Goal: Task Accomplishment & Management: Manage account settings

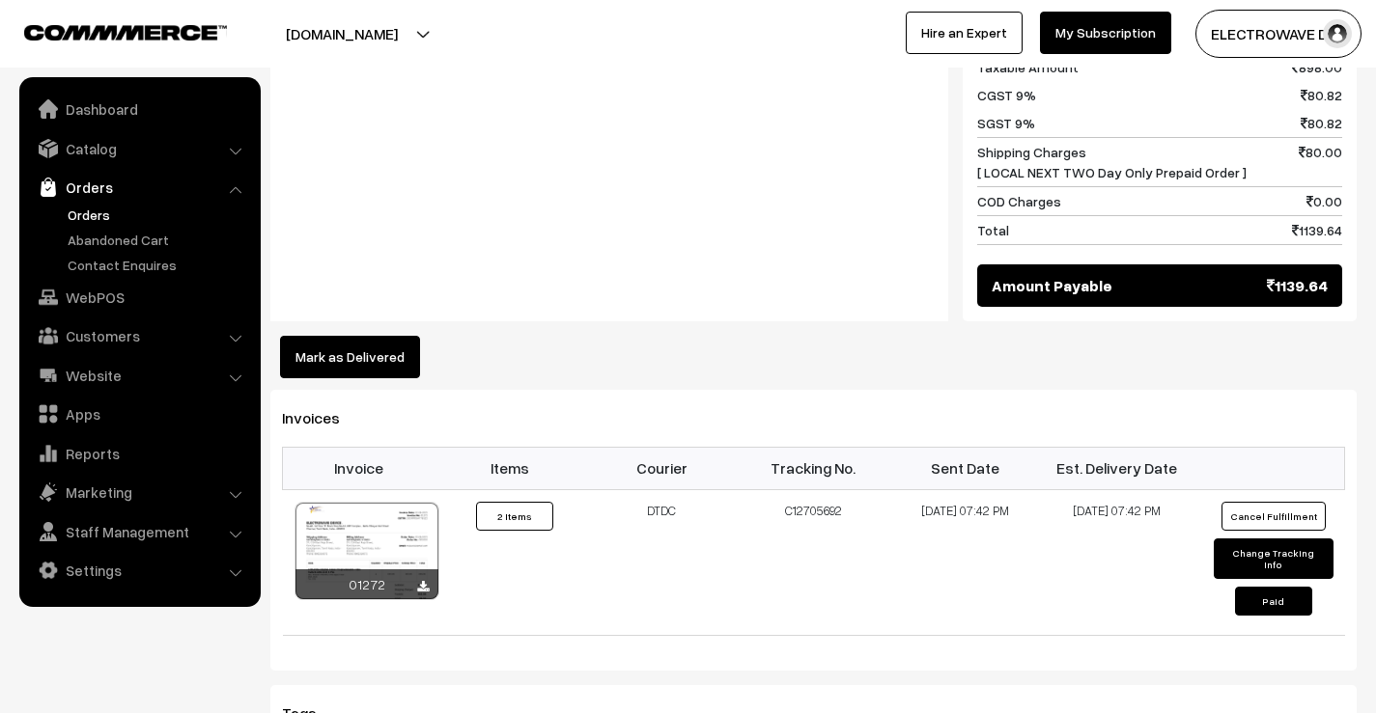
scroll to position [965, 0]
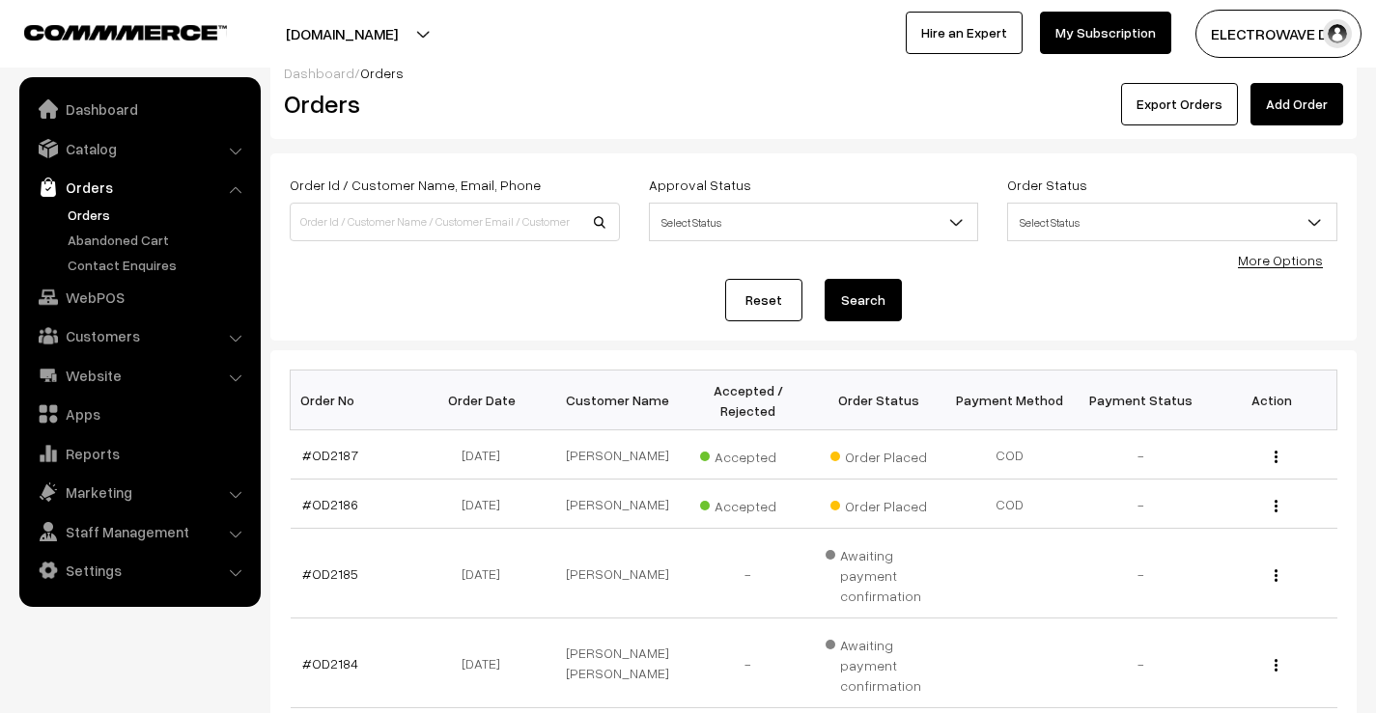
scroll to position [23, 0]
click at [344, 459] on link "#OD2187" at bounding box center [330, 455] width 56 height 16
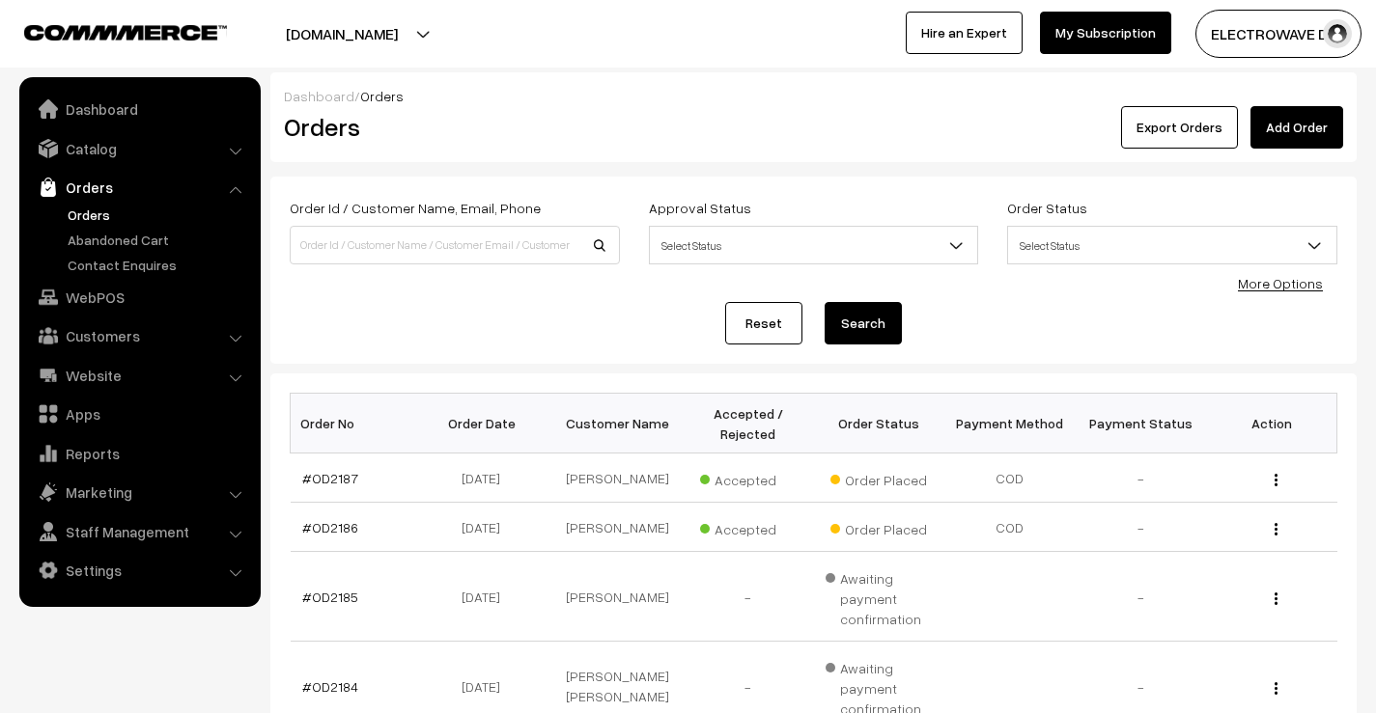
click at [566, 134] on h2 "Orders" at bounding box center [451, 127] width 334 height 30
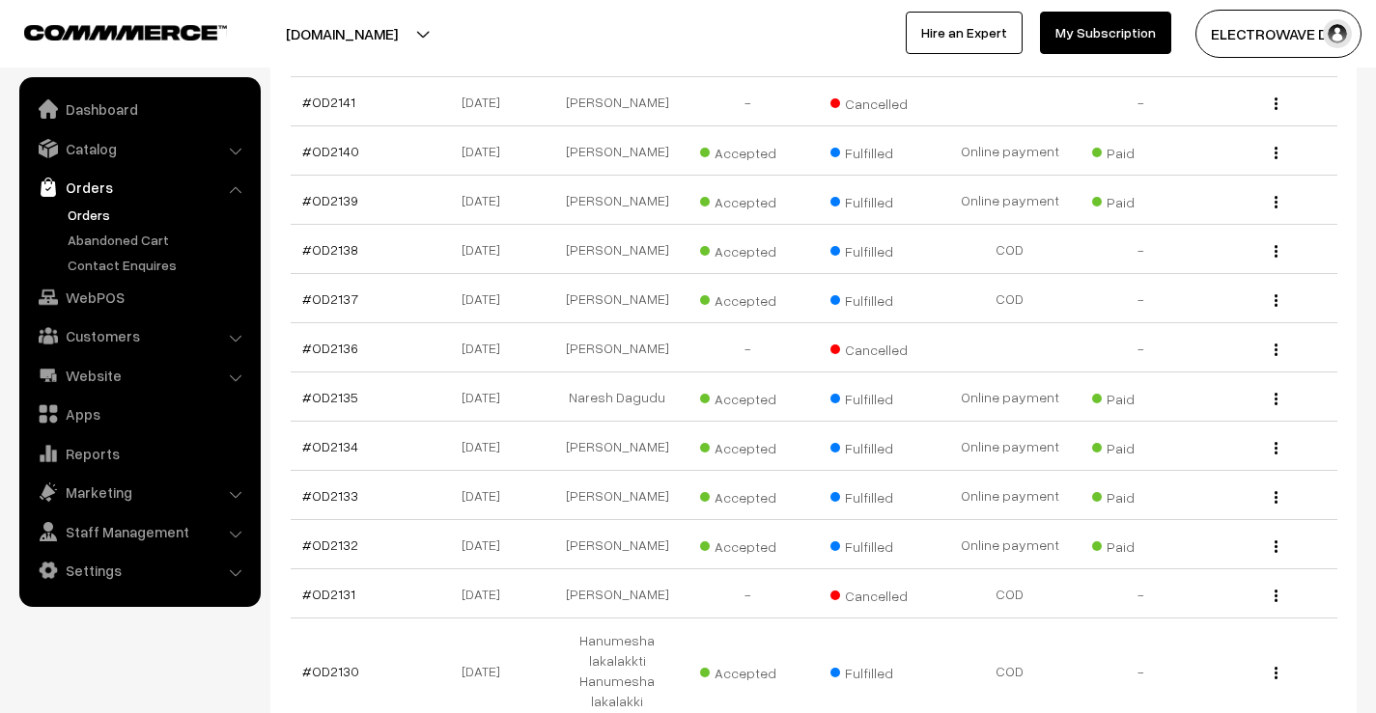
scroll to position [5351, 0]
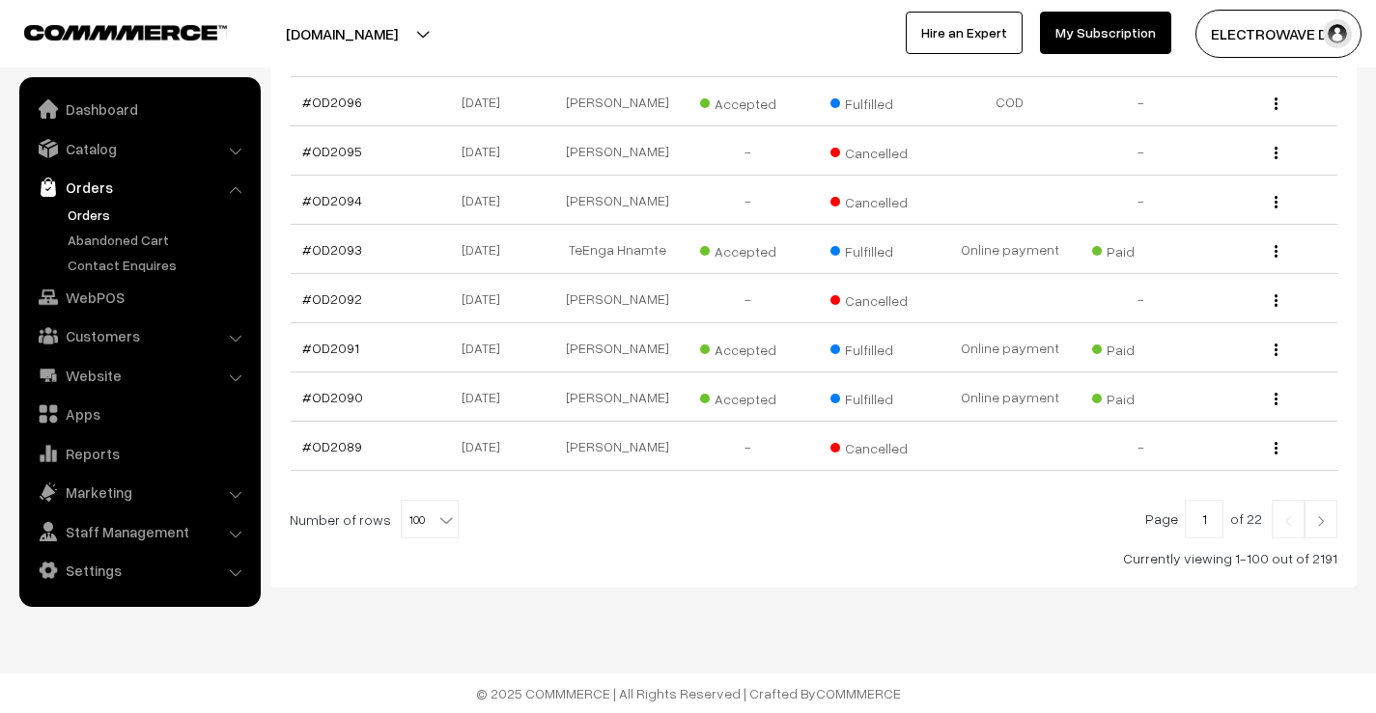
click at [1327, 526] on img at bounding box center [1320, 521] width 17 height 12
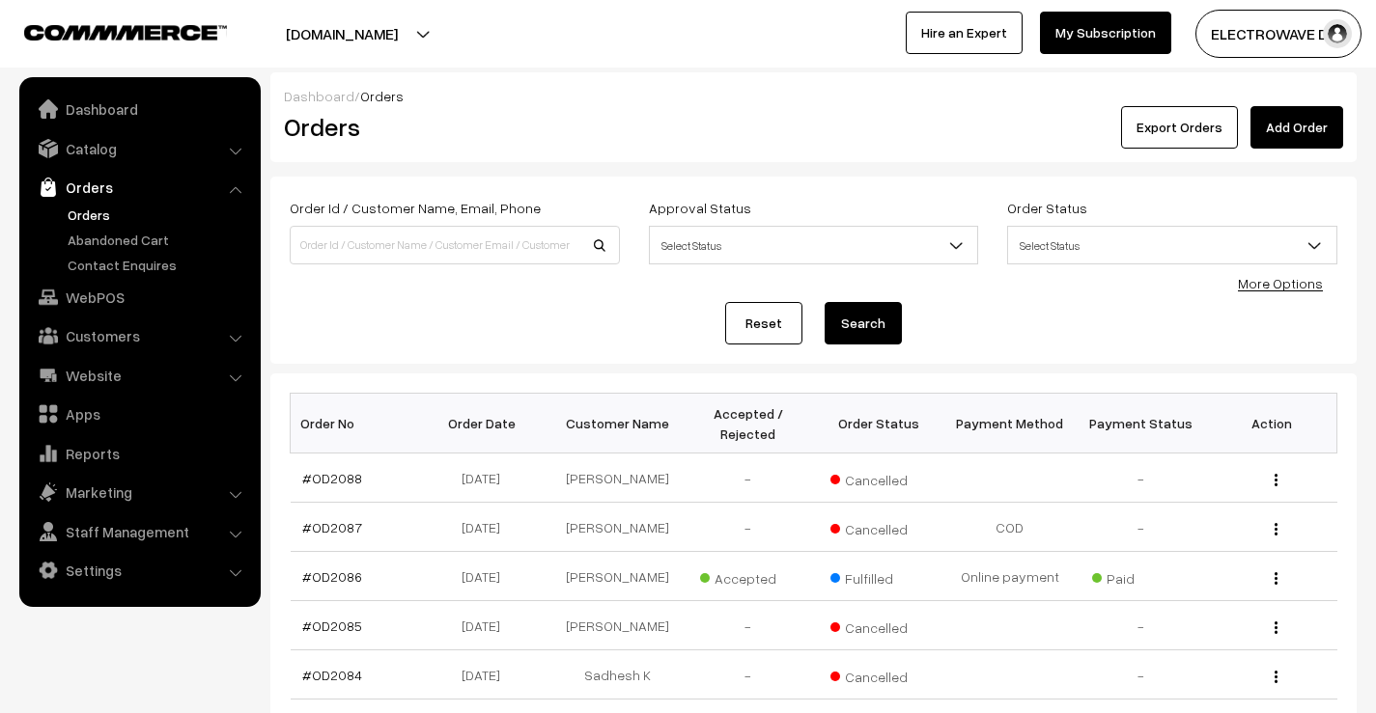
scroll to position [4635, 0]
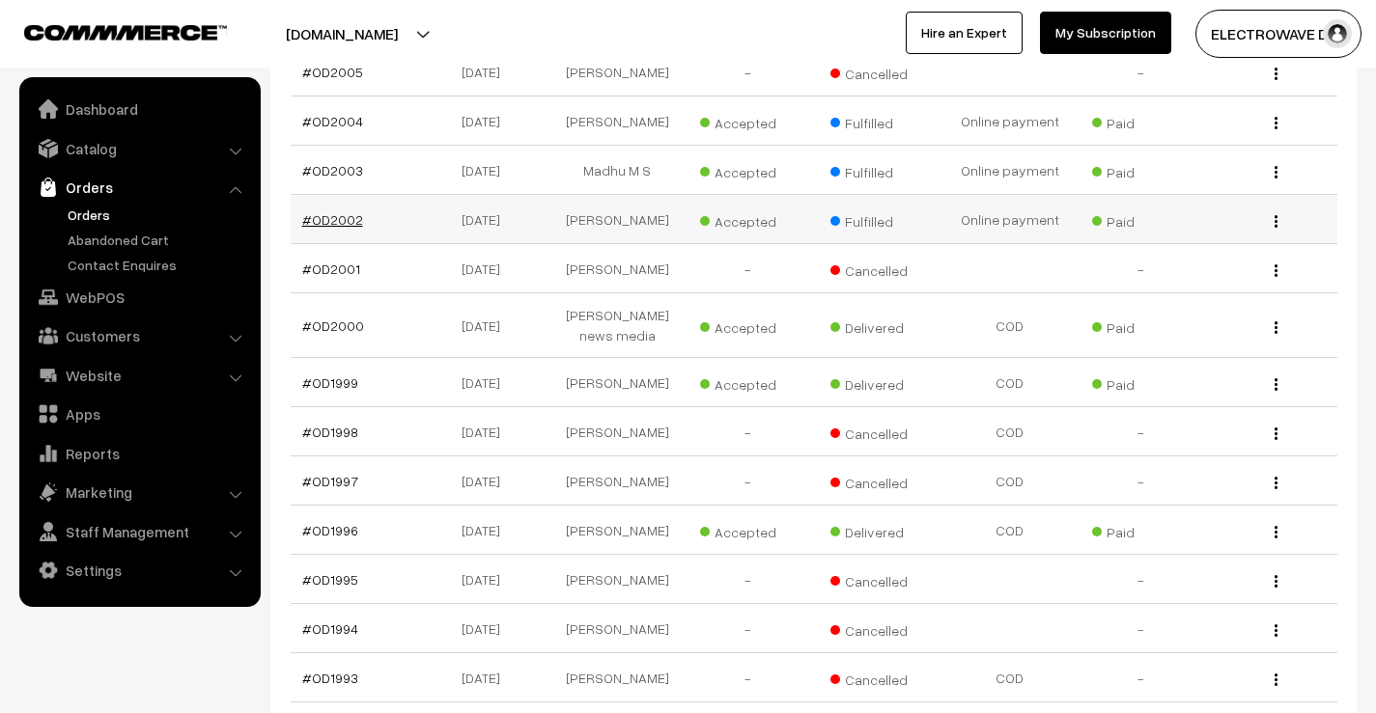
click at [346, 228] on link "#OD2002" at bounding box center [332, 219] width 61 height 16
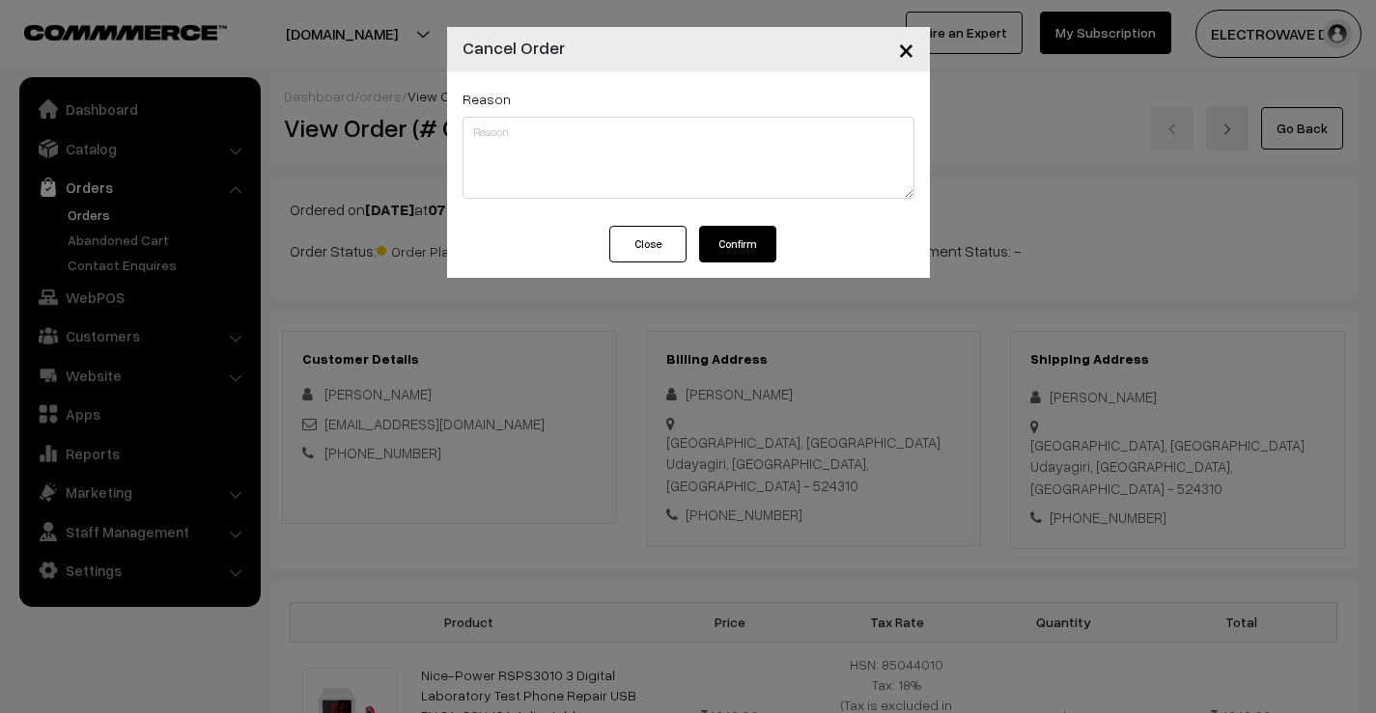
scroll to position [799, 0]
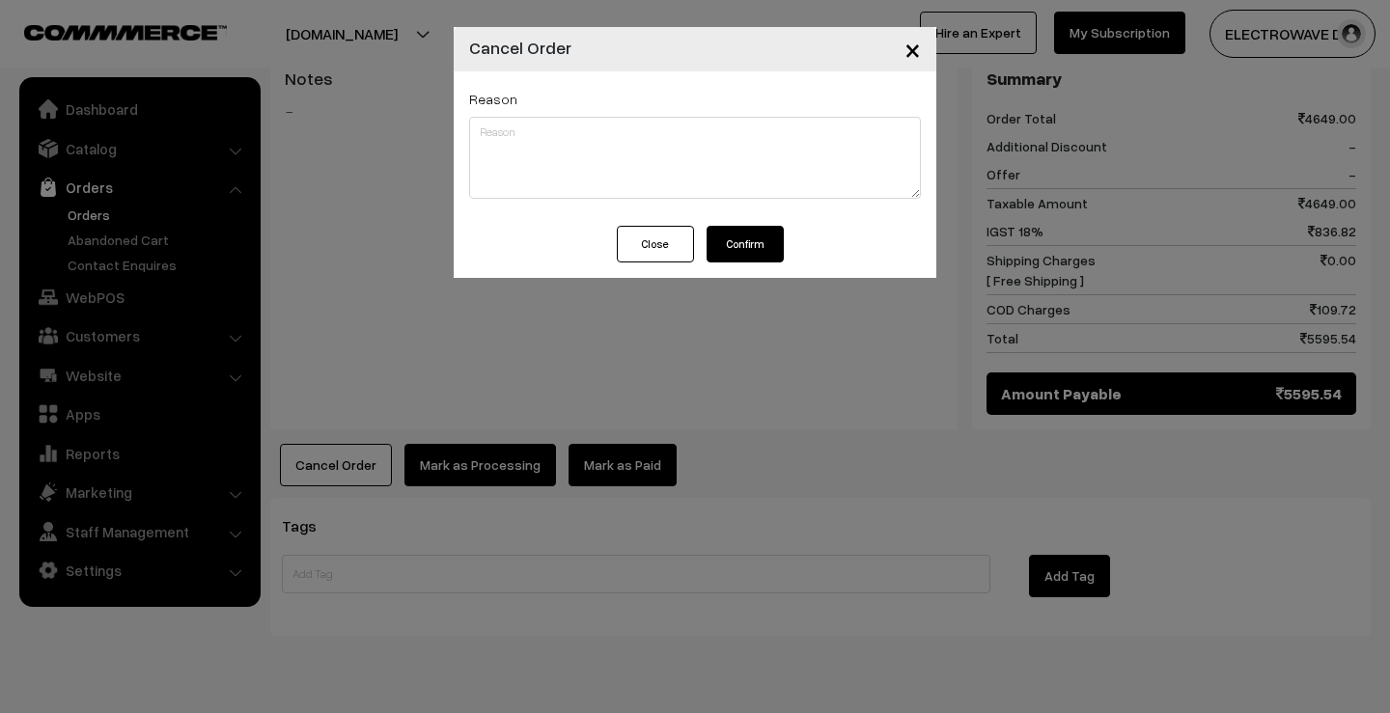
click at [920, 64] on span "×" at bounding box center [913, 49] width 16 height 36
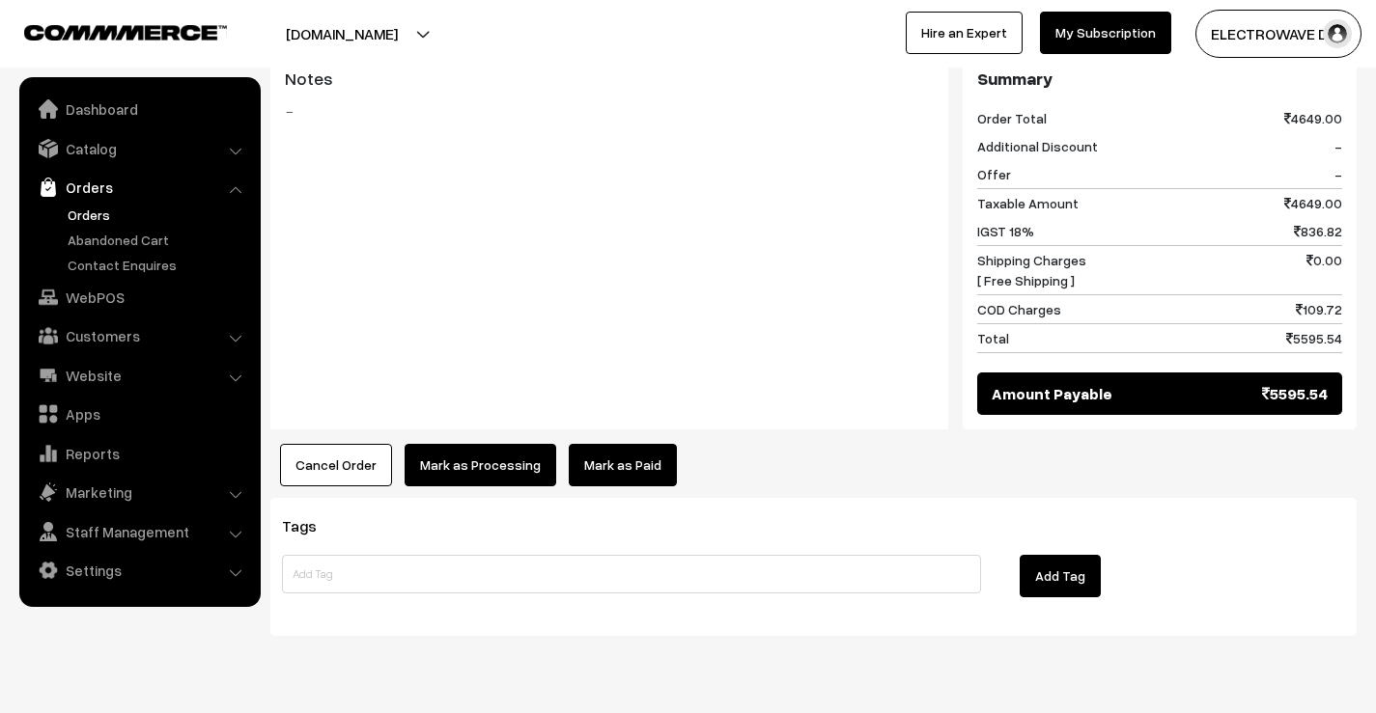
drag, startPoint x: 320, startPoint y: 453, endPoint x: 323, endPoint y: 443, distance: 10.1
click at [320, 498] on div "Tags Add Tag" at bounding box center [813, 567] width 1086 height 138
click at [331, 444] on button "Cancel Order" at bounding box center [336, 465] width 112 height 42
click at [307, 444] on button "Cancel Order" at bounding box center [336, 465] width 112 height 42
click at [353, 444] on button "Cancel Order" at bounding box center [336, 465] width 112 height 42
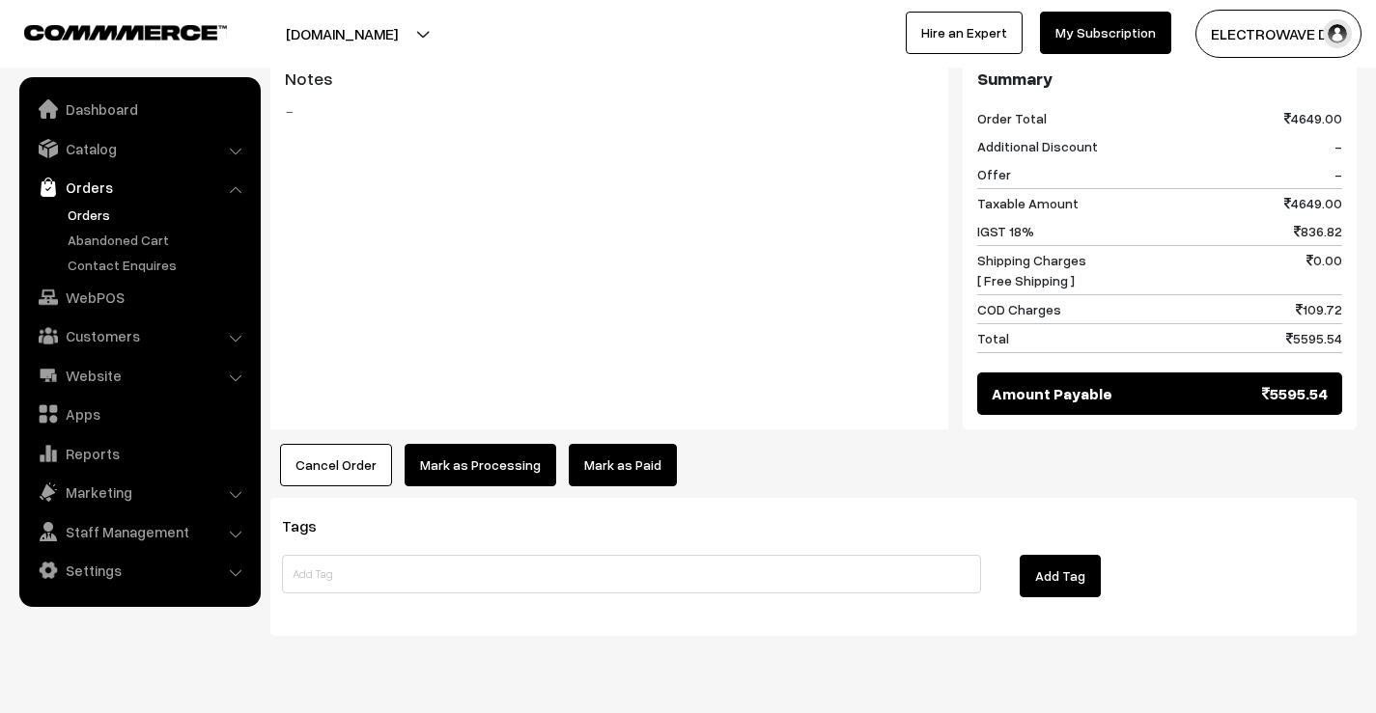
click at [354, 444] on button "Cancel Order" at bounding box center [336, 465] width 112 height 42
click at [355, 444] on button "Cancel Order" at bounding box center [336, 465] width 112 height 42
click at [450, 273] on div "Notes -" at bounding box center [609, 242] width 678 height 376
drag, startPoint x: 668, startPoint y: 90, endPoint x: 493, endPoint y: 129, distance: 179.2
click at [493, 129] on div "Notes -" at bounding box center [609, 150] width 678 height 193
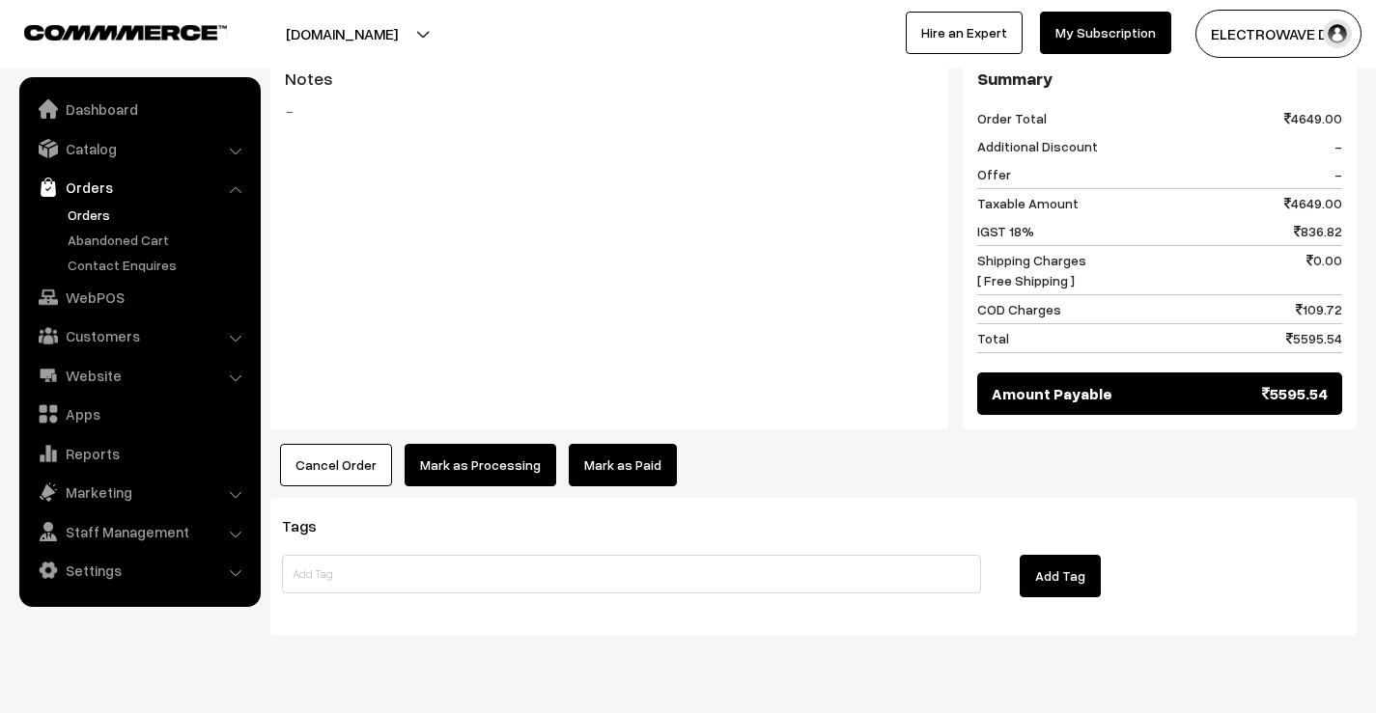
click at [339, 444] on button "Cancel Order" at bounding box center [336, 465] width 112 height 42
click at [342, 444] on button "Cancel Order" at bounding box center [336, 465] width 112 height 42
click at [332, 444] on button "Cancel Order" at bounding box center [336, 465] width 112 height 42
click at [363, 444] on button "Cancel Order" at bounding box center [336, 465] width 112 height 42
click at [341, 444] on button "Cancel Order" at bounding box center [336, 465] width 112 height 42
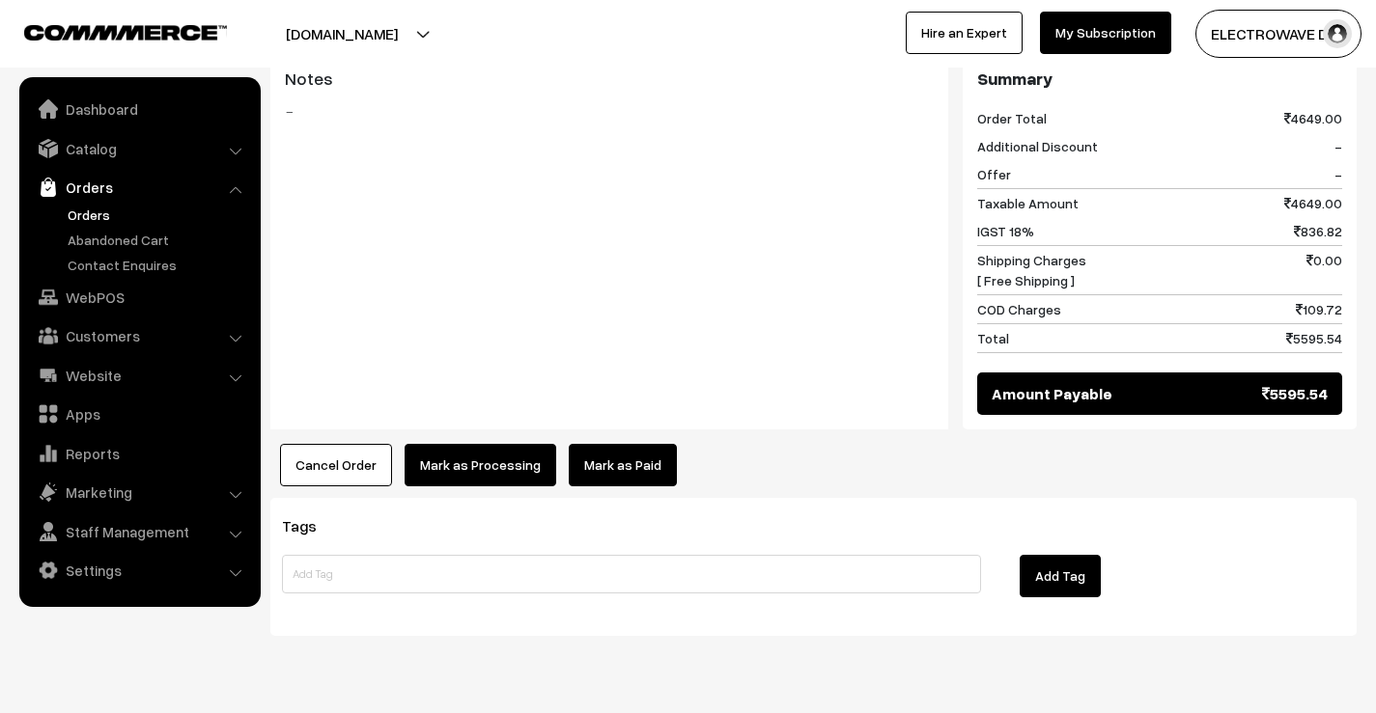
click at [349, 444] on button "Cancel Order" at bounding box center [336, 465] width 112 height 42
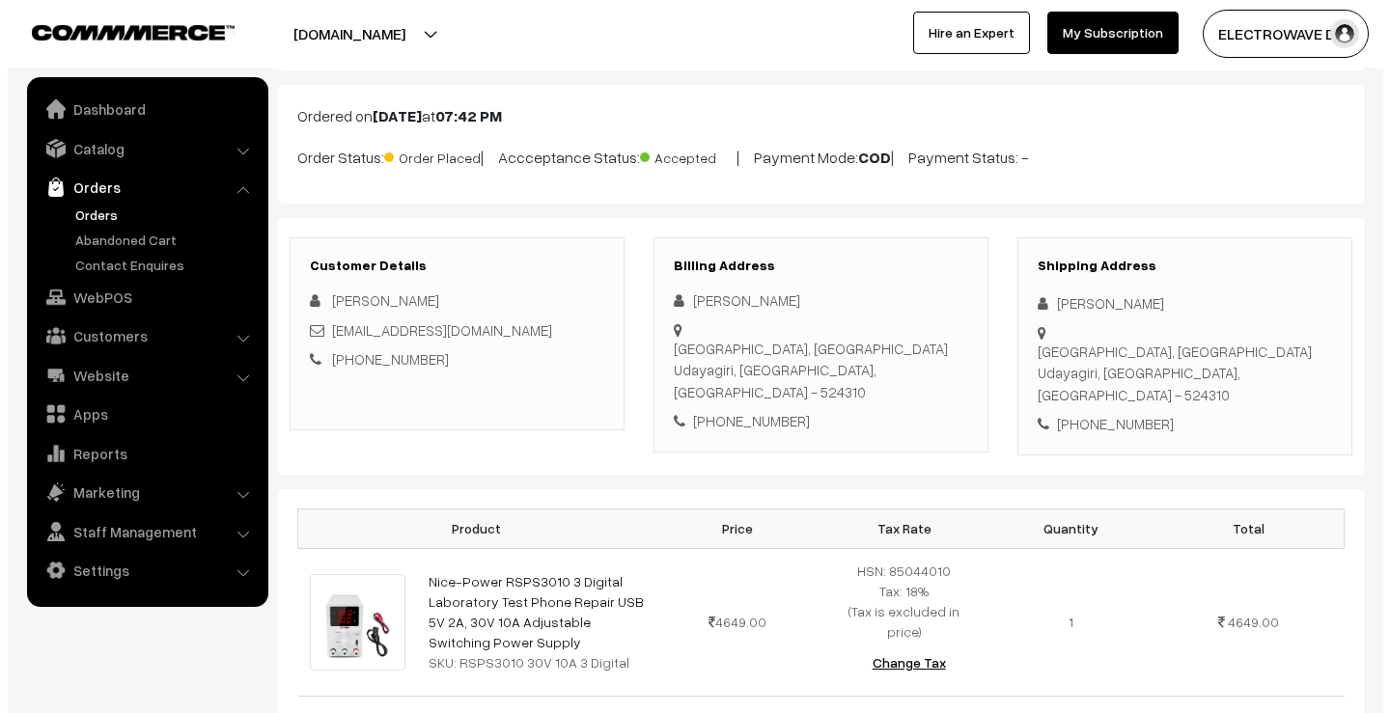
scroll to position [0, 0]
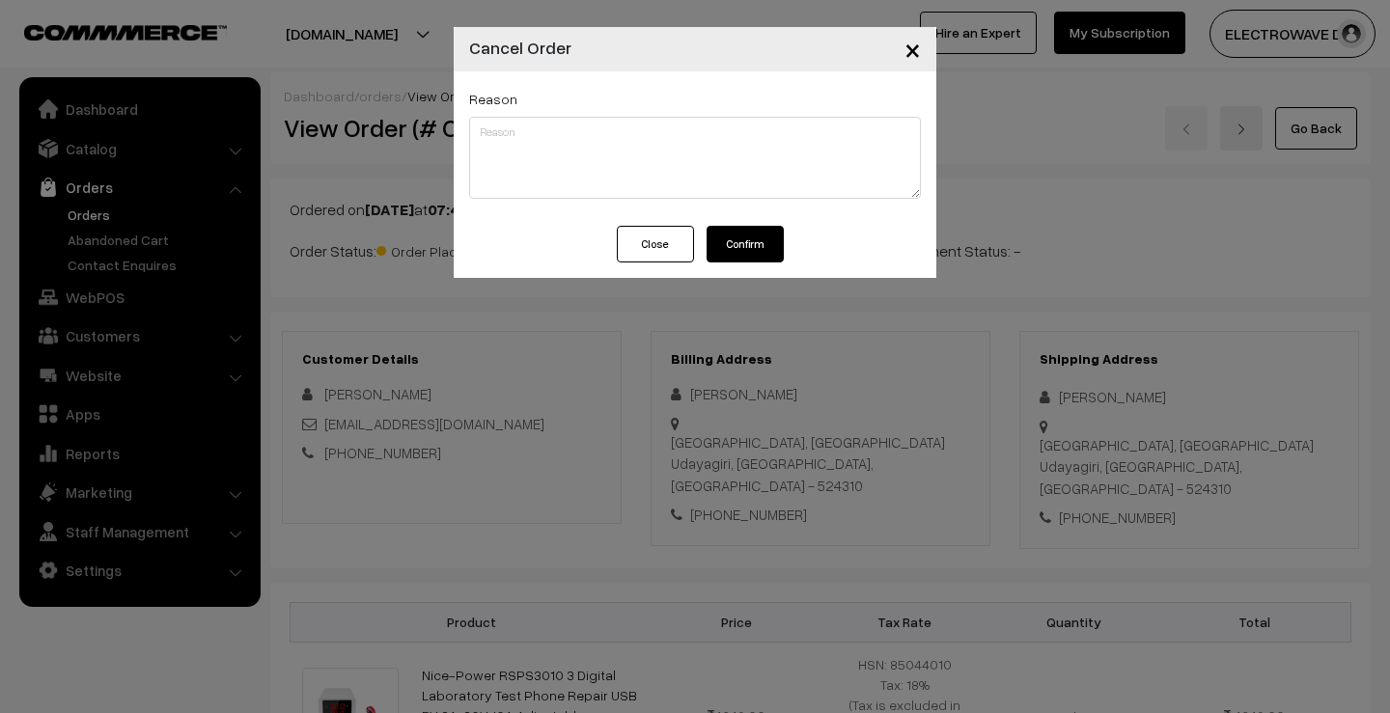
click at [730, 237] on button "Confirm" at bounding box center [745, 244] width 77 height 37
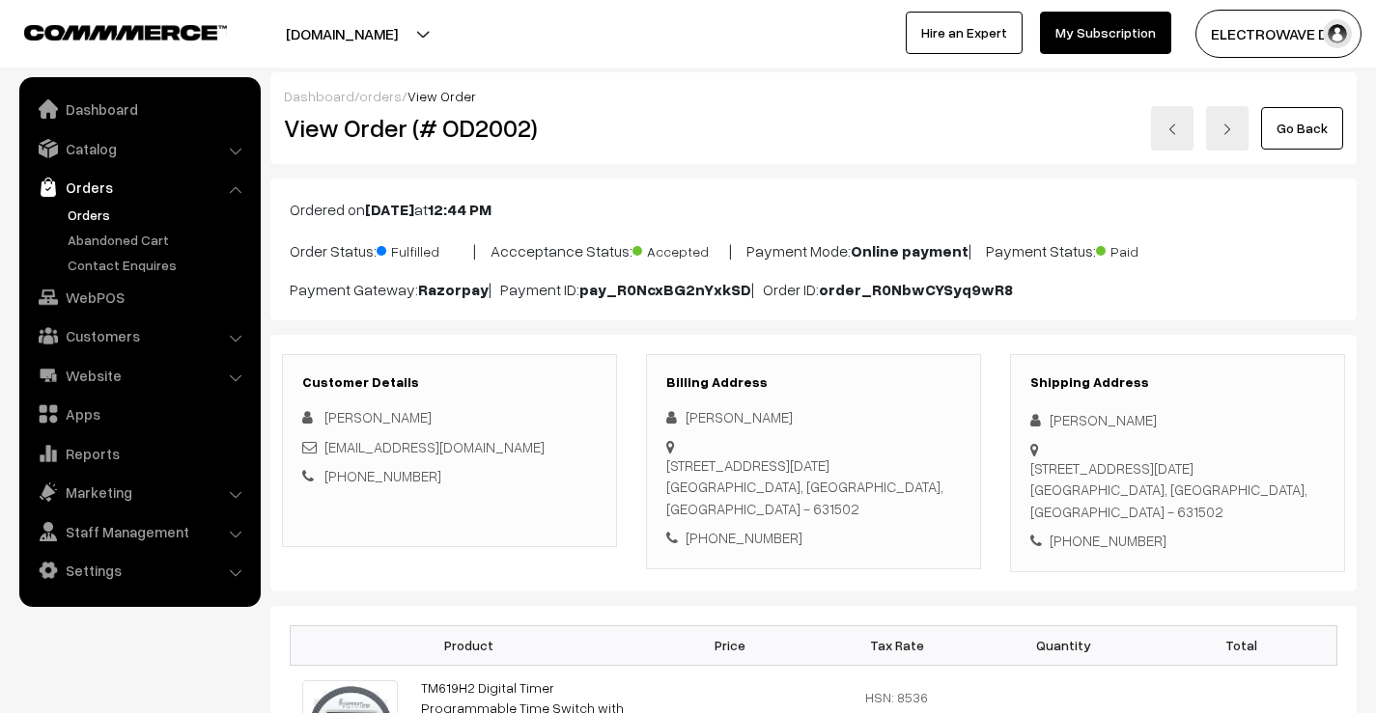
scroll to position [1060, 0]
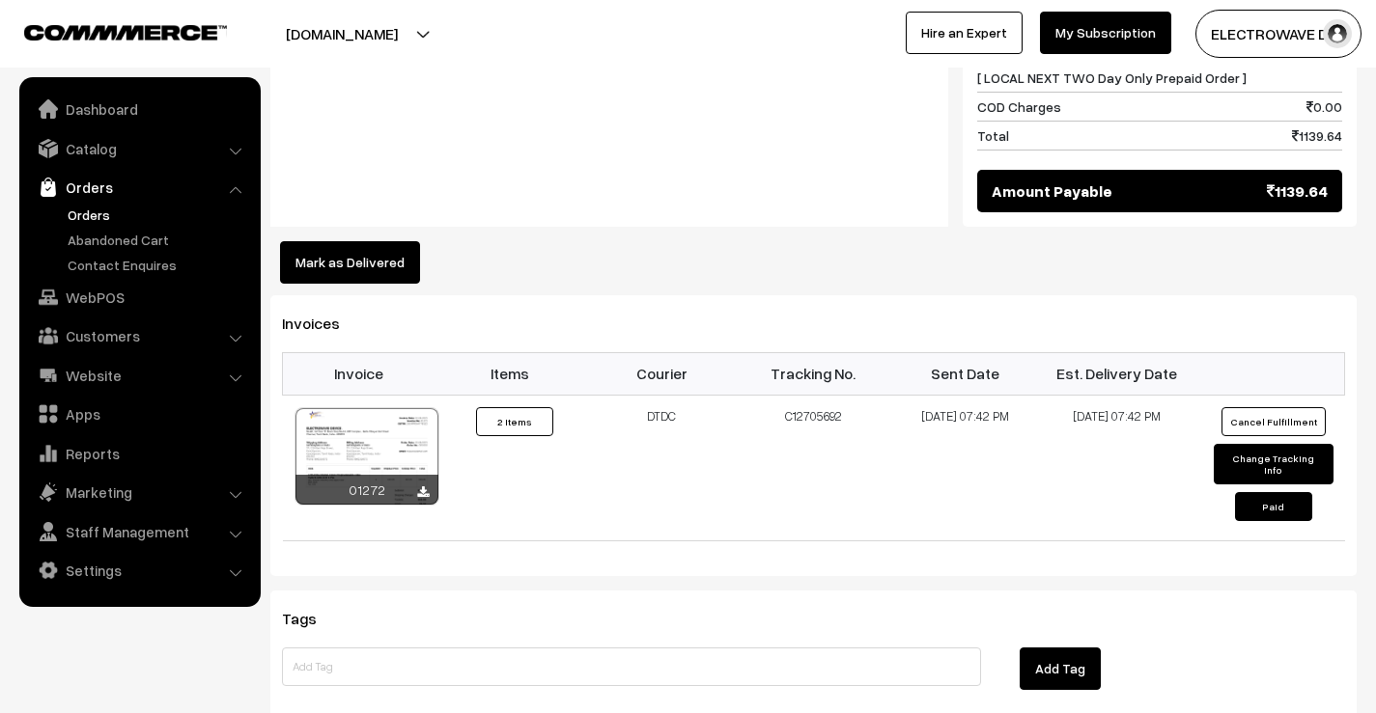
click at [404, 241] on button "Mark as Delivered" at bounding box center [350, 262] width 140 height 42
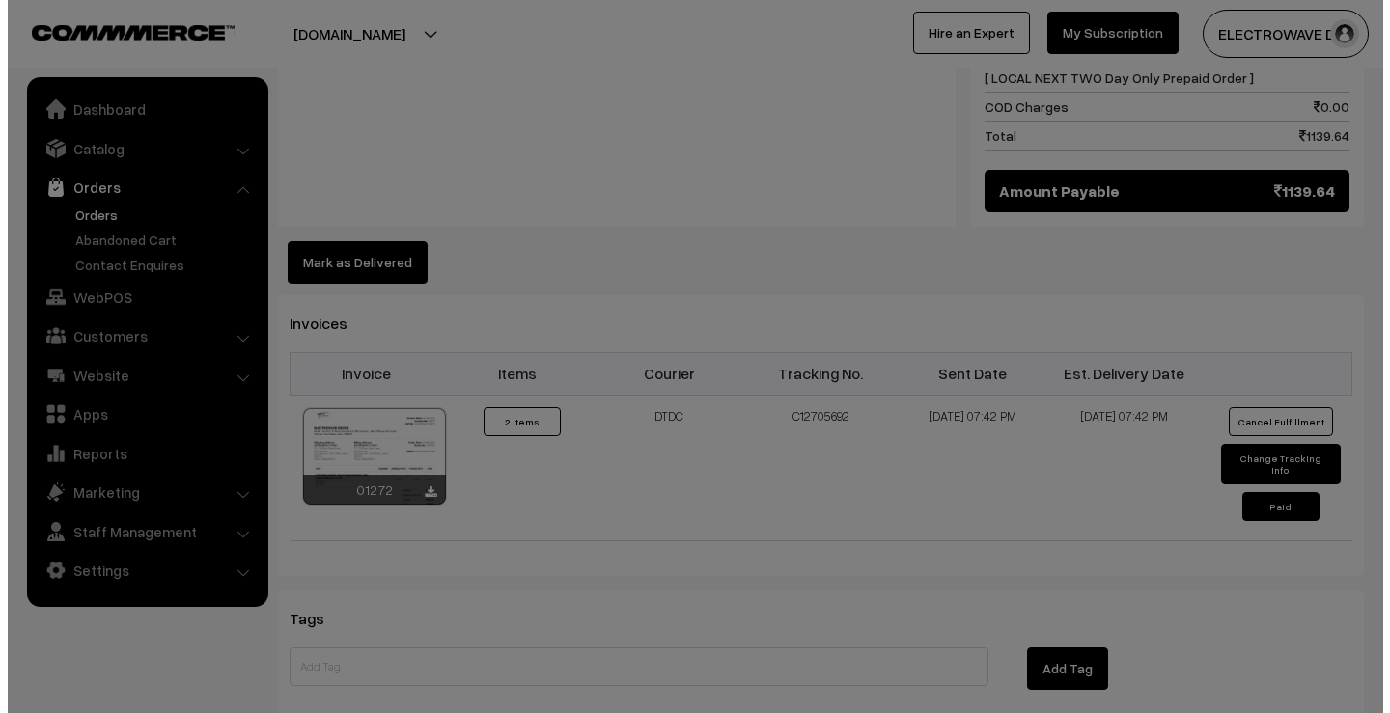
scroll to position [1062, 0]
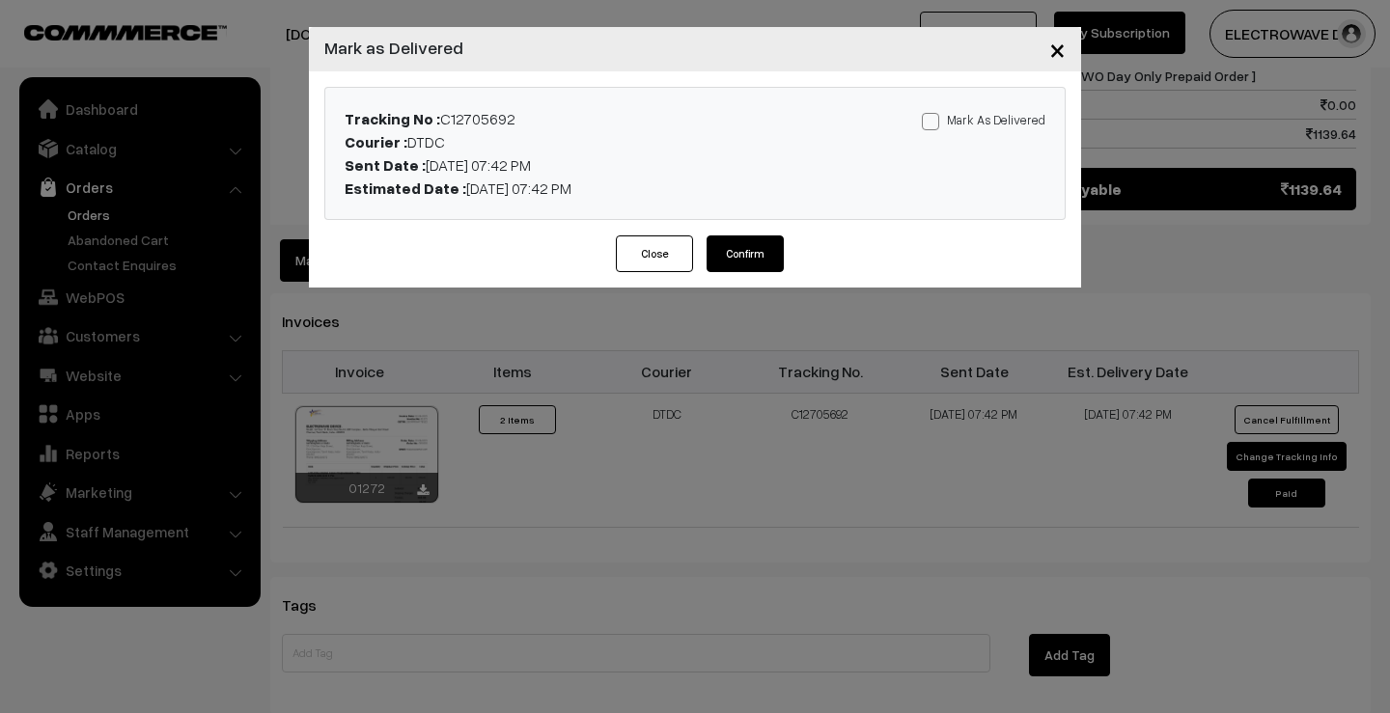
click at [933, 125] on span at bounding box center [930, 121] width 17 height 17
click at [933, 125] on input "Mark As Delivered" at bounding box center [928, 118] width 13 height 13
checkbox input "true"
click at [726, 271] on button "Confirm" at bounding box center [745, 254] width 77 height 37
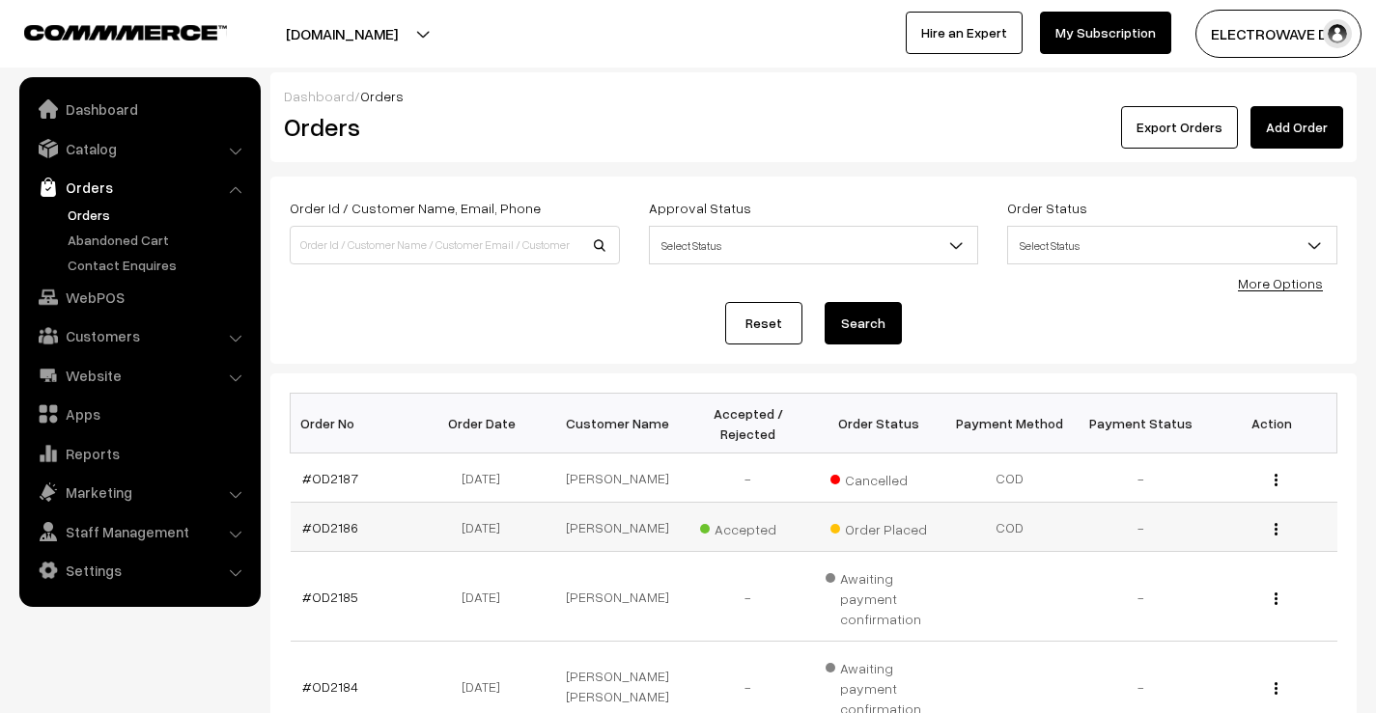
click at [341, 515] on td "#OD2186" at bounding box center [356, 527] width 131 height 49
click at [337, 530] on link "#OD2186" at bounding box center [330, 527] width 56 height 16
click at [323, 529] on link "#OD2186" at bounding box center [330, 527] width 56 height 16
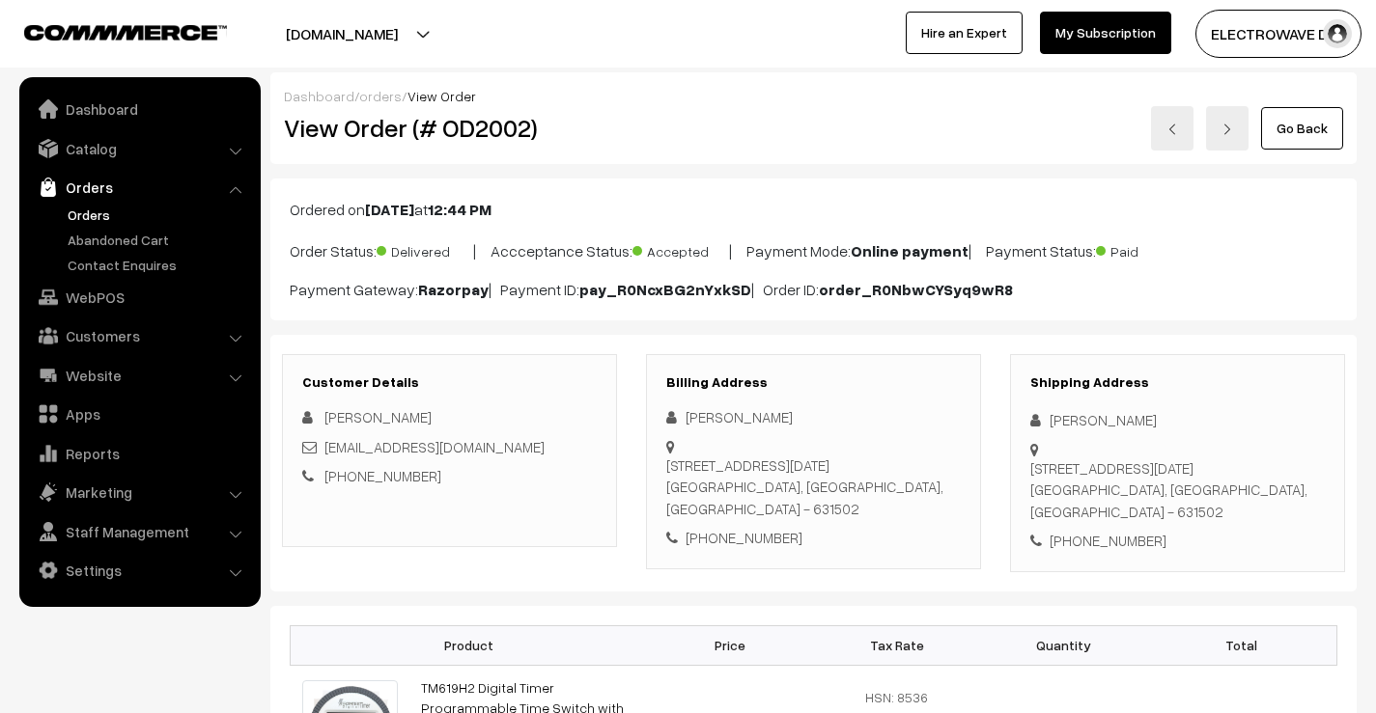
click at [1173, 141] on link at bounding box center [1172, 128] width 42 height 44
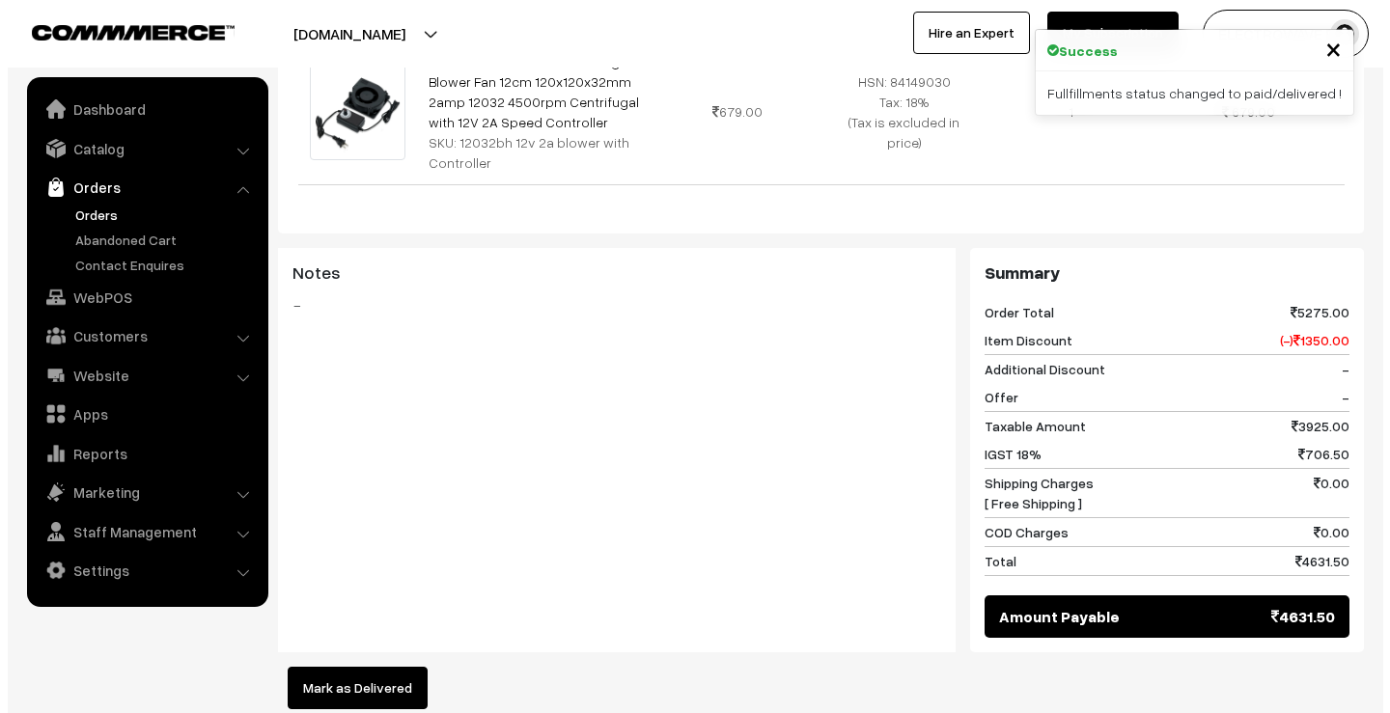
scroll to position [1448, 0]
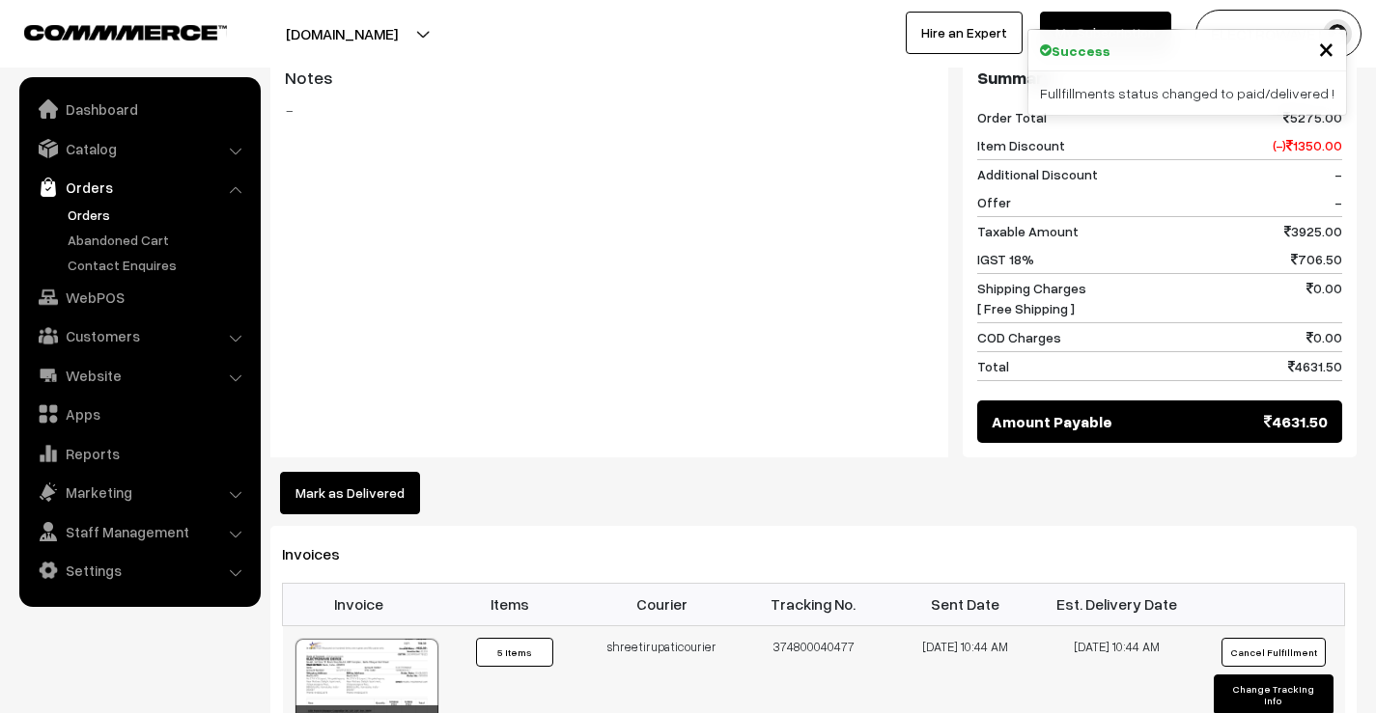
click at [785, 626] on td "374800040477" at bounding box center [814, 699] width 152 height 146
copy td "374800040477"
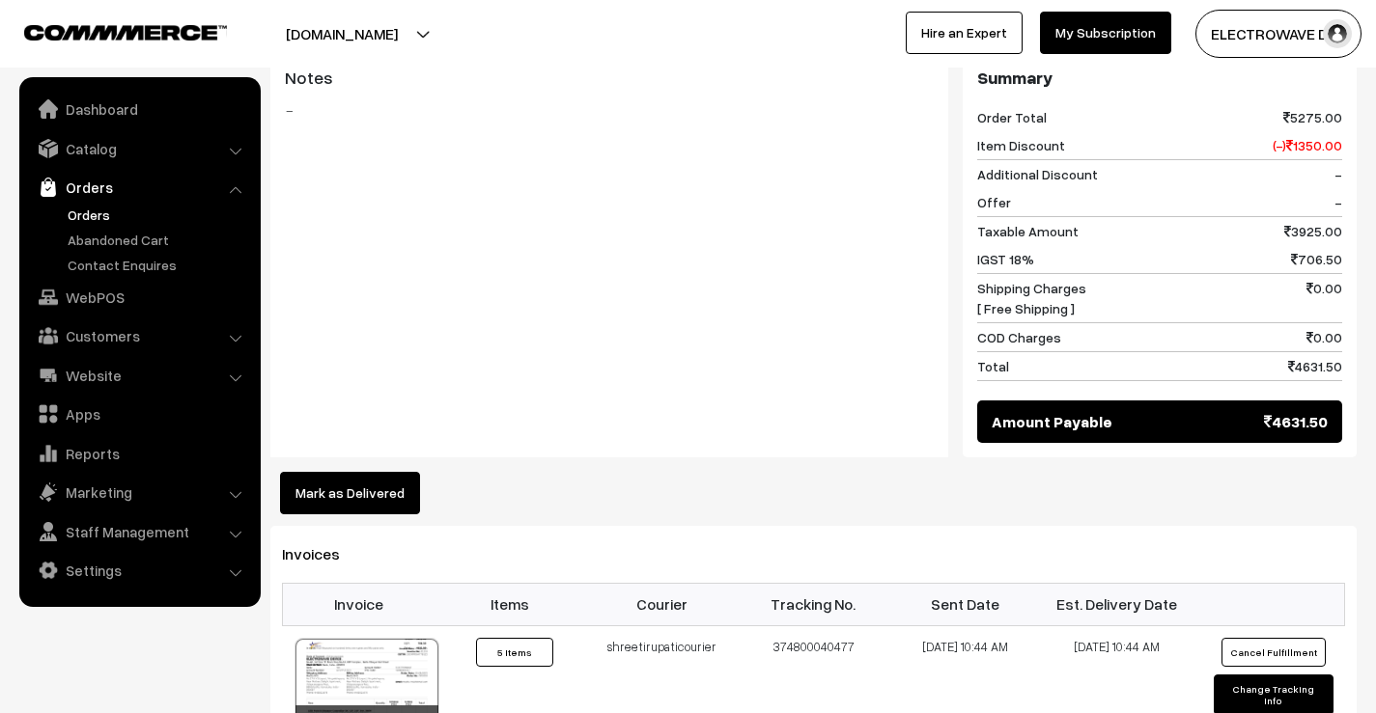
click at [350, 472] on button "Mark as Delivered" at bounding box center [350, 493] width 140 height 42
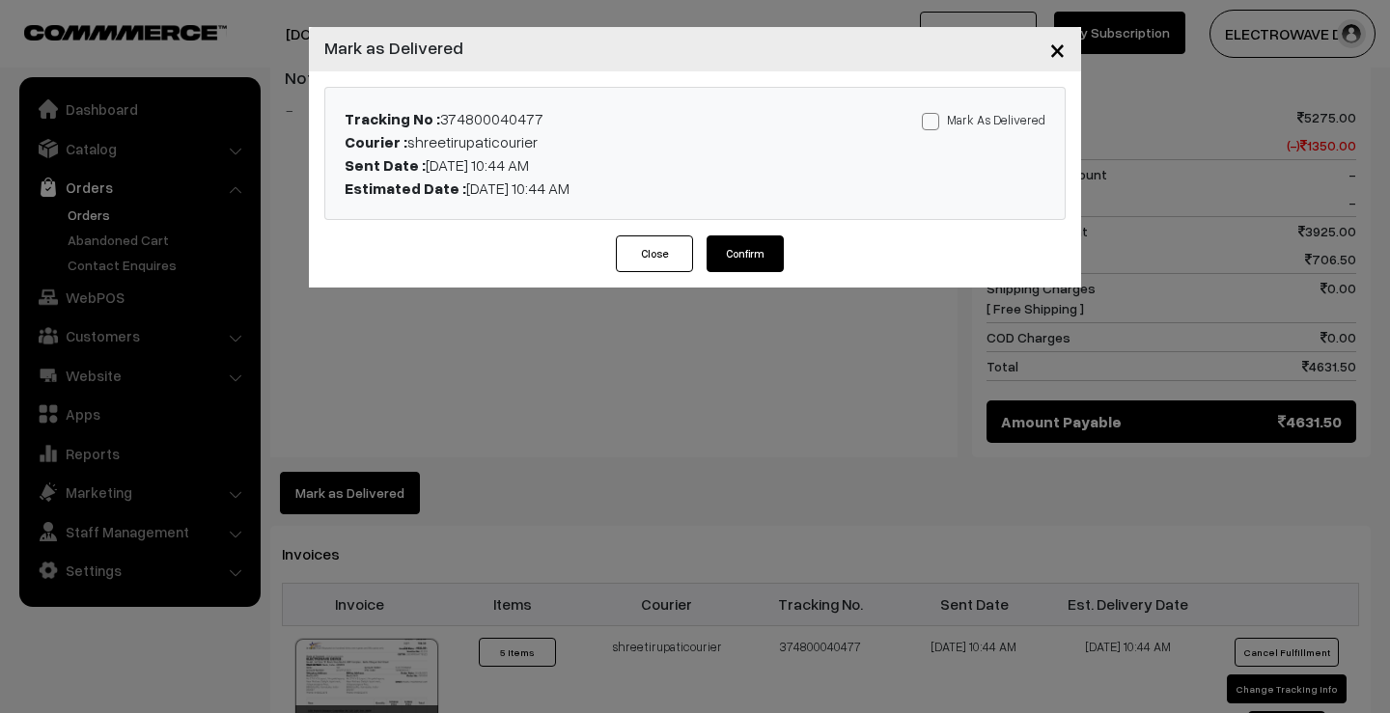
click at [935, 120] on span at bounding box center [930, 121] width 17 height 17
click at [934, 120] on input "Mark As Delivered" at bounding box center [928, 118] width 13 height 13
checkbox input "true"
click at [748, 249] on button "Confirm" at bounding box center [745, 254] width 77 height 37
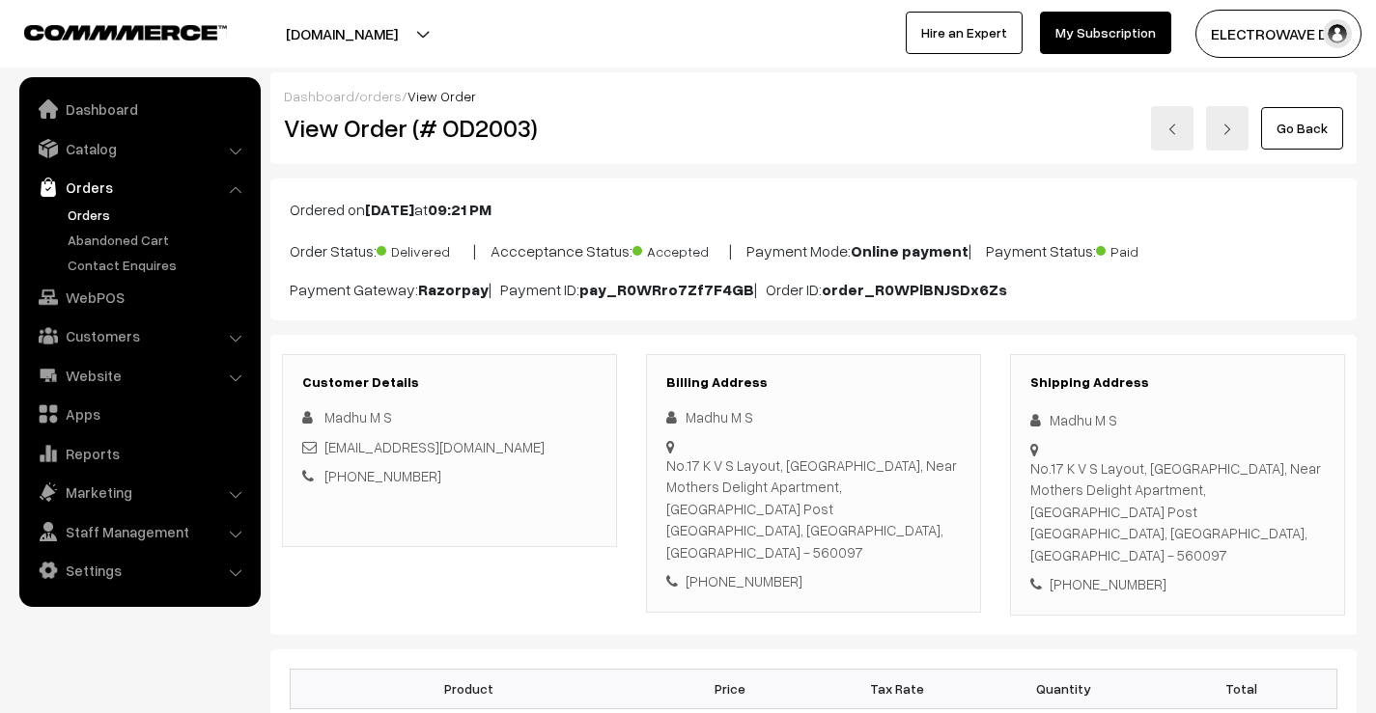
click at [1178, 138] on link at bounding box center [1172, 128] width 42 height 44
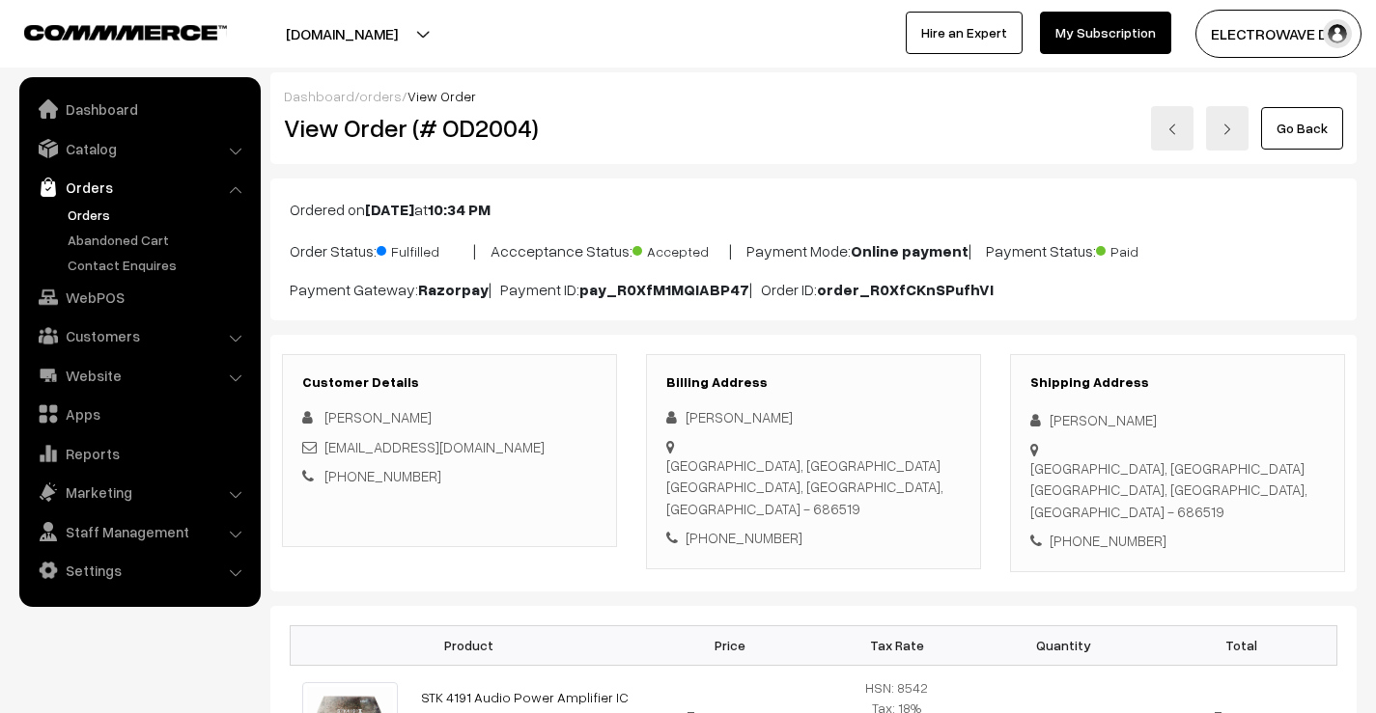
scroll to position [965, 0]
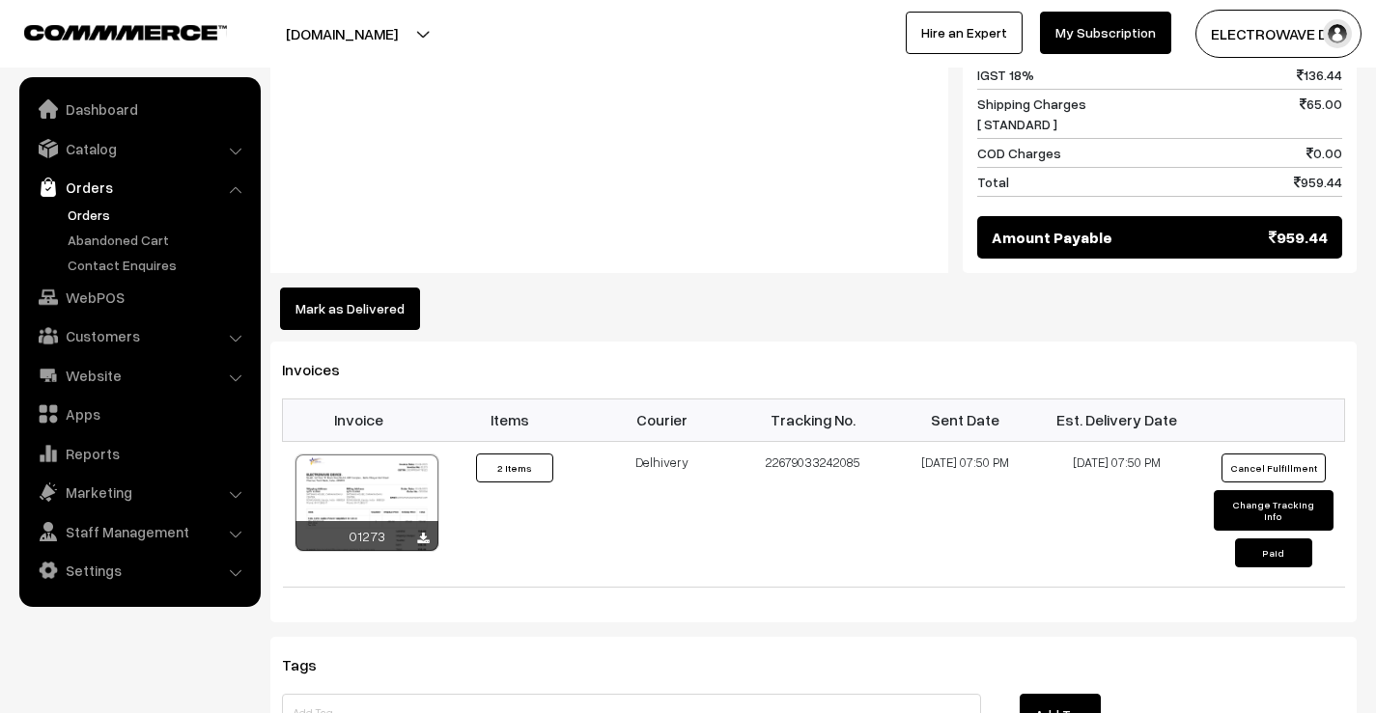
click at [381, 288] on button "Mark as Delivered" at bounding box center [350, 309] width 140 height 42
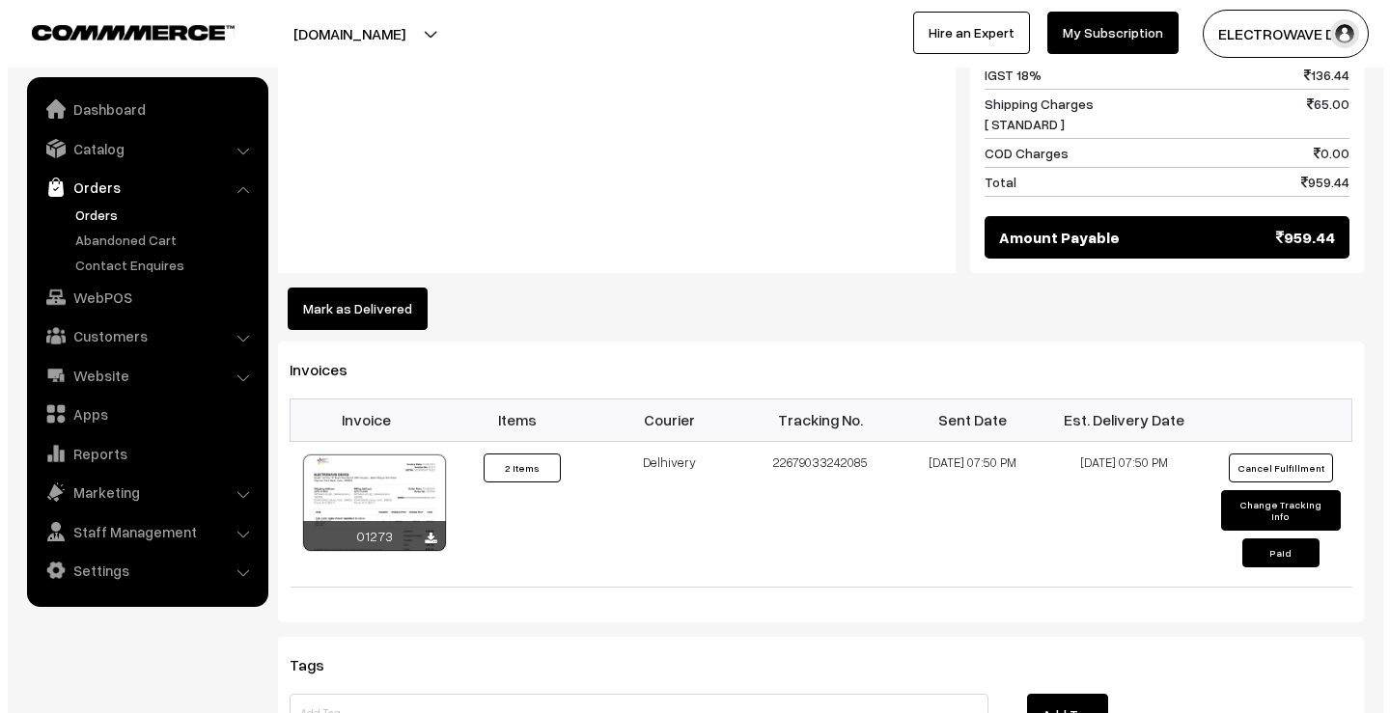
scroll to position [966, 0]
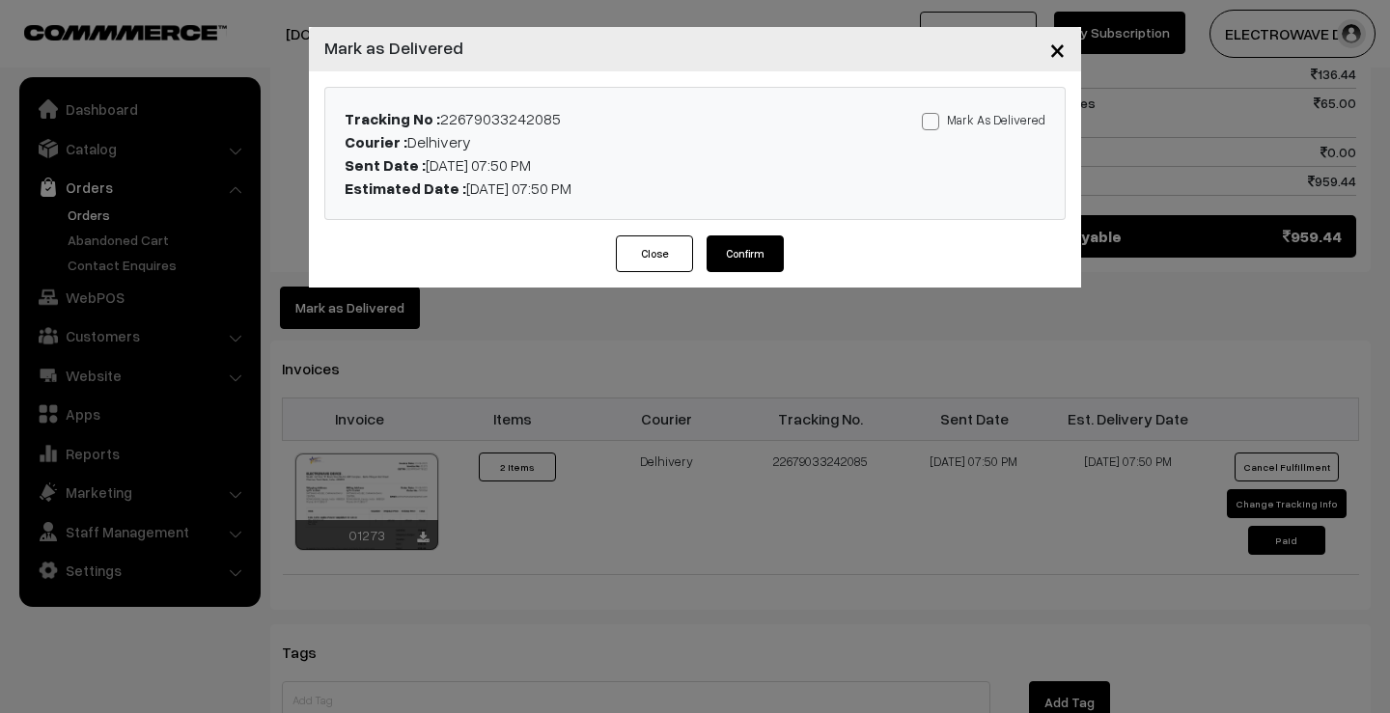
click at [955, 121] on label "Mark As Delivered" at bounding box center [984, 119] width 124 height 21
click at [934, 121] on input "Mark As Delivered" at bounding box center [928, 118] width 13 height 13
checkbox input "true"
click at [769, 254] on button "Confirm" at bounding box center [745, 254] width 77 height 37
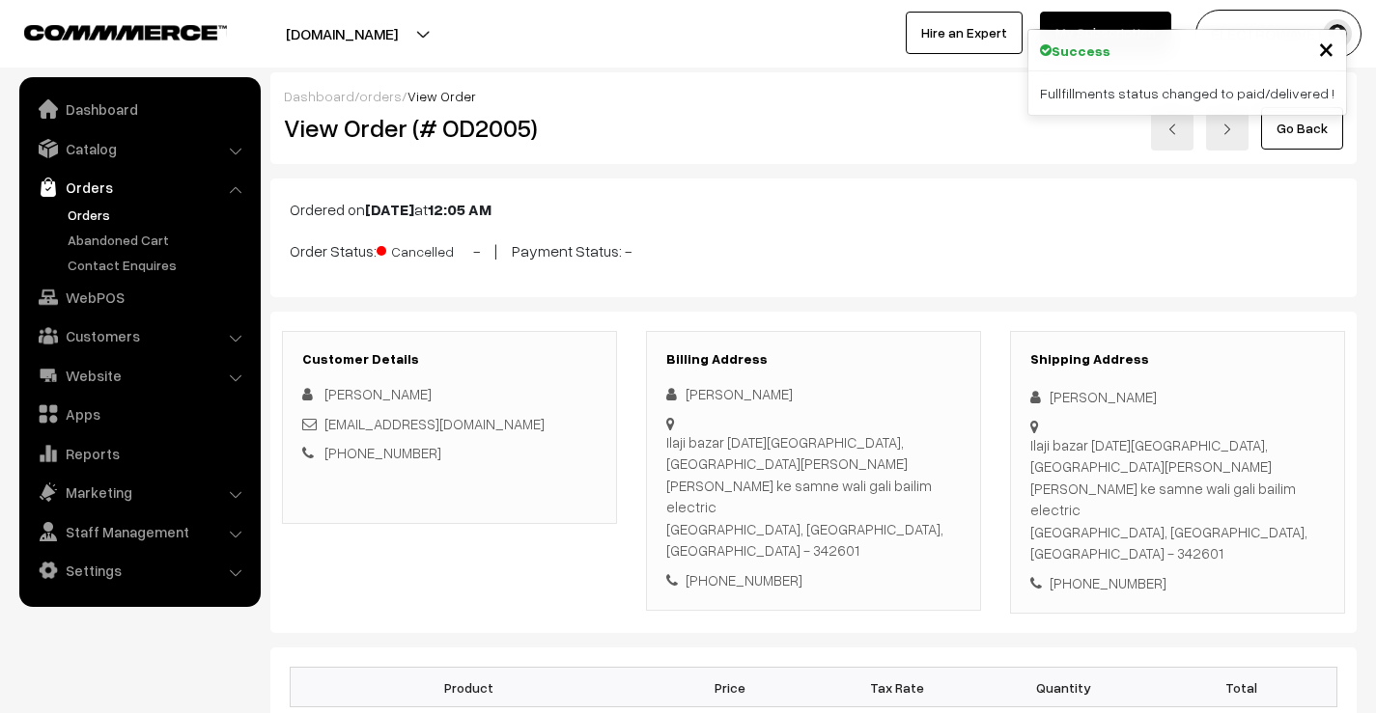
click at [1173, 130] on img at bounding box center [1172, 130] width 12 height 12
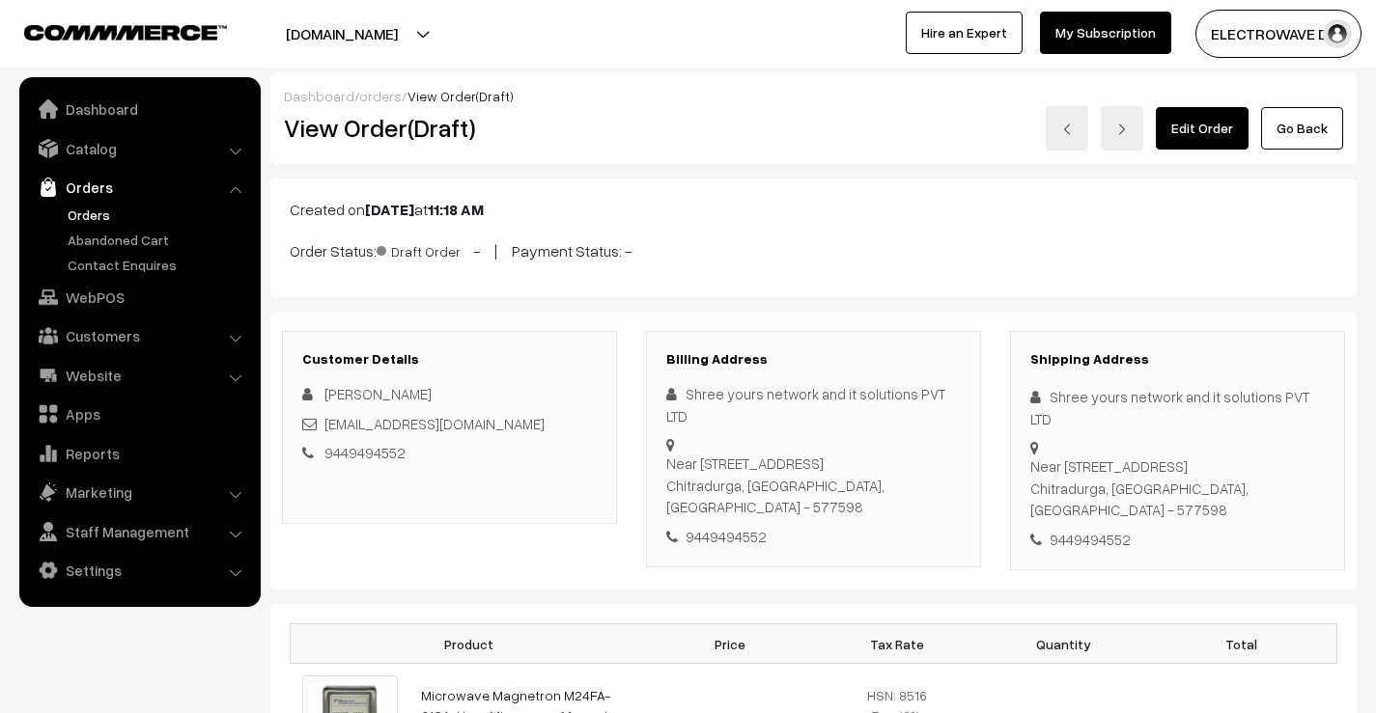
click at [1064, 129] on link at bounding box center [1066, 128] width 42 height 44
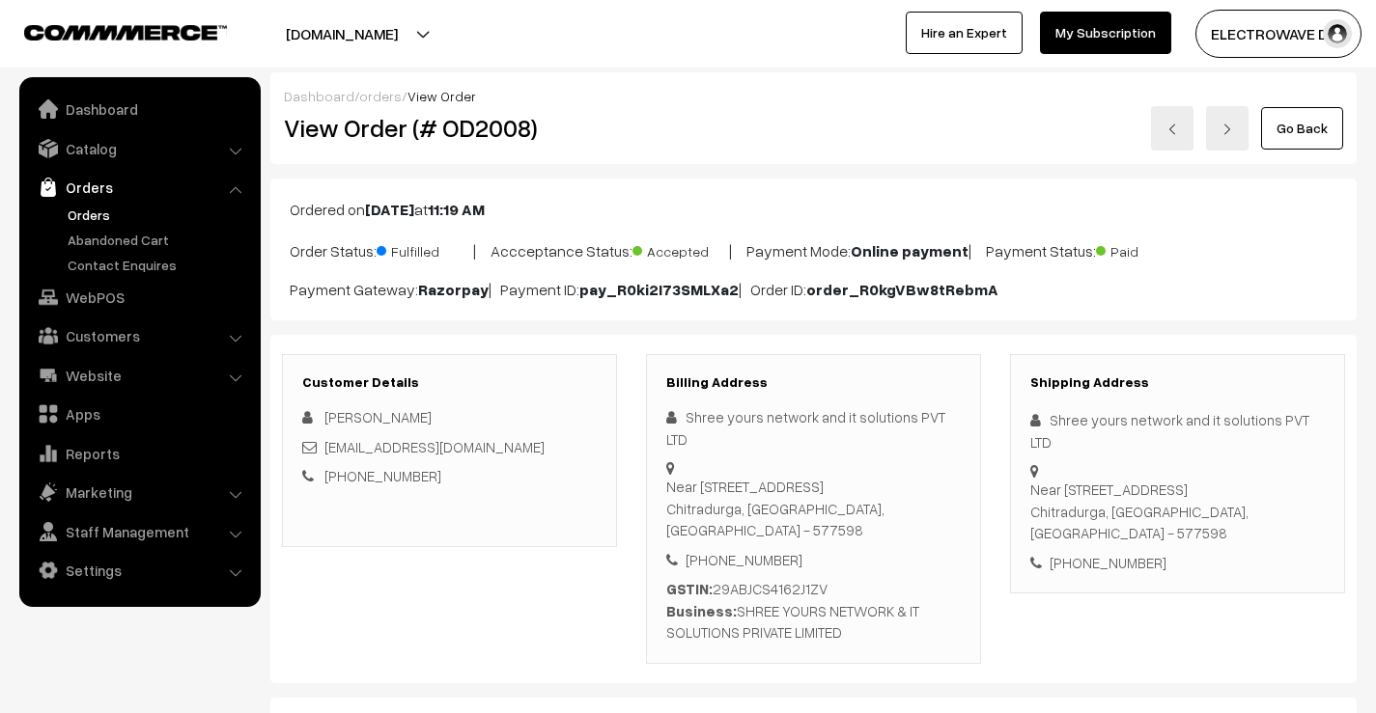
scroll to position [1062, 0]
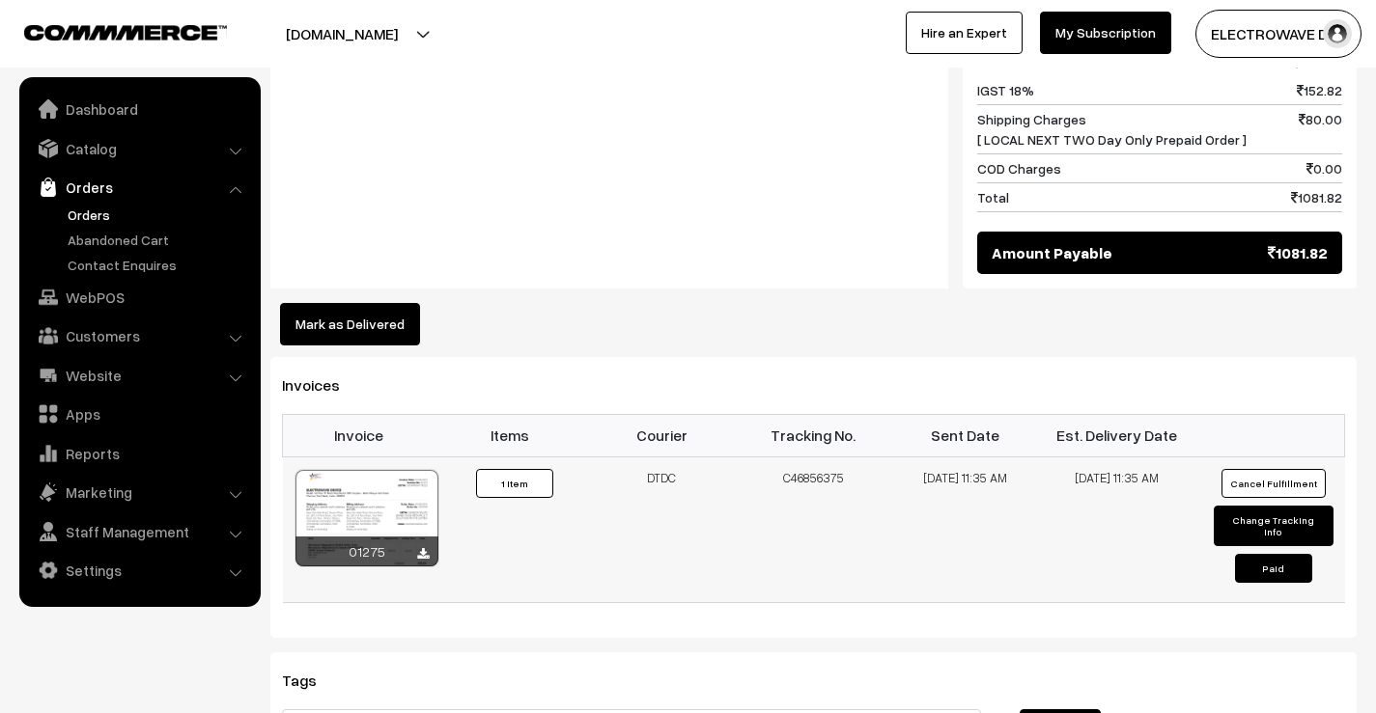
click at [822, 475] on td "C46856375" at bounding box center [814, 530] width 152 height 146
copy td "C46856375"
click at [347, 334] on button "Mark as Delivered" at bounding box center [350, 324] width 140 height 42
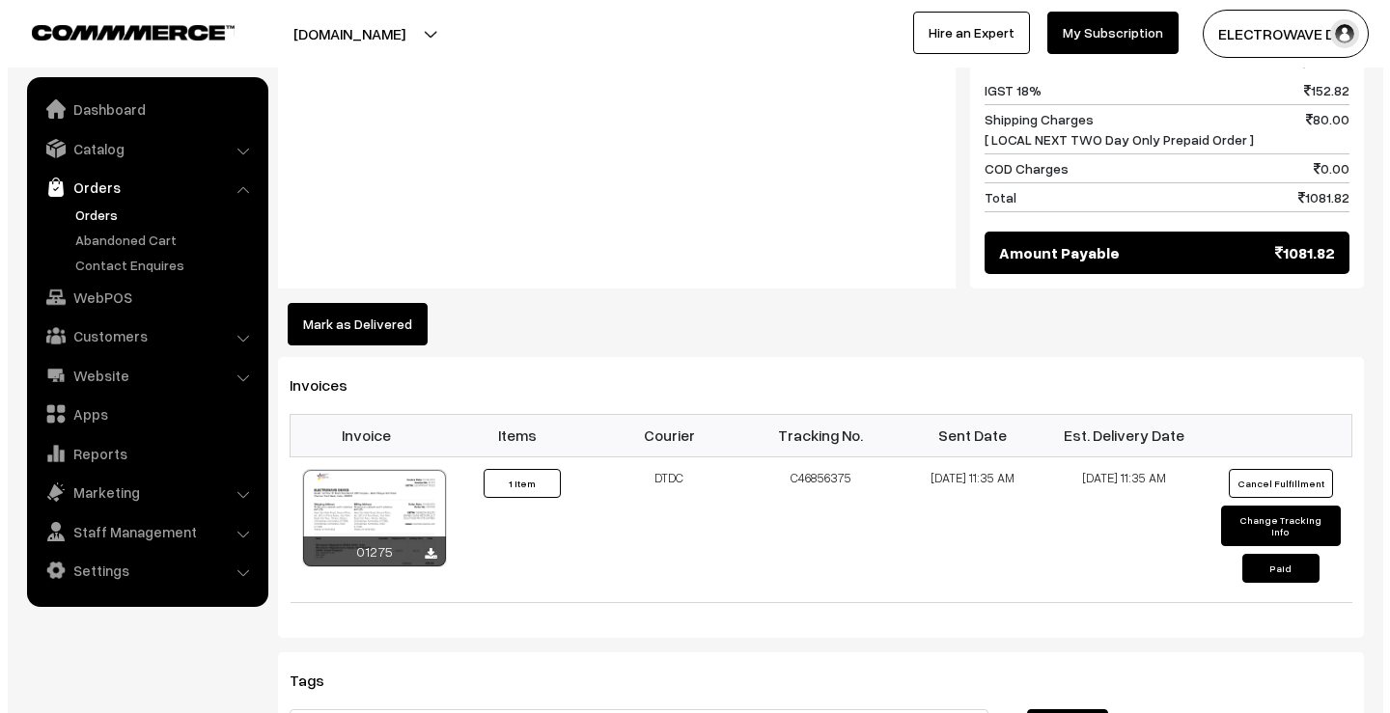
scroll to position [1063, 0]
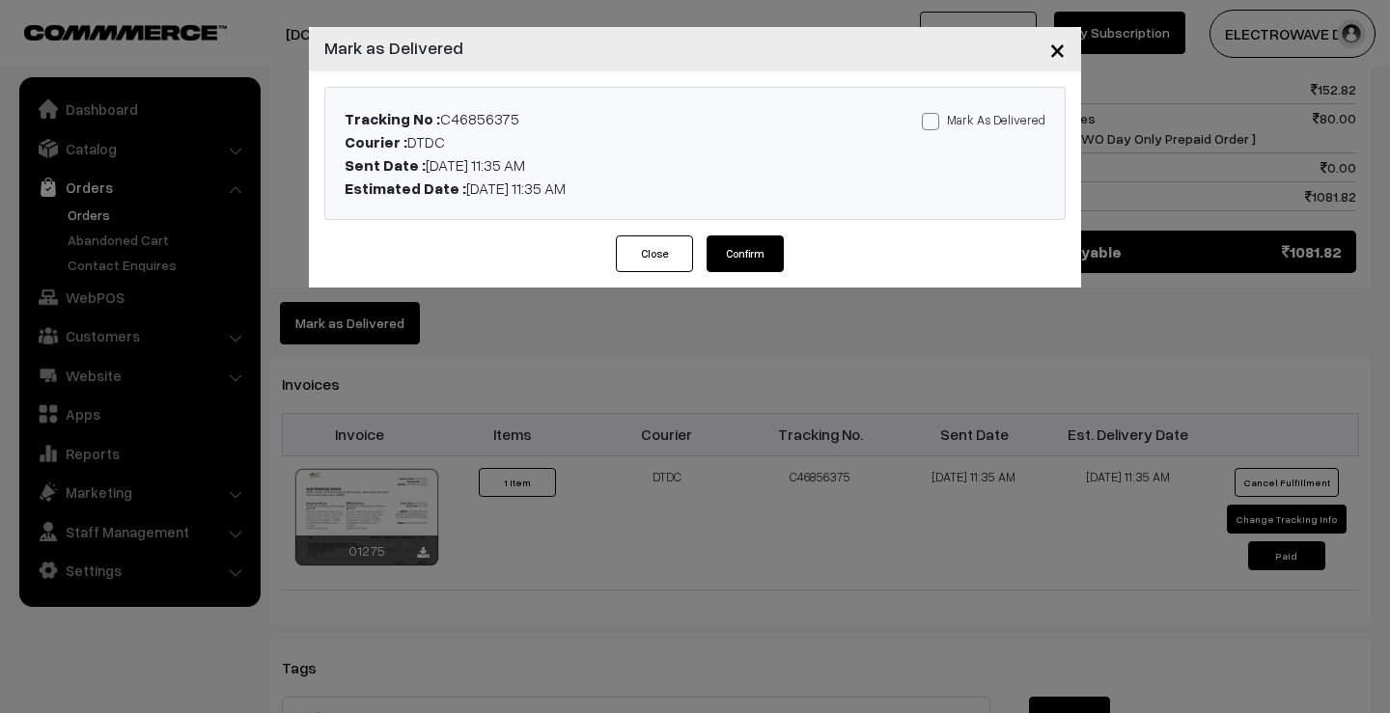
click at [939, 121] on span at bounding box center [930, 121] width 17 height 17
click at [934, 121] on input "Mark As Delivered" at bounding box center [928, 118] width 13 height 13
checkbox input "true"
click at [758, 243] on button "Confirm" at bounding box center [745, 254] width 77 height 37
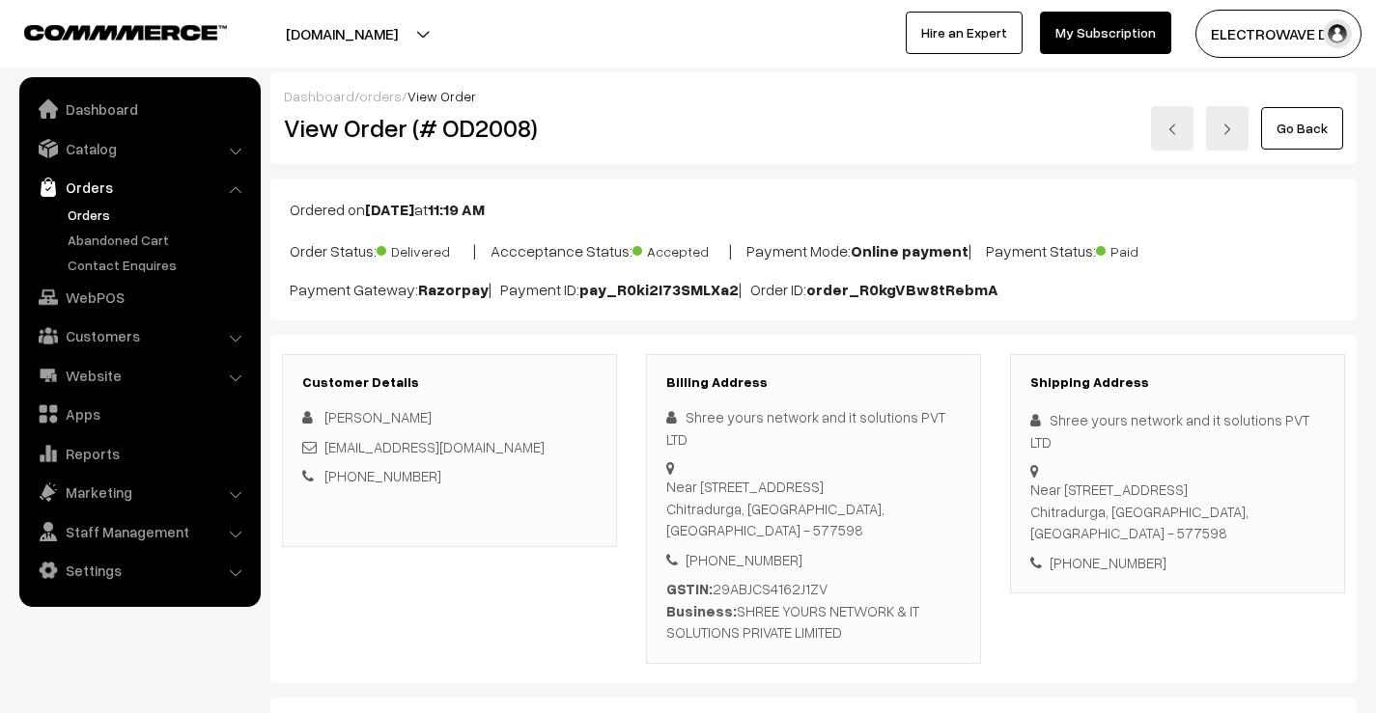
click at [1180, 116] on link at bounding box center [1172, 128] width 42 height 44
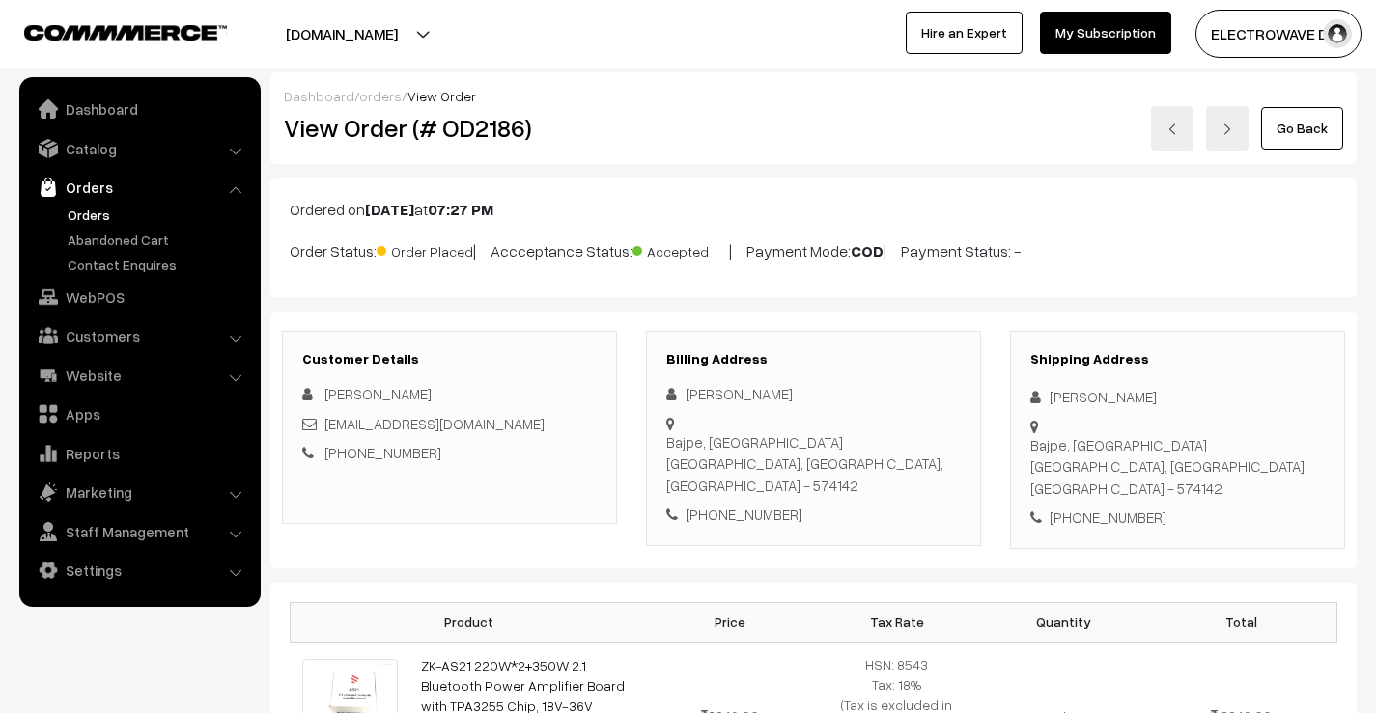
click at [105, 217] on link "Orders" at bounding box center [158, 215] width 191 height 20
click at [79, 220] on link "Orders" at bounding box center [158, 215] width 191 height 20
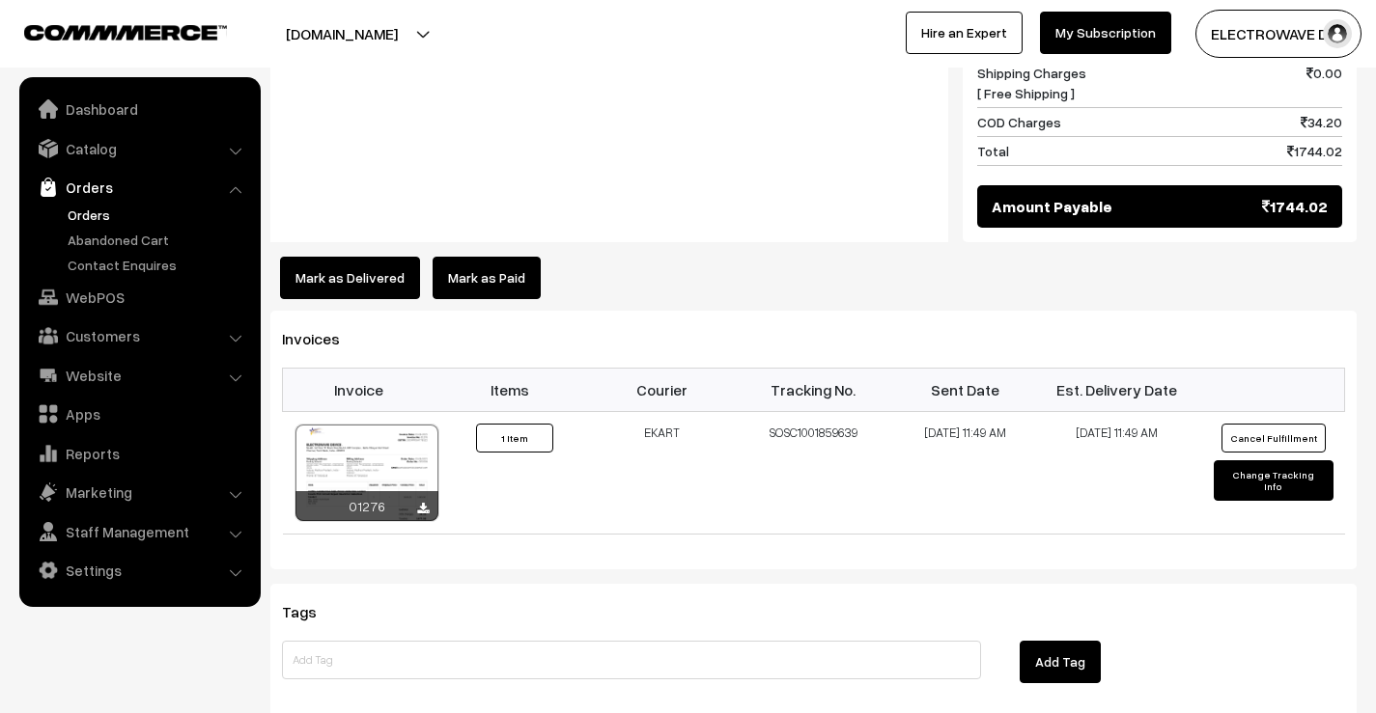
scroll to position [1158, 0]
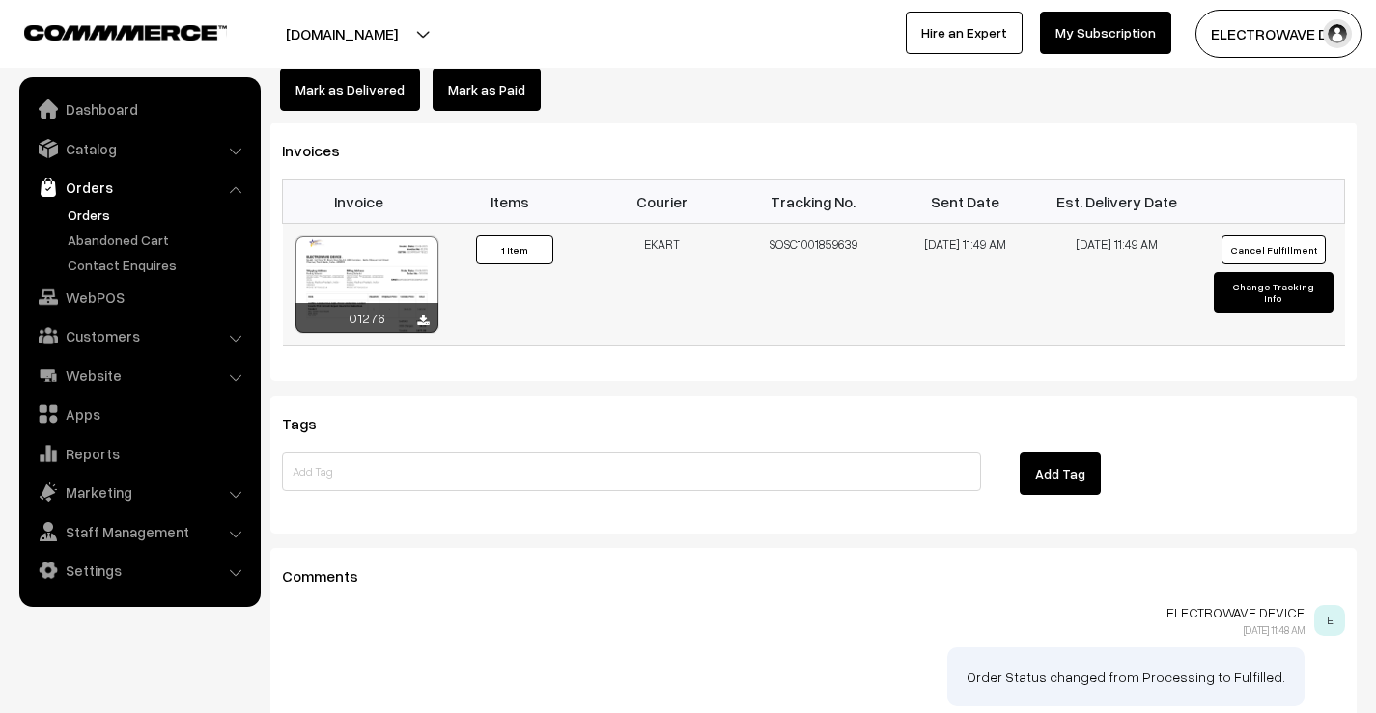
click at [803, 223] on td "SOSC1001859639" at bounding box center [814, 284] width 152 height 123
click at [804, 223] on td "SOSC1001859639" at bounding box center [814, 284] width 152 height 123
copy td "SOSC1001859639"
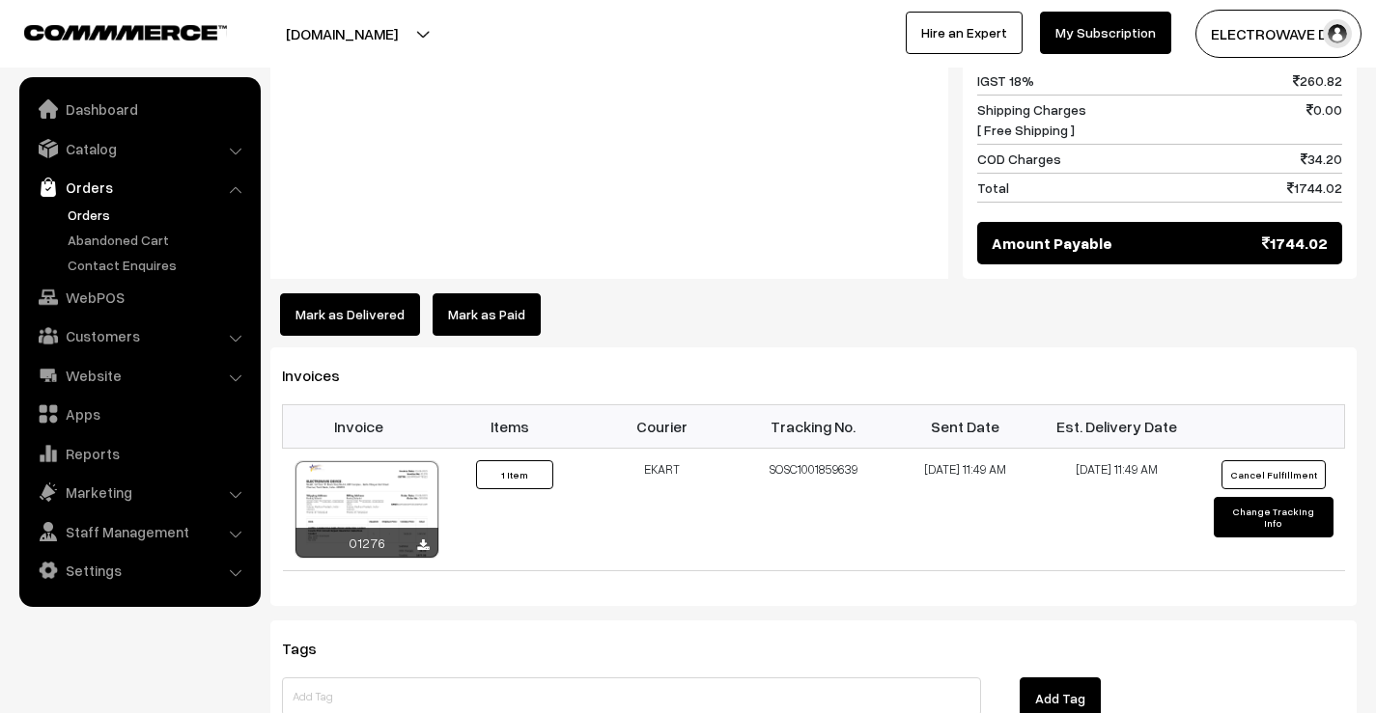
scroll to position [965, 0]
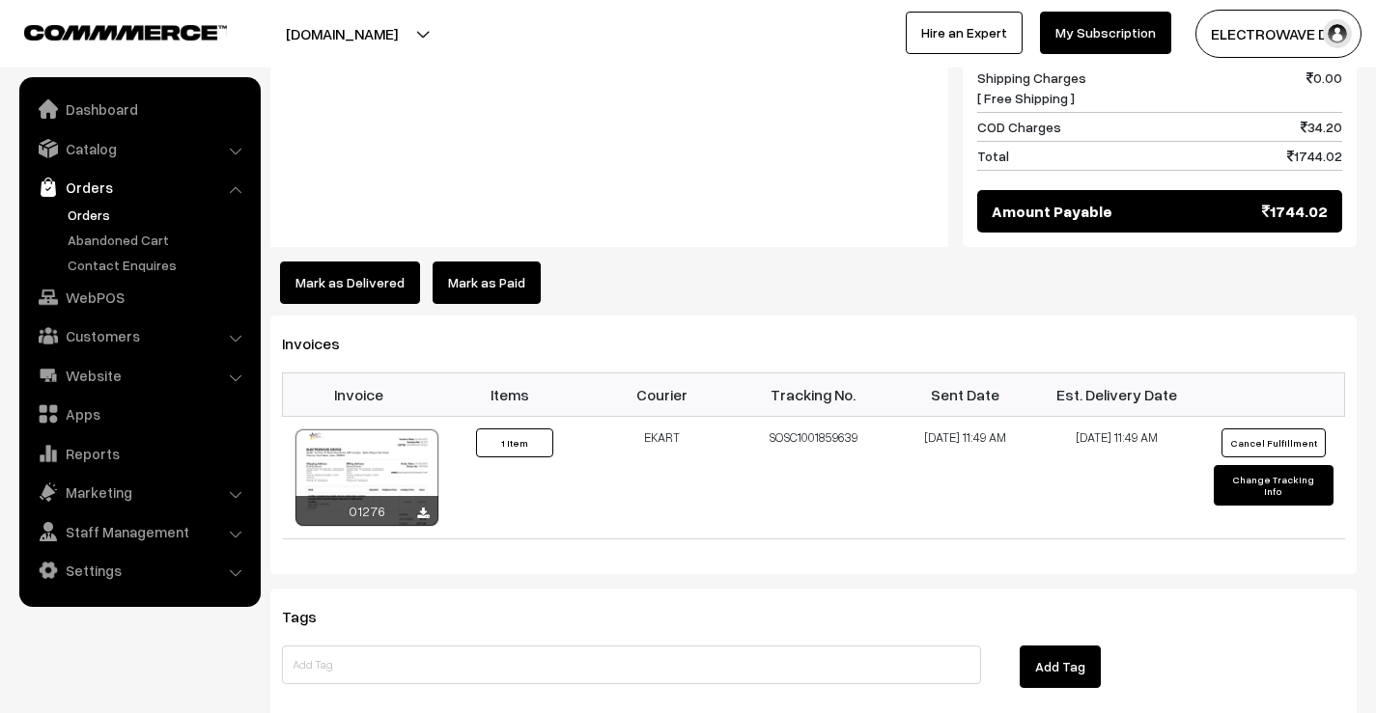
click at [373, 262] on button "Mark as Delivered" at bounding box center [350, 283] width 140 height 42
click at [367, 265] on button "Mark as Delivered" at bounding box center [350, 283] width 140 height 42
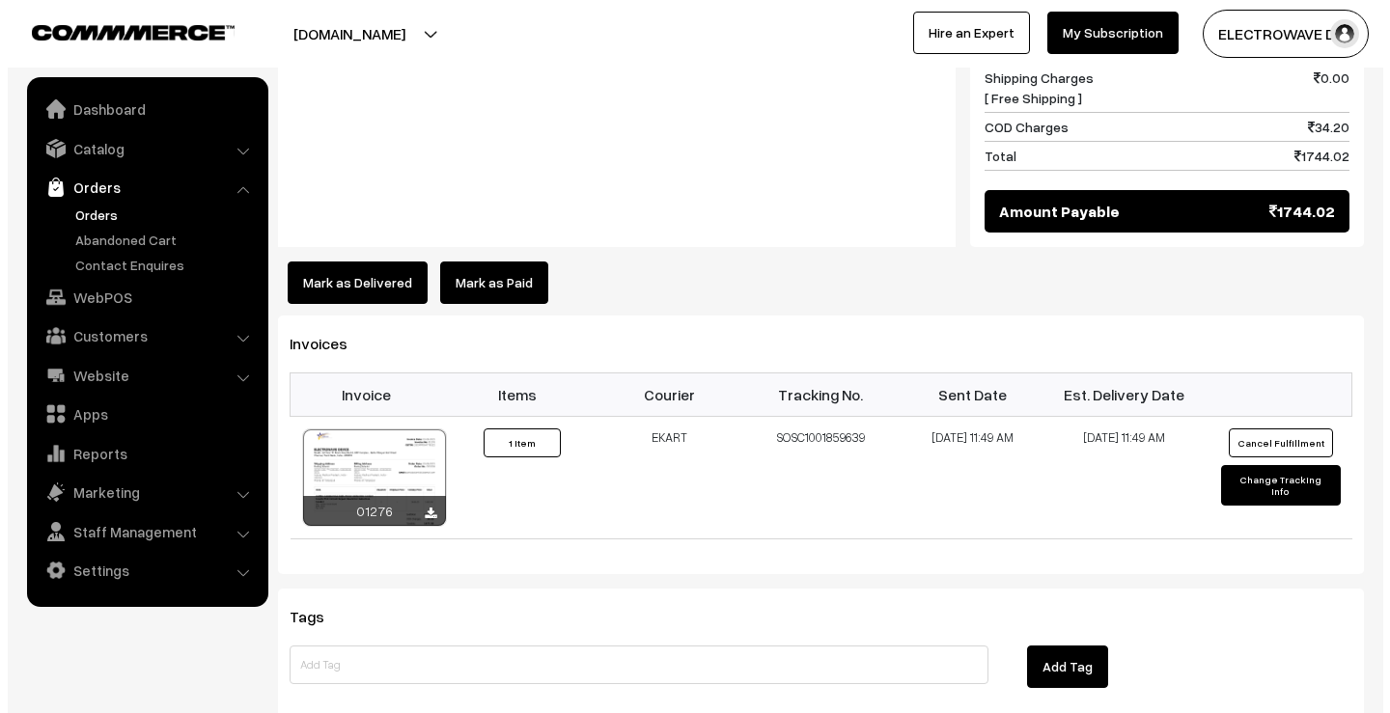
scroll to position [966, 0]
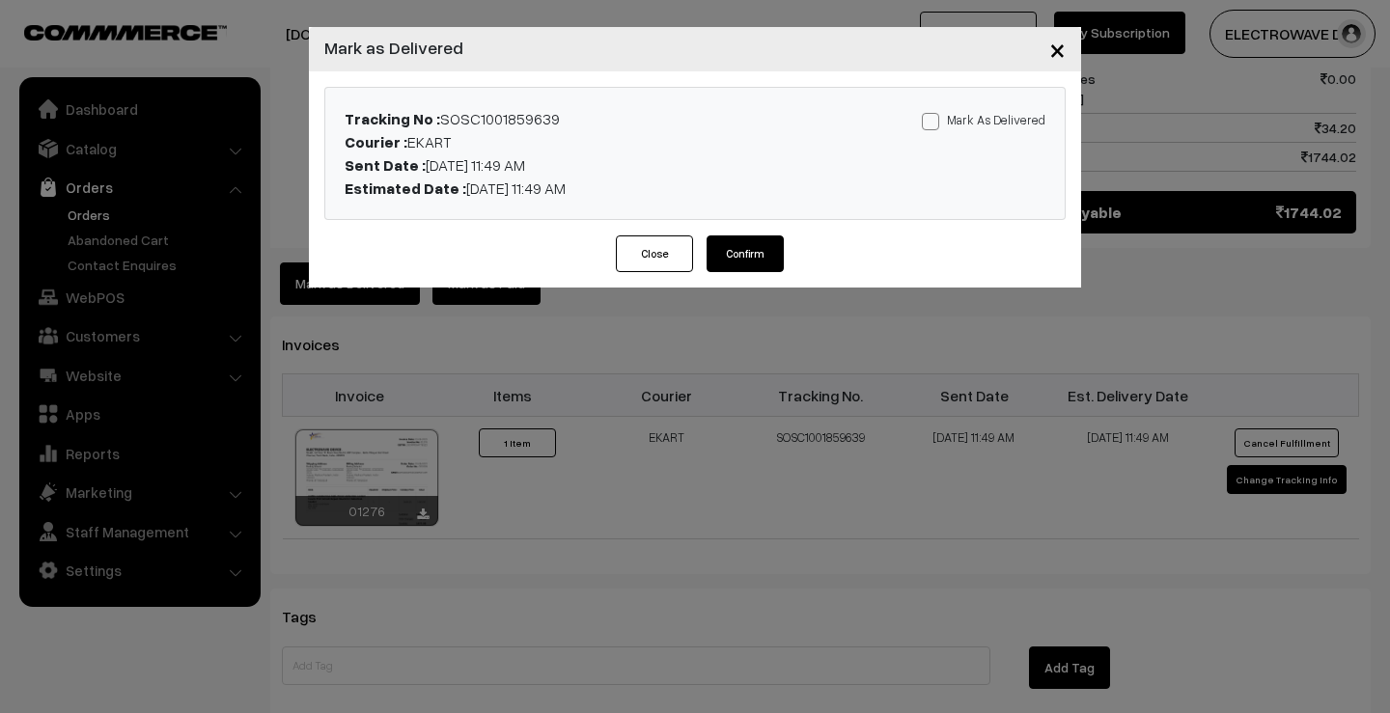
click at [934, 124] on span at bounding box center [930, 121] width 17 height 17
click at [934, 124] on input "Mark As Delivered" at bounding box center [928, 118] width 13 height 13
checkbox input "true"
click at [752, 247] on button "Confirm" at bounding box center [745, 254] width 77 height 37
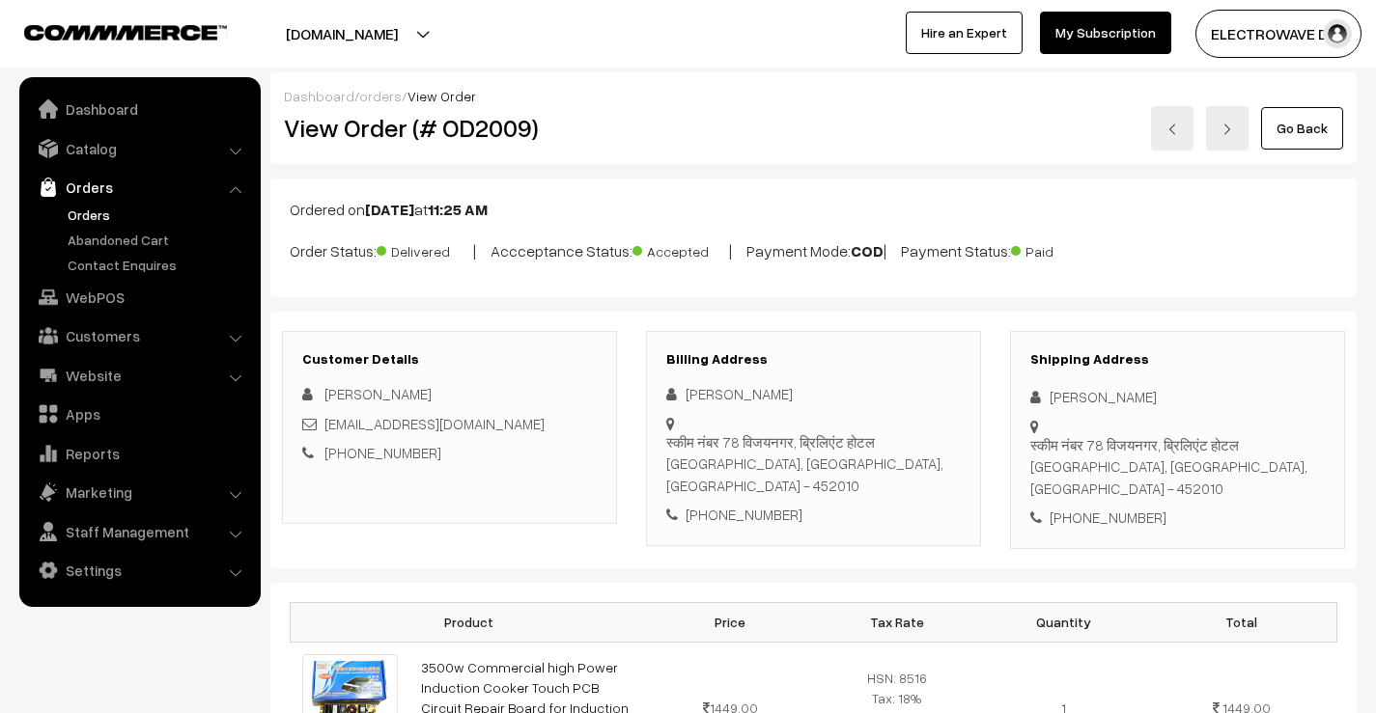
click at [1170, 128] on img at bounding box center [1172, 130] width 12 height 12
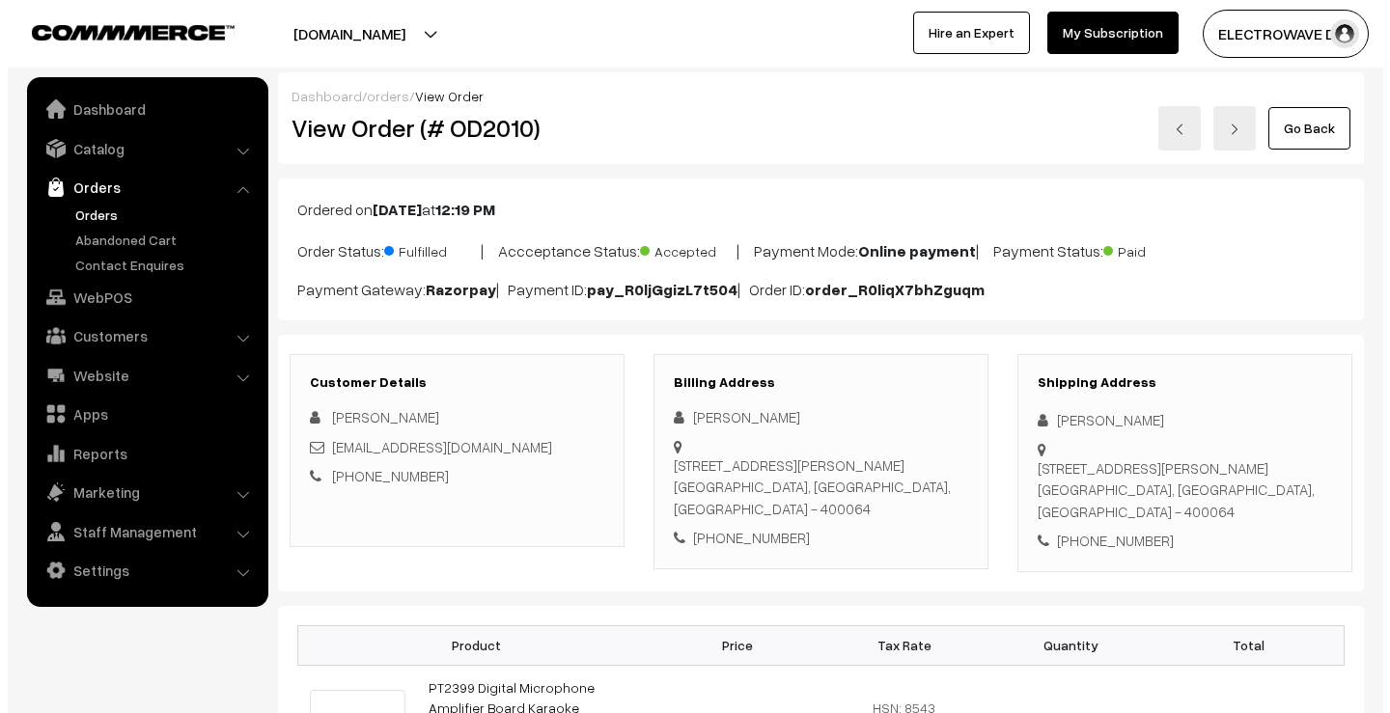
scroll to position [965, 0]
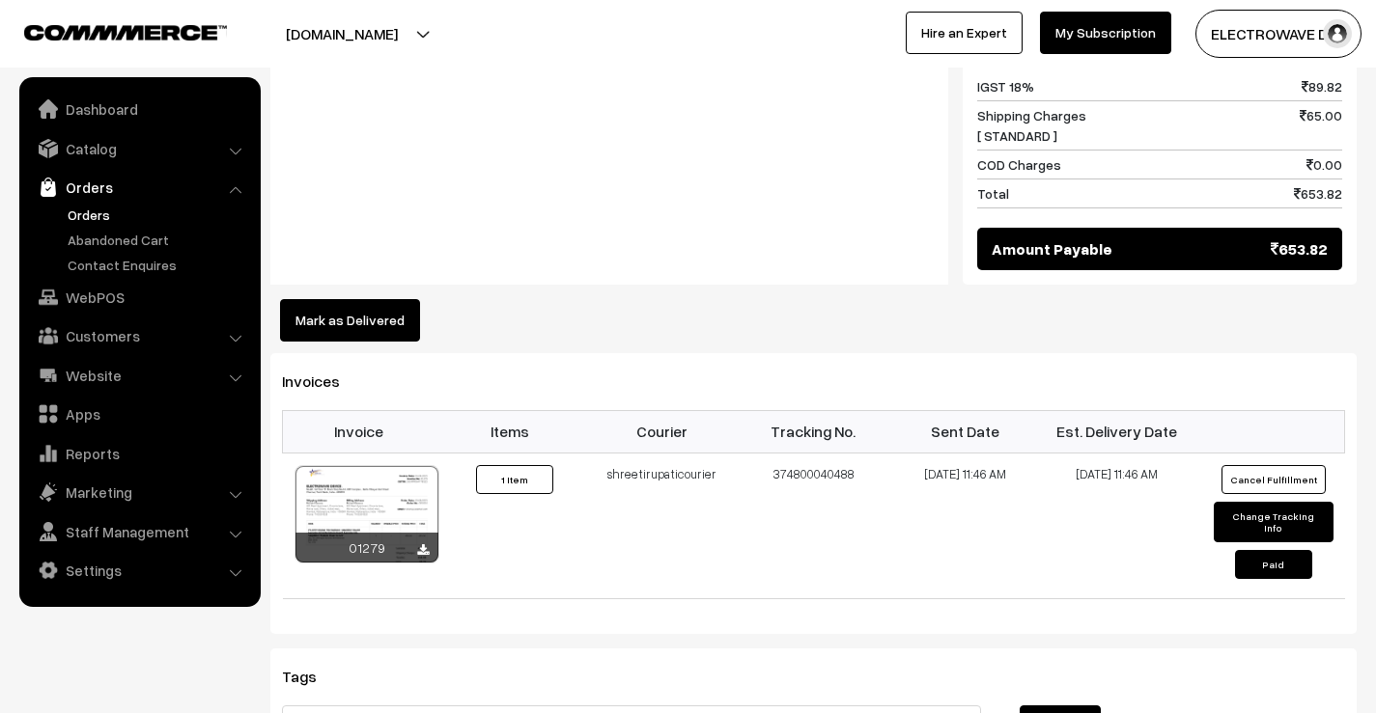
click at [352, 319] on button "Mark as Delivered" at bounding box center [350, 320] width 140 height 42
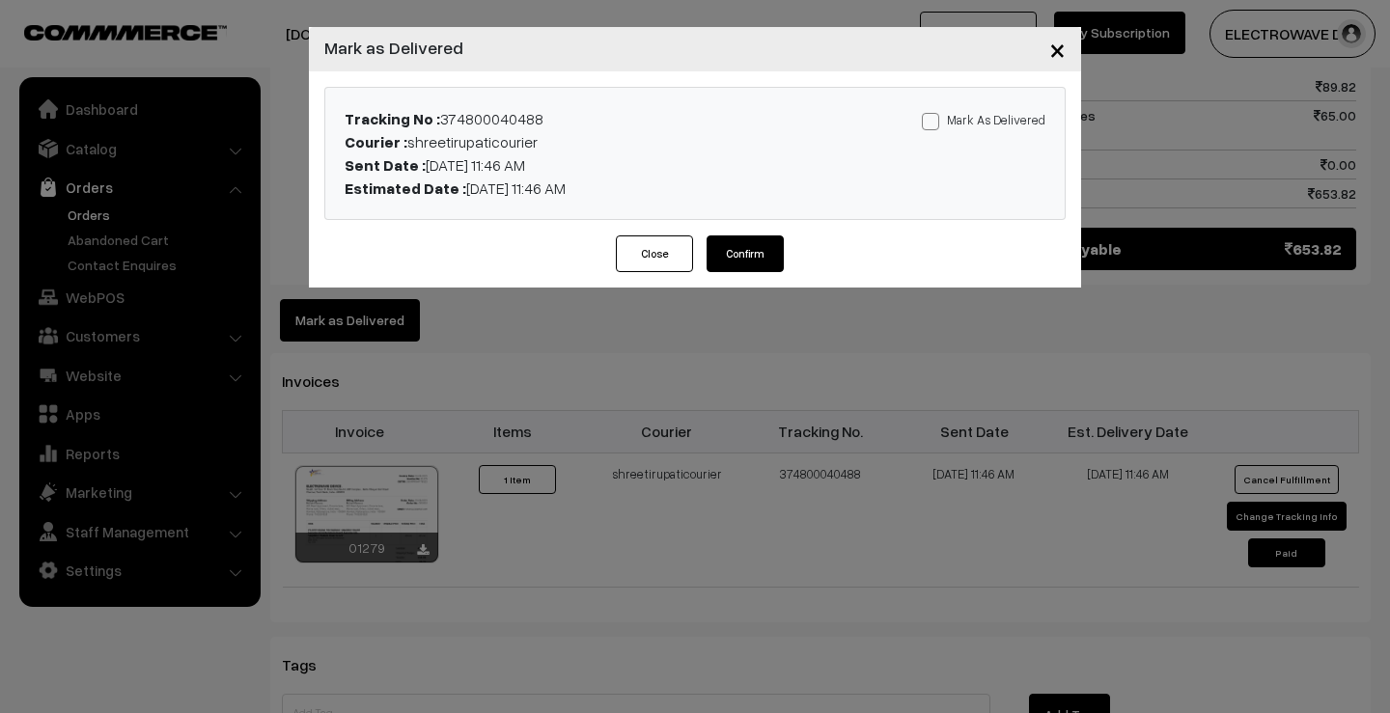
click at [925, 123] on div "Mark As Delivered Mark As Paid" at bounding box center [938, 153] width 243 height 93
drag, startPoint x: 936, startPoint y: 118, endPoint x: 922, endPoint y: 137, distance: 24.1
click at [936, 119] on span at bounding box center [930, 121] width 17 height 17
click at [934, 119] on input "Mark As Delivered" at bounding box center [928, 118] width 13 height 13
checkbox input "true"
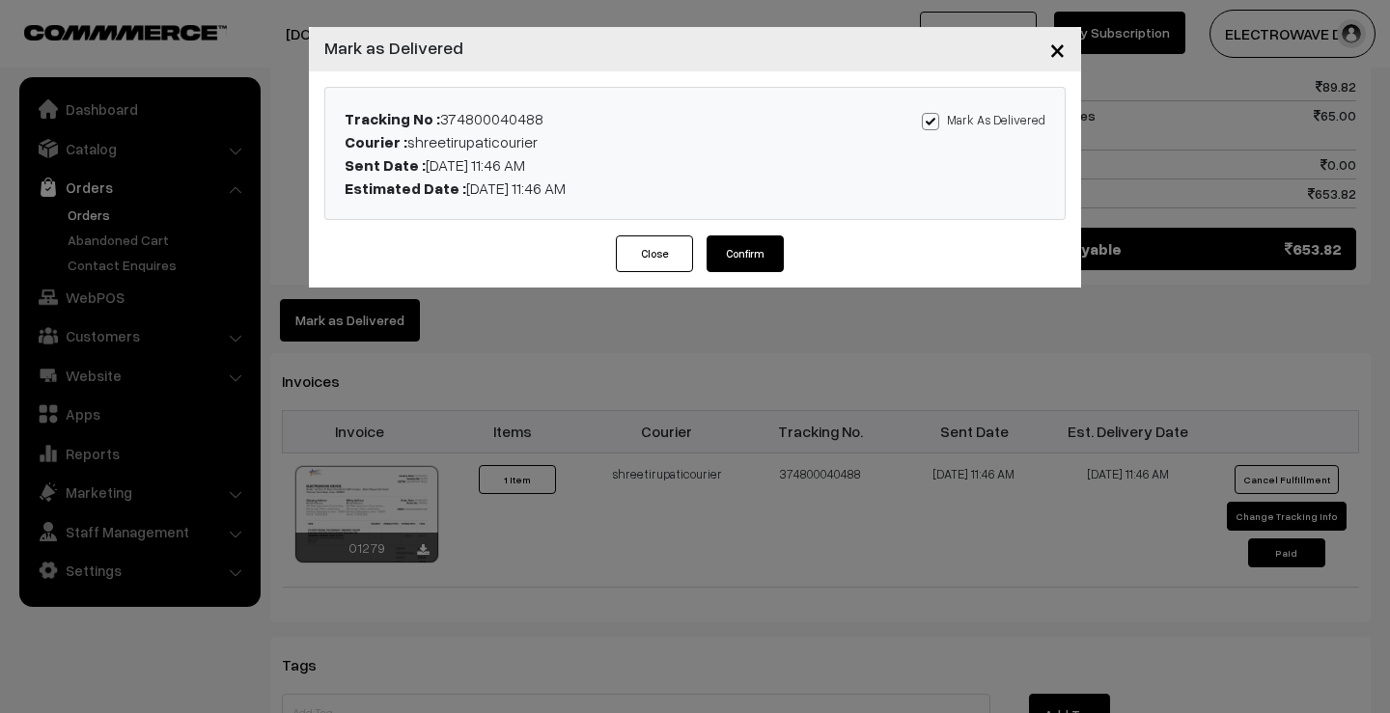
click at [772, 251] on button "Confirm" at bounding box center [745, 254] width 77 height 37
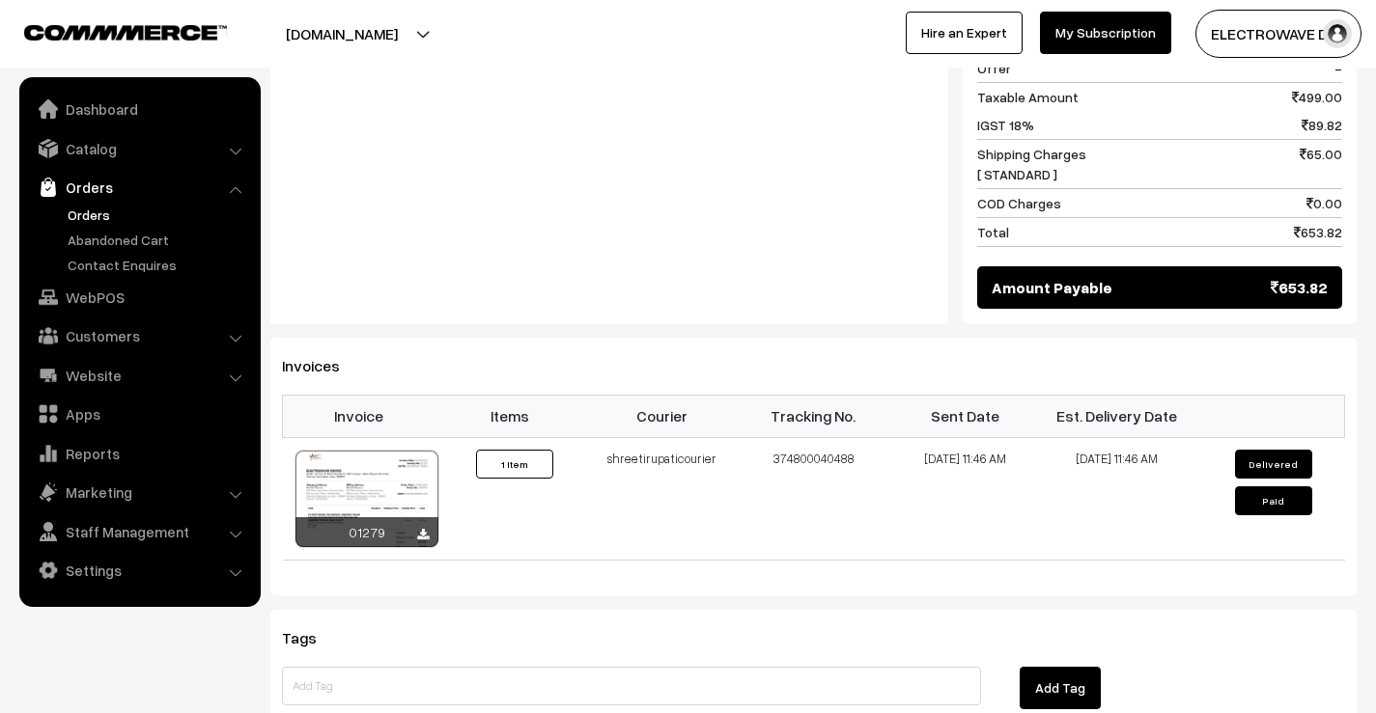
scroll to position [965, 0]
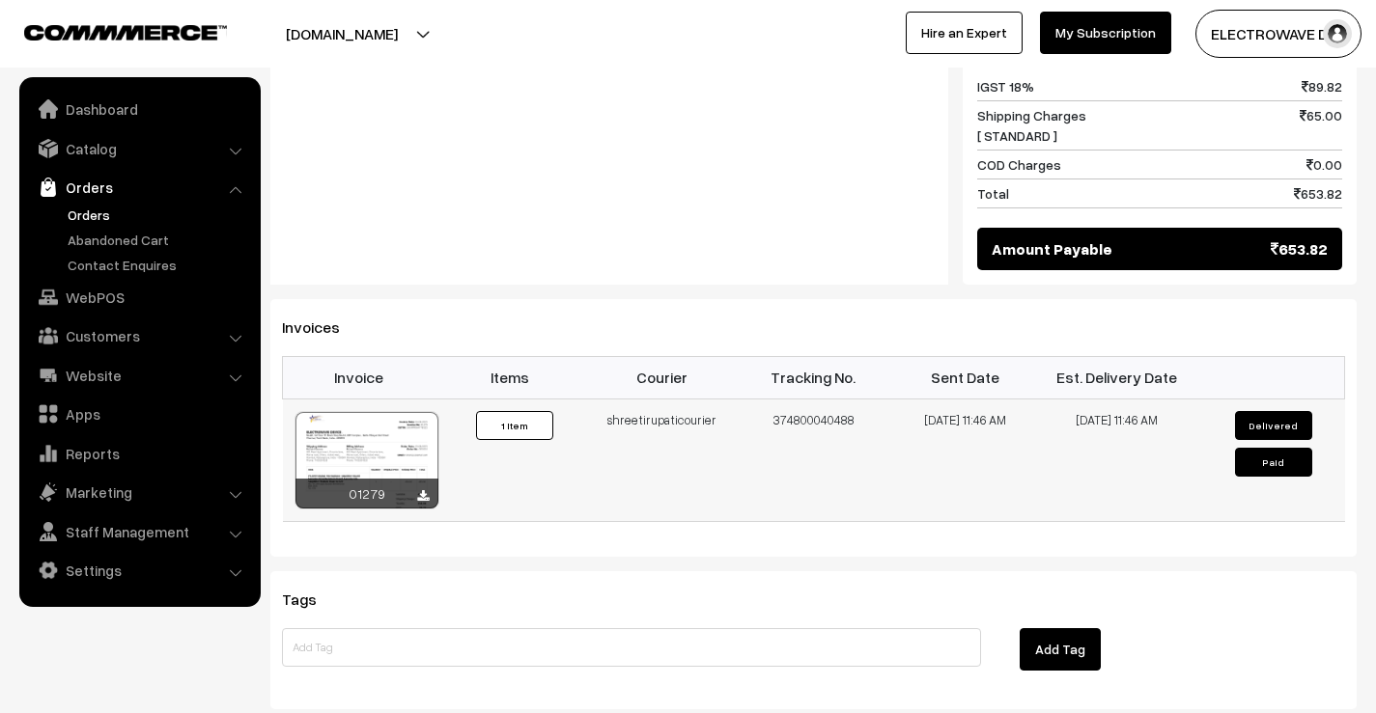
click at [790, 421] on td "374800040488" at bounding box center [814, 460] width 152 height 123
click at [791, 421] on td "374800040488" at bounding box center [814, 460] width 152 height 123
copy td "374800040488"
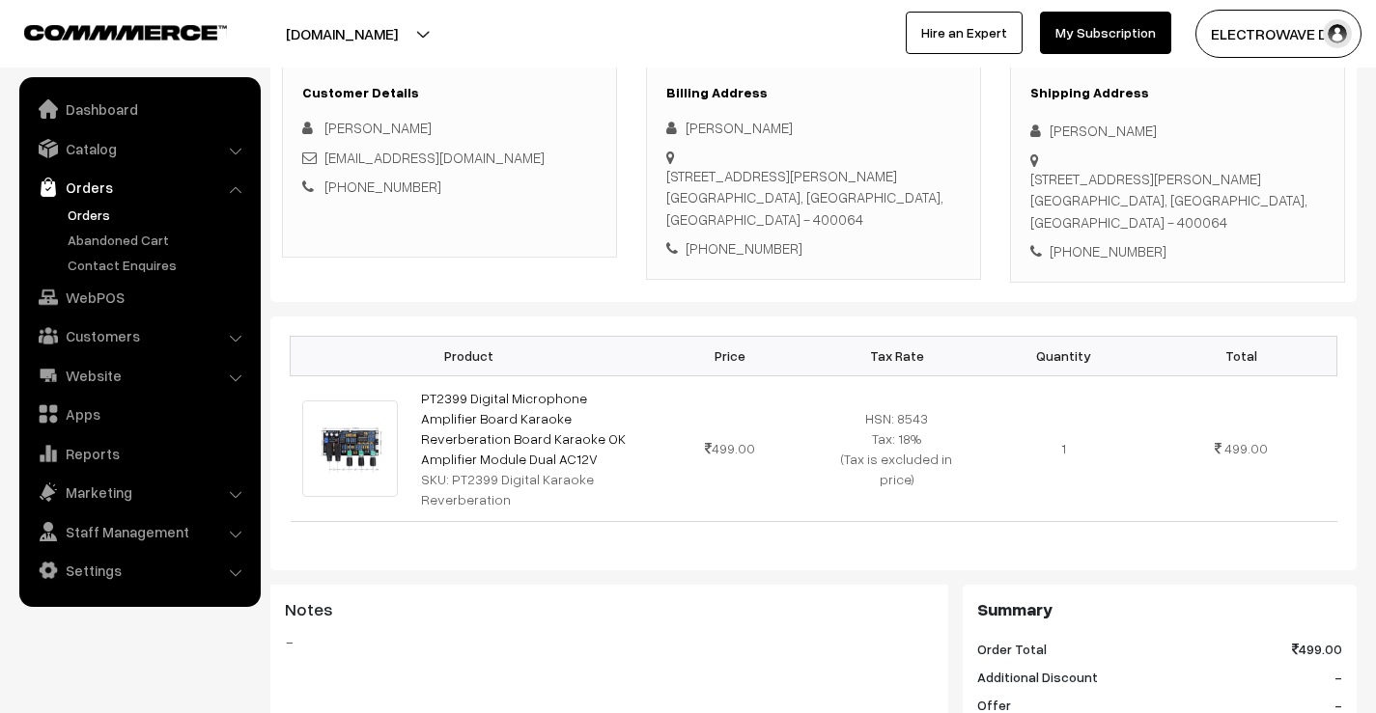
scroll to position [0, 0]
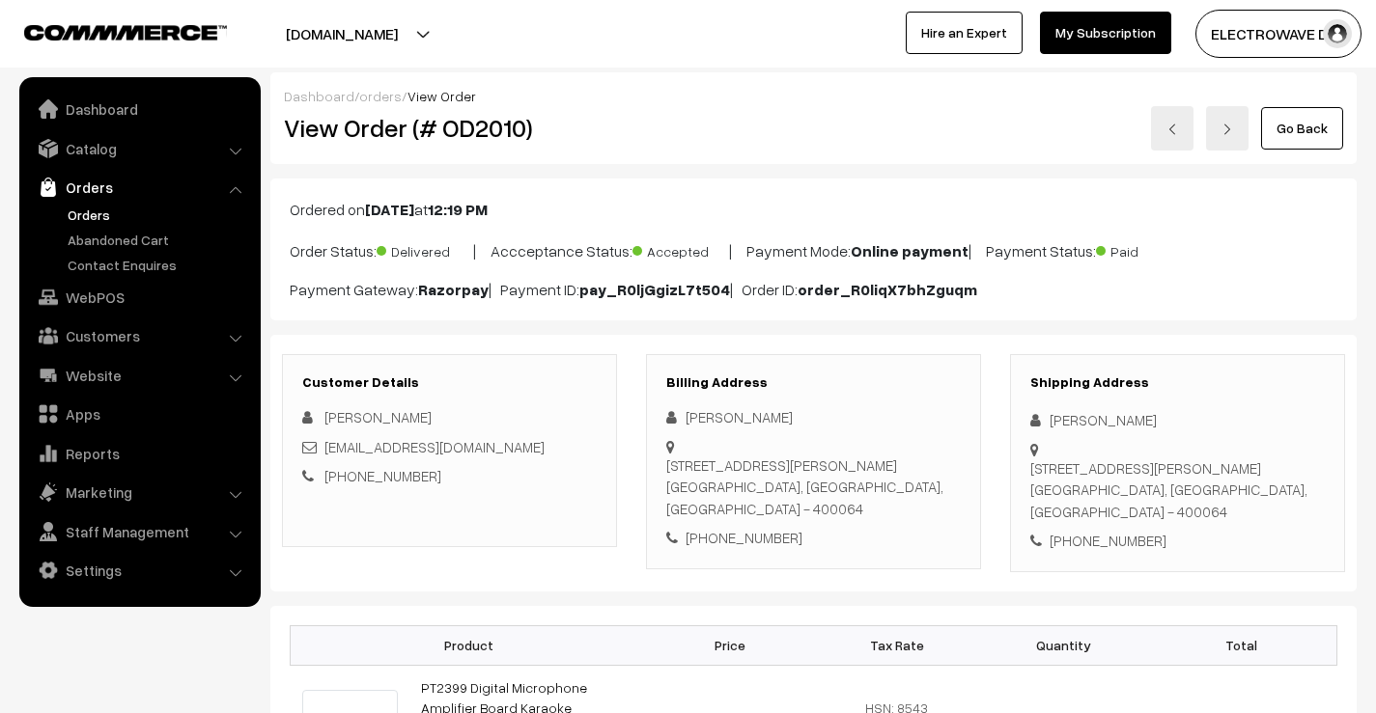
click at [1164, 131] on link at bounding box center [1172, 128] width 42 height 44
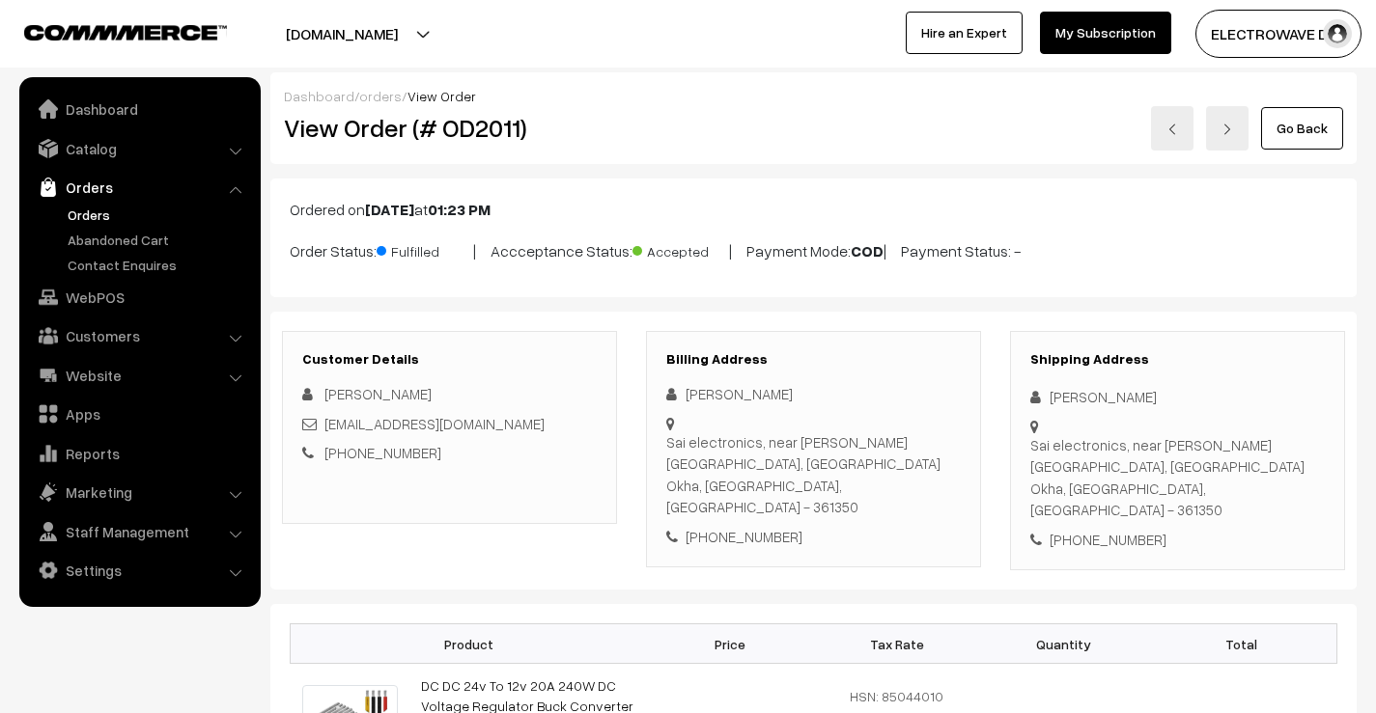
scroll to position [965, 0]
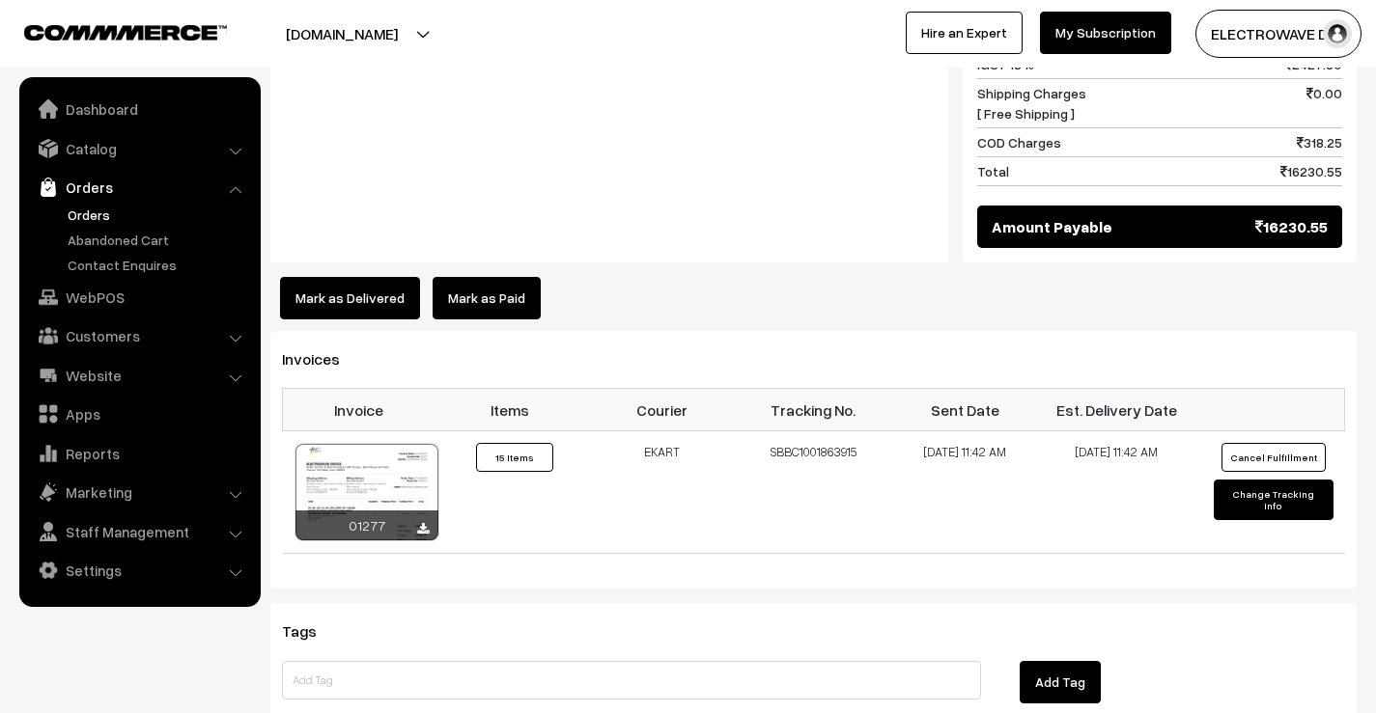
click at [325, 277] on button "Mark as Delivered" at bounding box center [350, 298] width 140 height 42
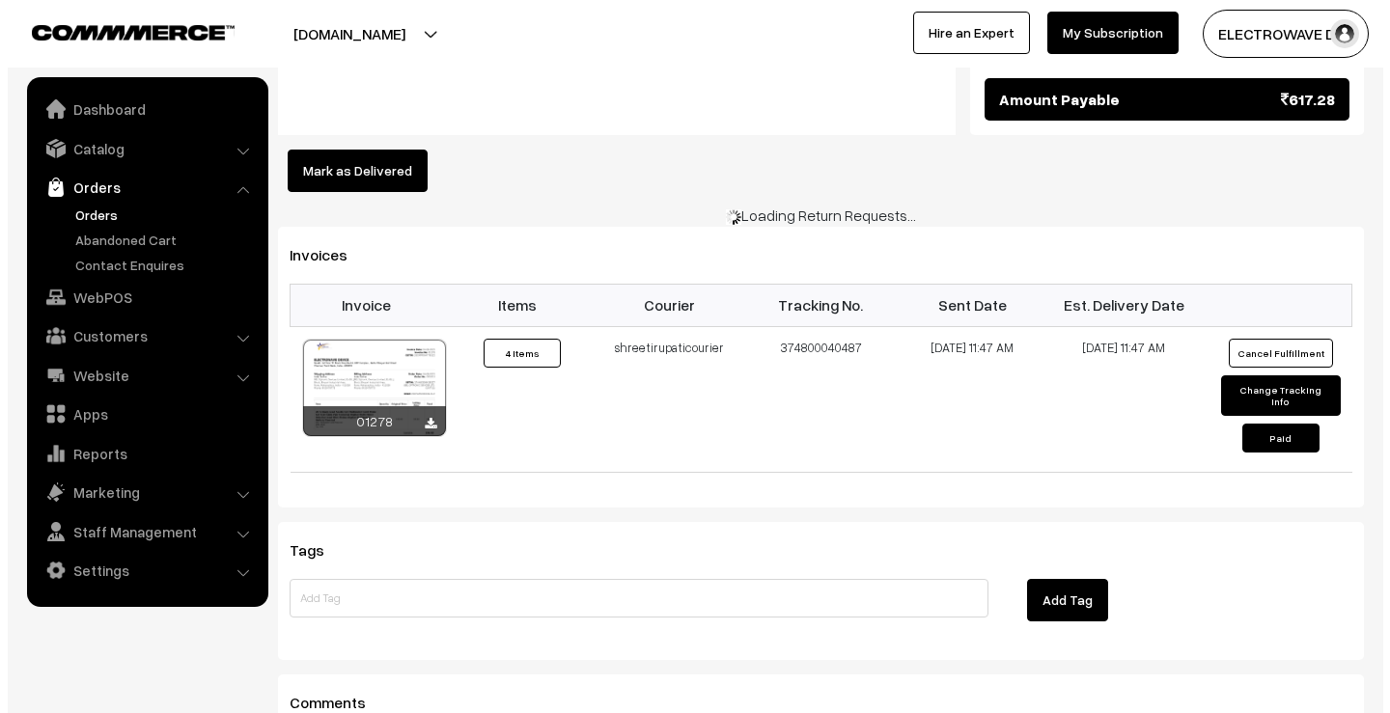
scroll to position [1233, 0]
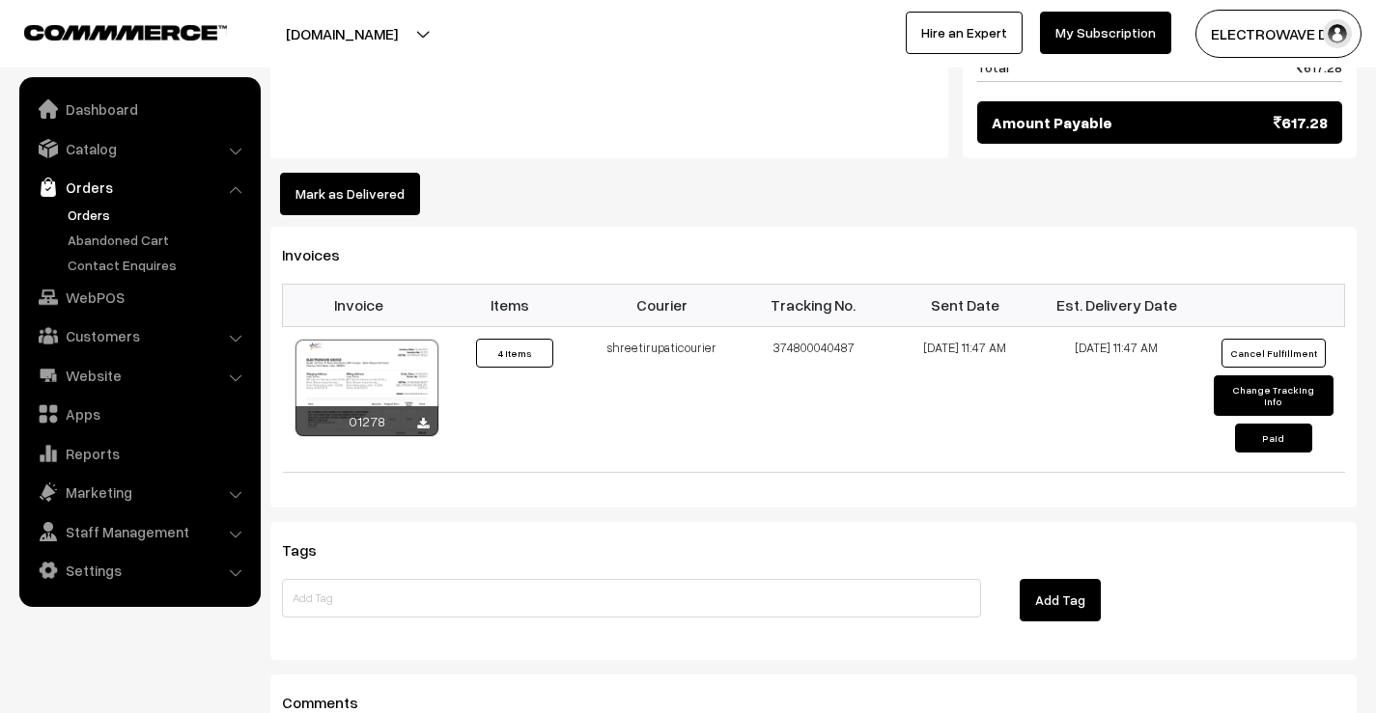
click at [391, 173] on button "Mark as Delivered" at bounding box center [350, 194] width 140 height 42
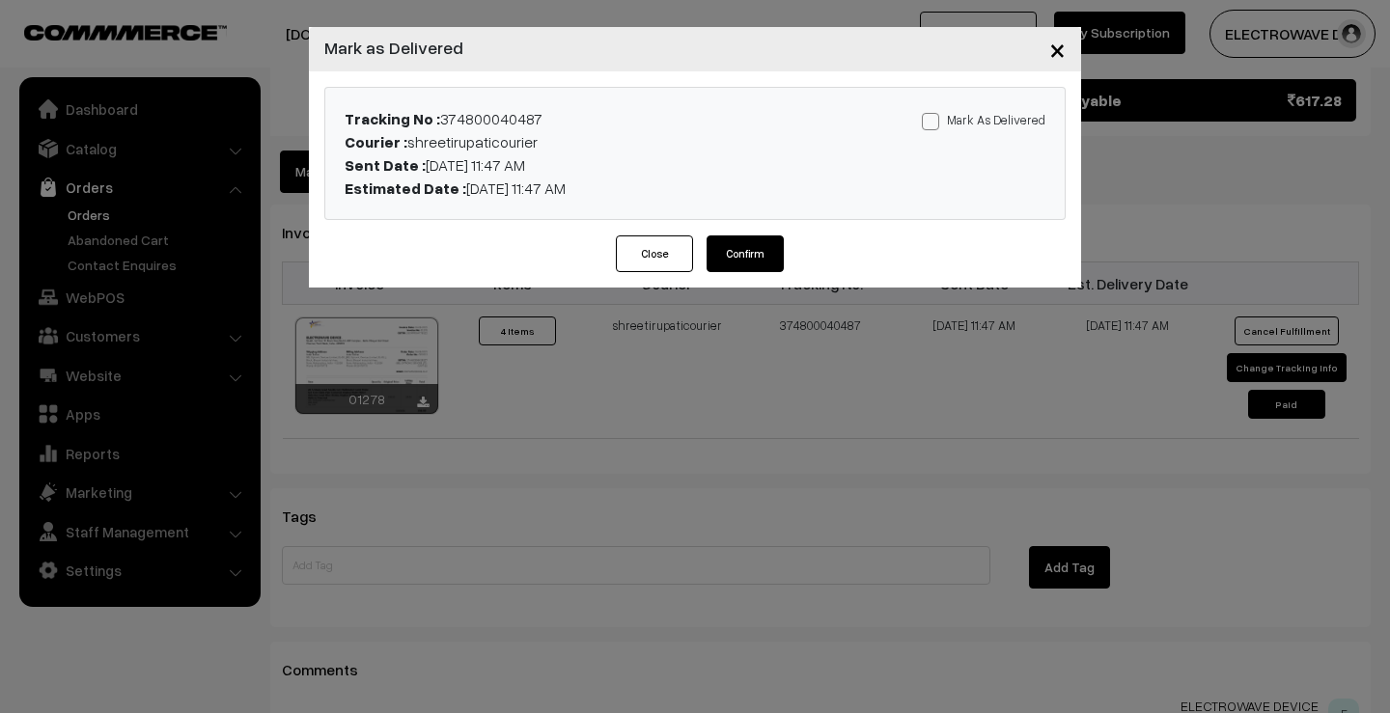
drag, startPoint x: 940, startPoint y: 125, endPoint x: 890, endPoint y: 179, distance: 73.8
click at [939, 125] on span at bounding box center [930, 121] width 17 height 17
click at [934, 125] on input "Mark As Delivered" at bounding box center [928, 118] width 13 height 13
checkbox input "true"
click at [747, 264] on button "Confirm" at bounding box center [745, 254] width 77 height 37
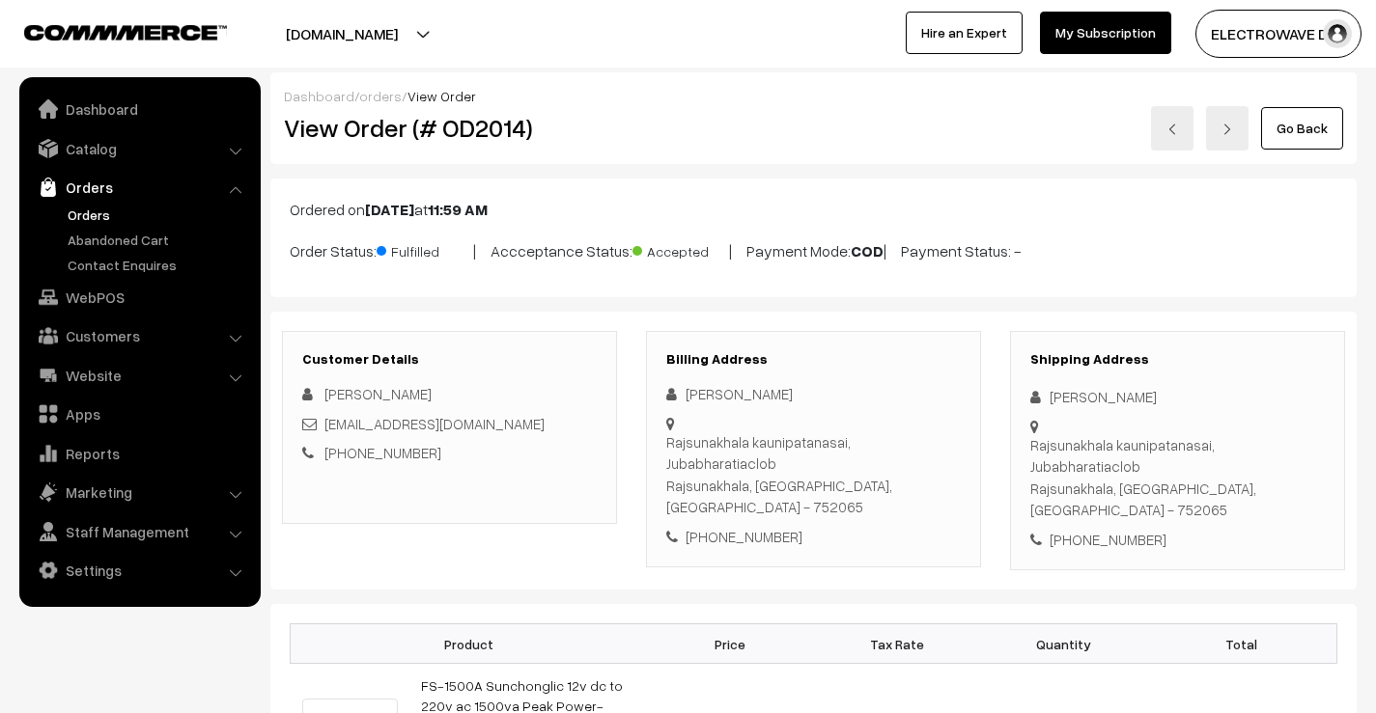
scroll to position [965, 0]
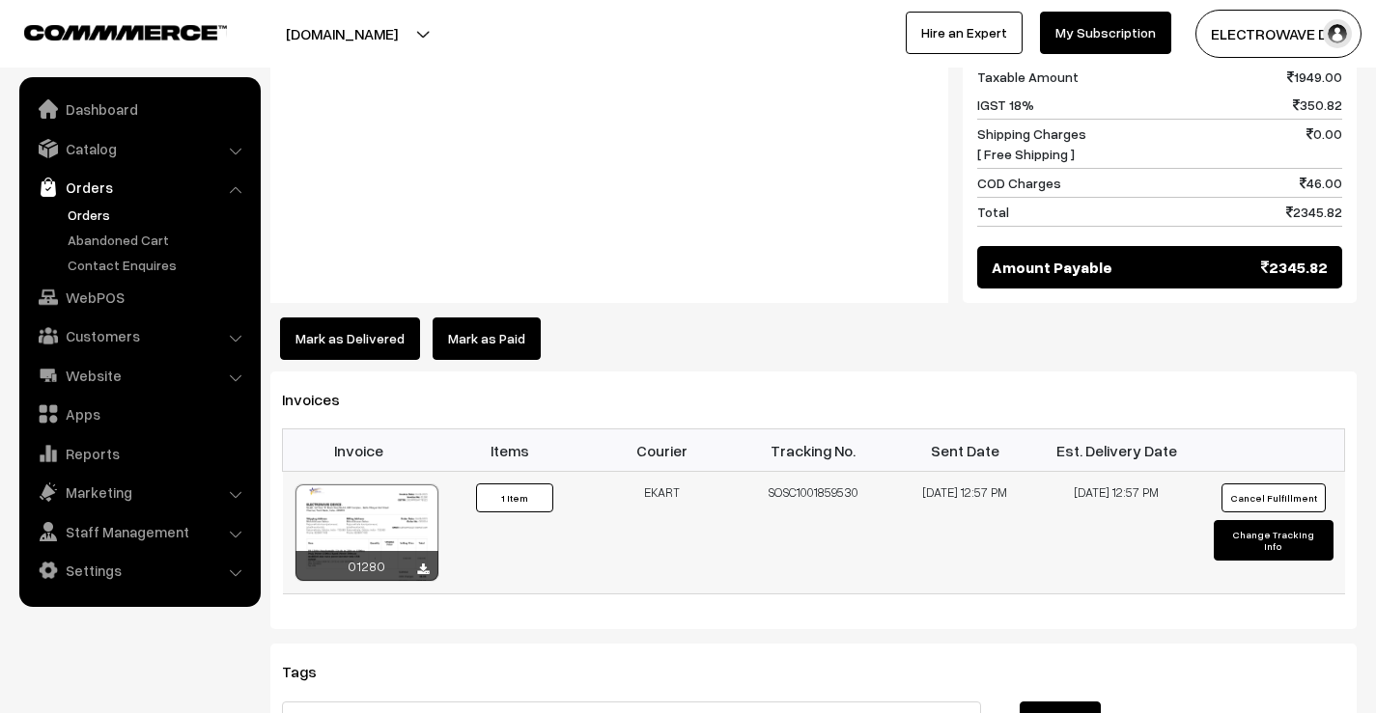
click at [808, 472] on td "SOSC1001859530" at bounding box center [814, 533] width 152 height 123
copy td "SOSC1001859530"
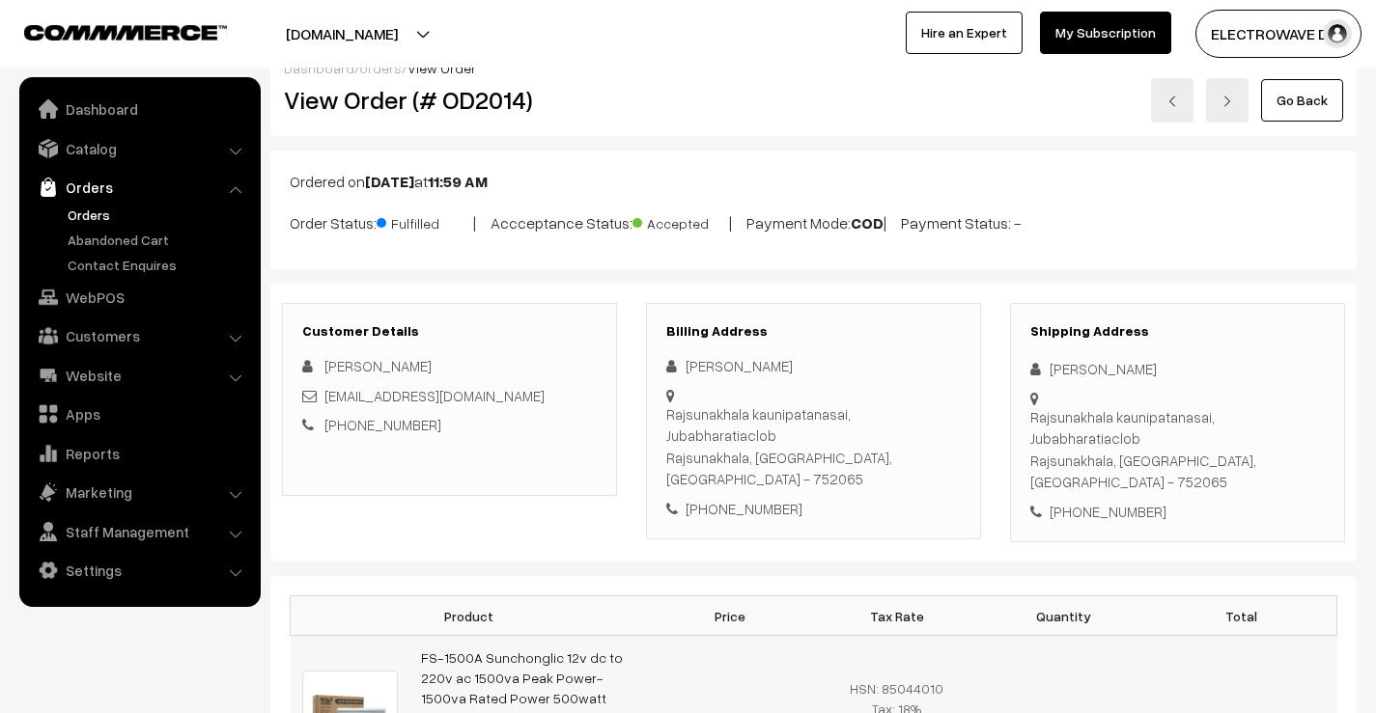
scroll to position [0, 0]
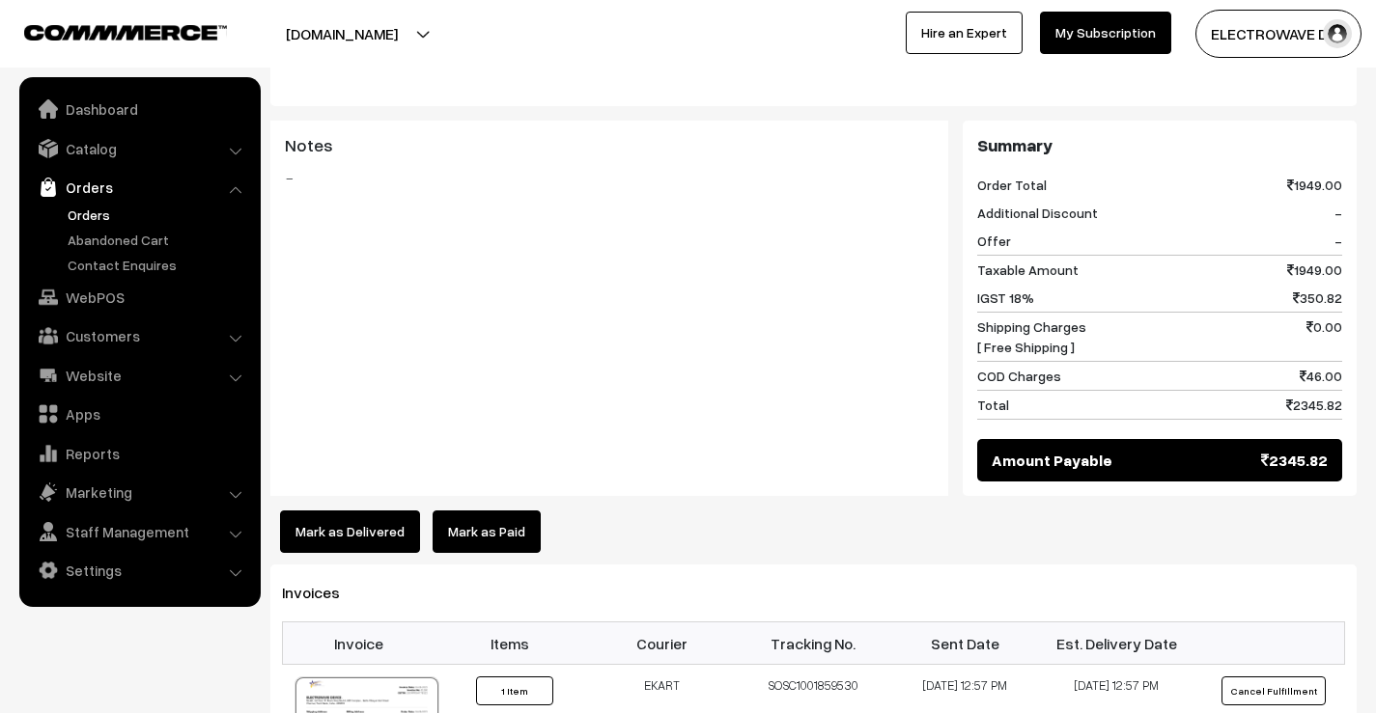
click at [346, 511] on button "Mark as Delivered" at bounding box center [350, 532] width 140 height 42
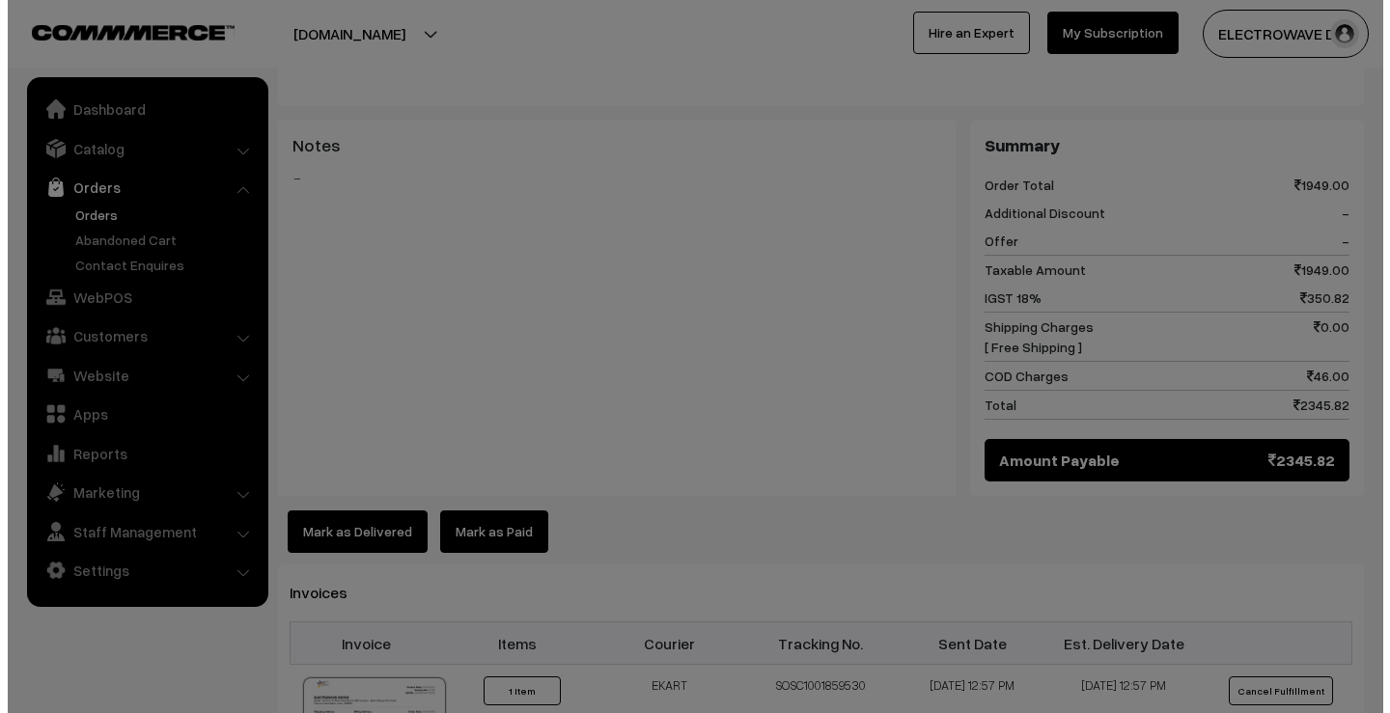
scroll to position [768, 0]
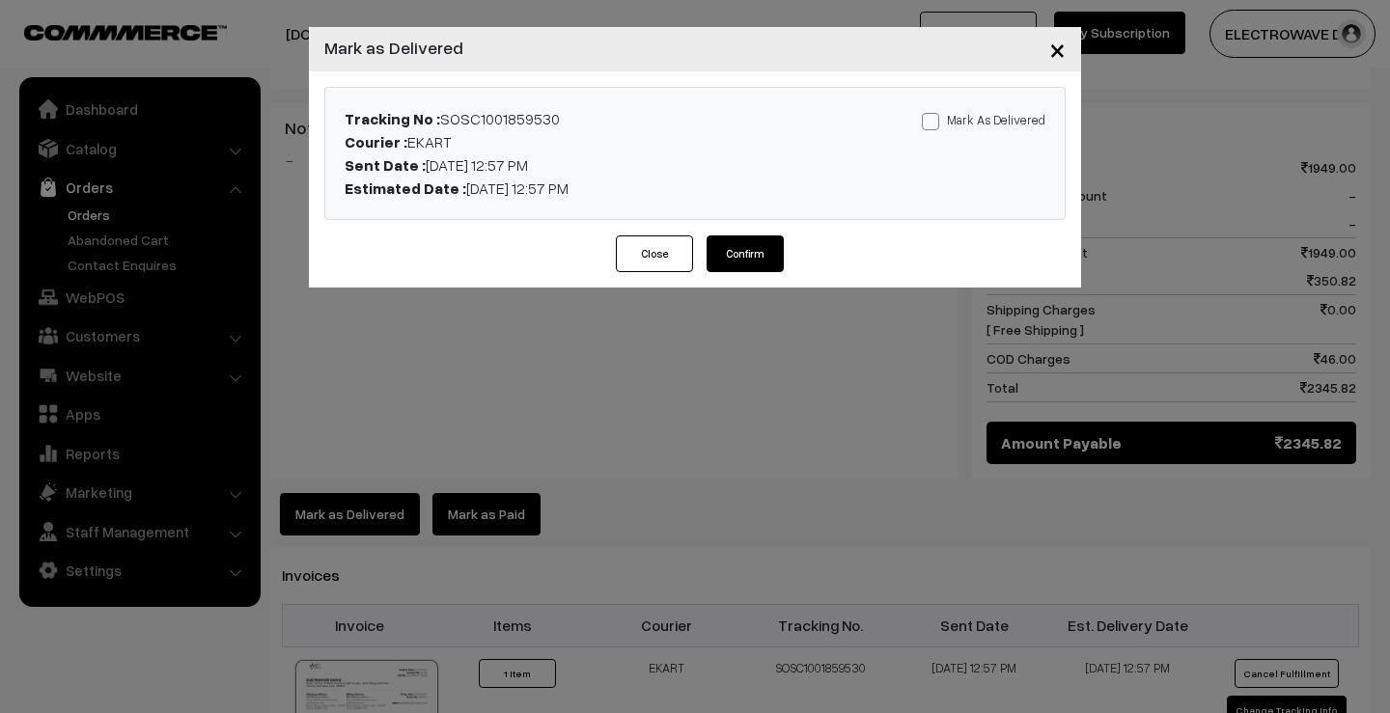
click at [932, 119] on span at bounding box center [930, 121] width 17 height 17
click at [932, 119] on input "Mark As Delivered" at bounding box center [928, 118] width 13 height 13
checkbox input "true"
drag, startPoint x: 770, startPoint y: 246, endPoint x: 738, endPoint y: 256, distance: 34.2
click at [768, 246] on button "Confirm" at bounding box center [745, 254] width 77 height 37
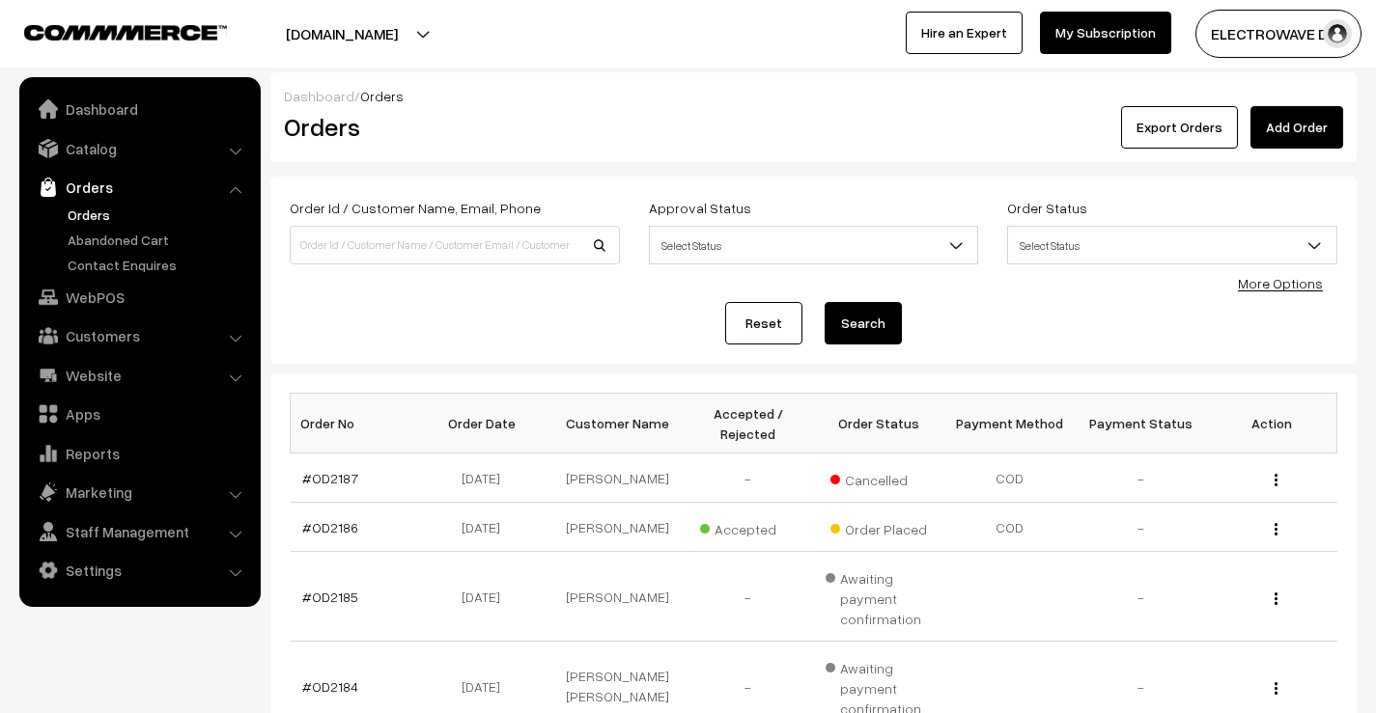
scroll to position [5351, 0]
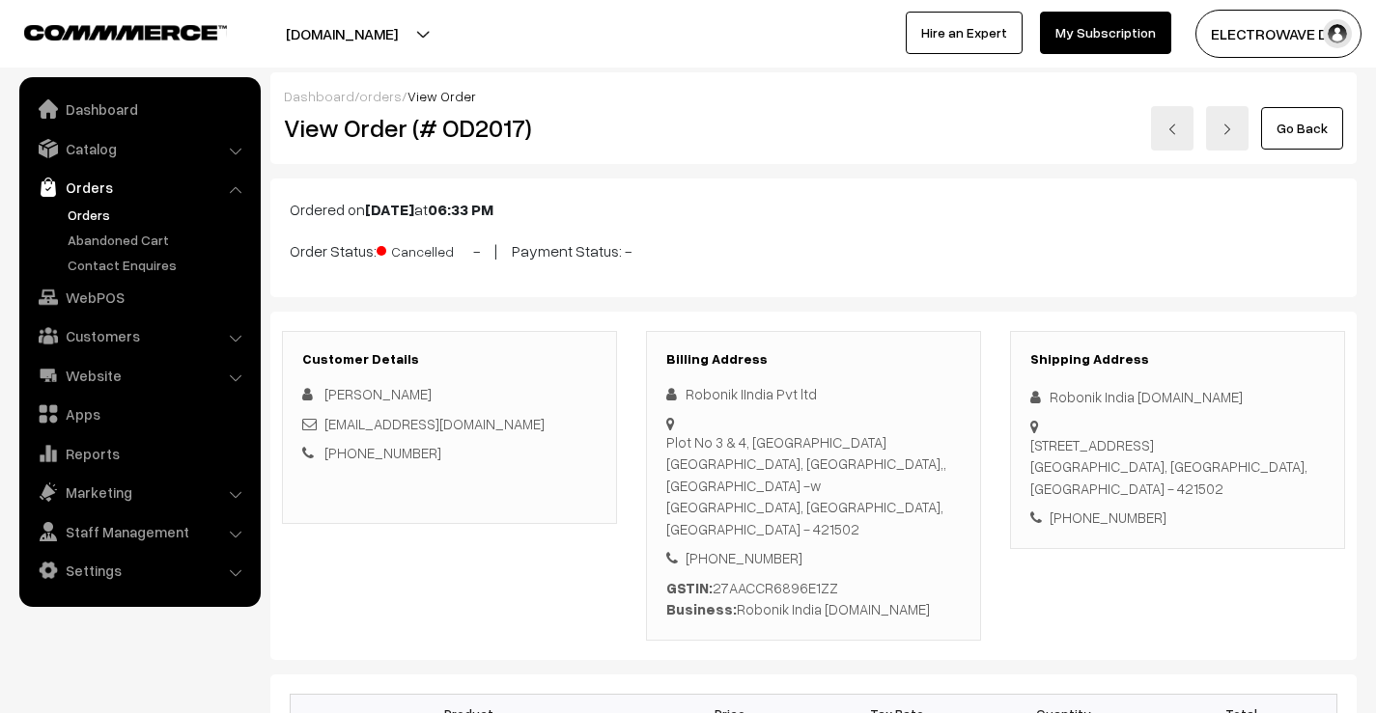
click at [1156, 124] on link at bounding box center [1172, 128] width 42 height 44
click at [503, 118] on h2 "View Order (# OD2017)" at bounding box center [451, 128] width 334 height 30
copy h2 "OD2017"
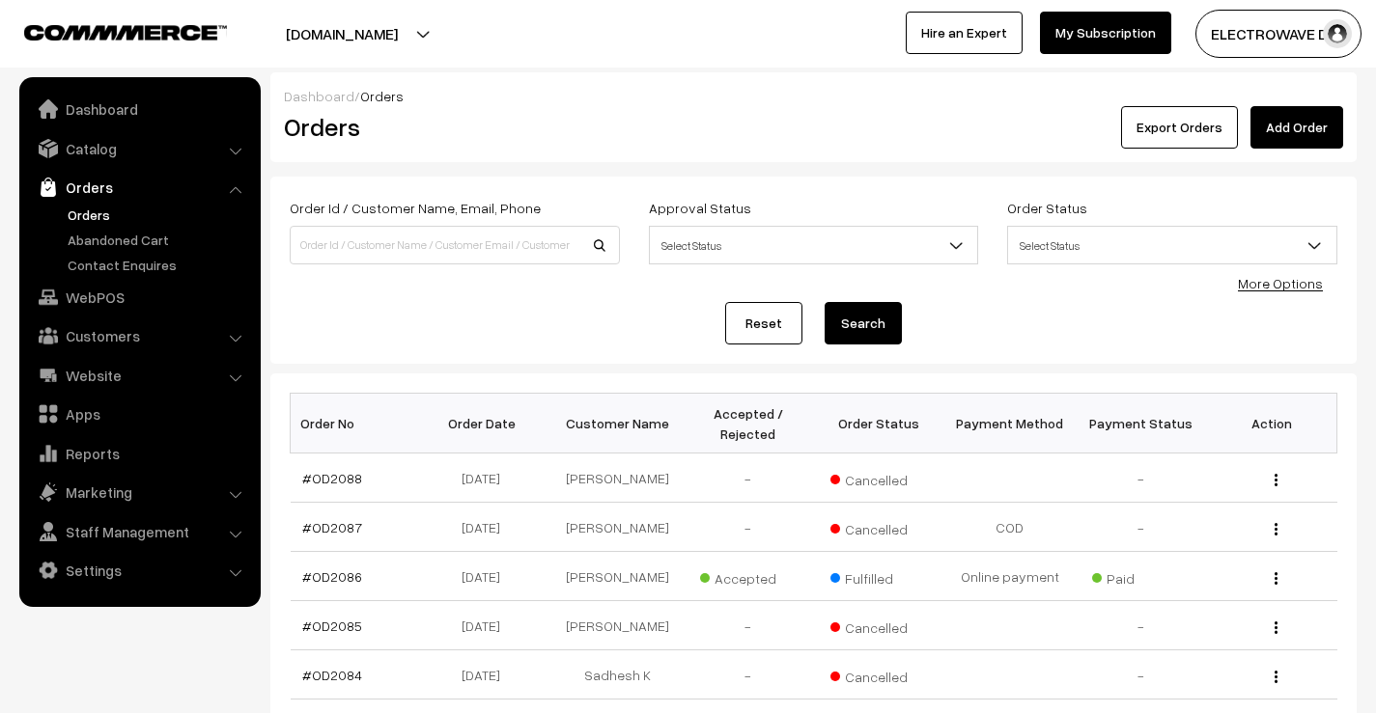
scroll to position [3733, 0]
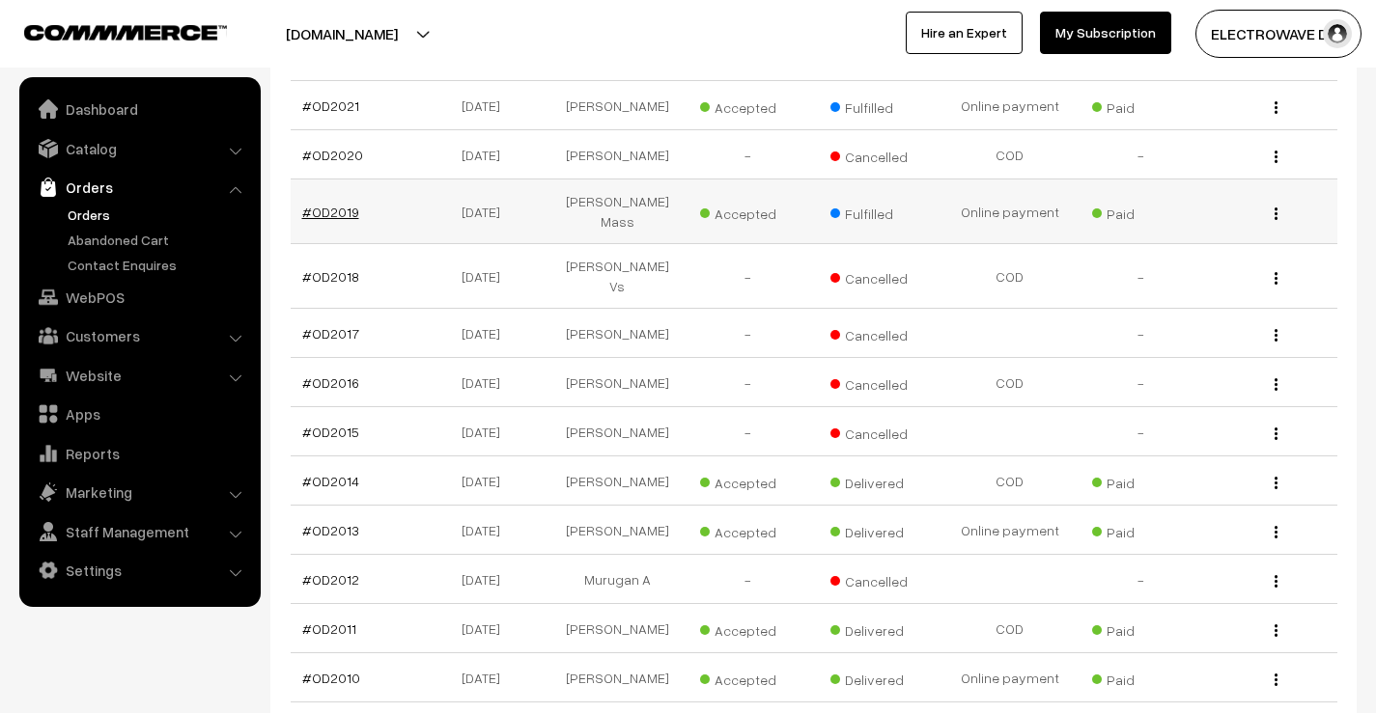
click at [339, 220] on link "#OD2019" at bounding box center [330, 212] width 57 height 16
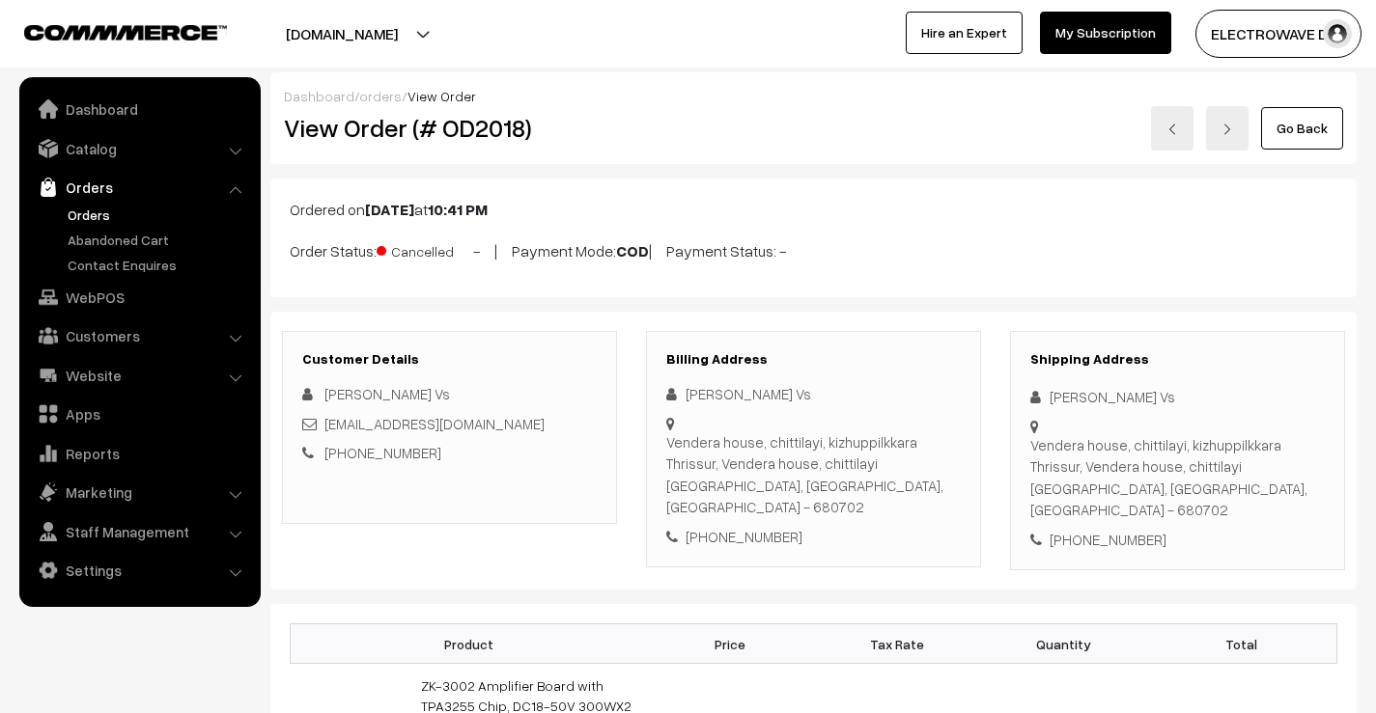
click at [1181, 134] on link at bounding box center [1172, 128] width 42 height 44
click at [1181, 131] on link at bounding box center [1172, 128] width 42 height 44
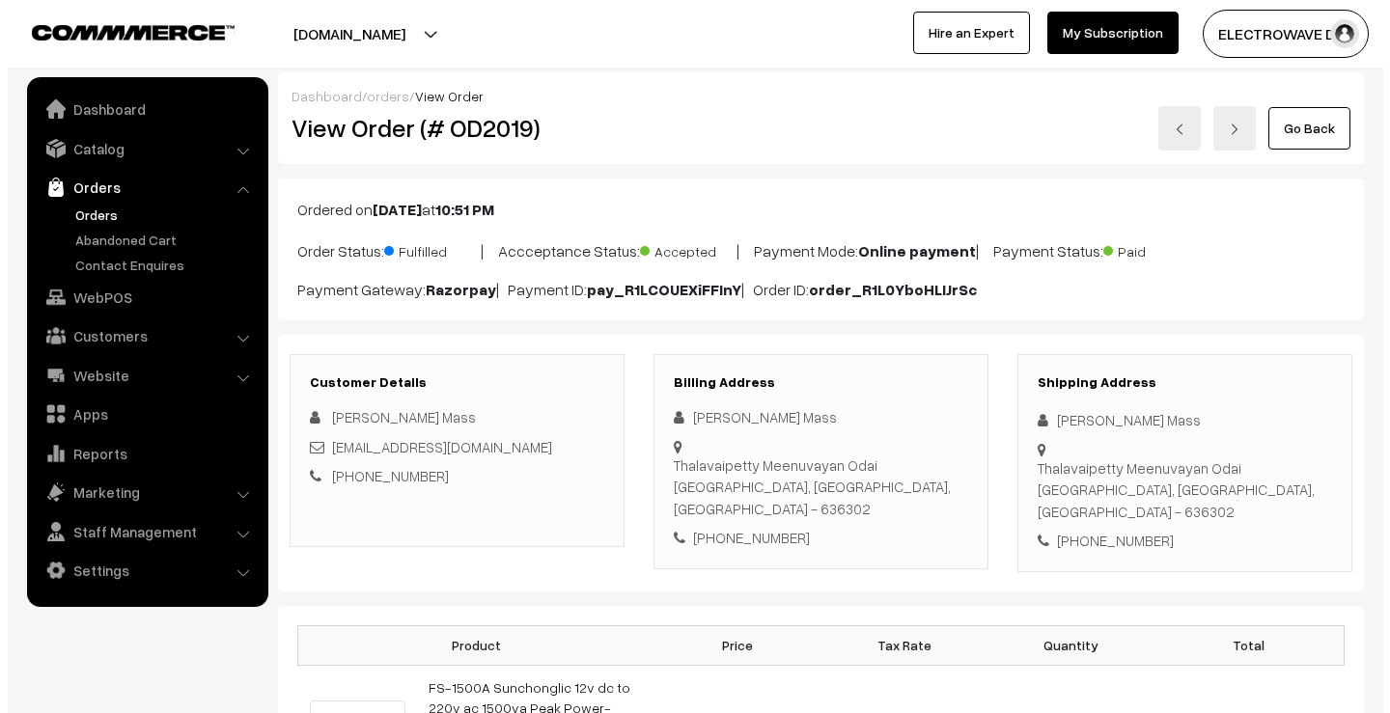
scroll to position [1084, 0]
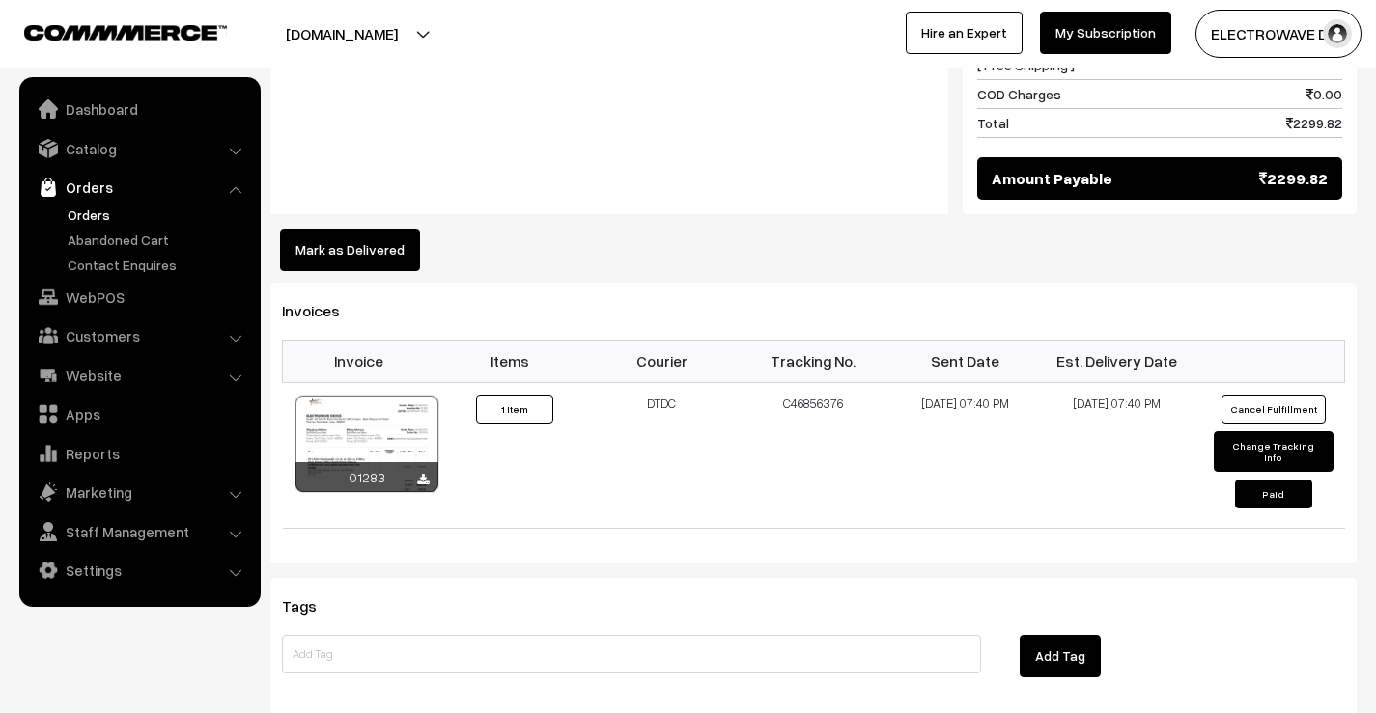
click at [360, 229] on button "Mark as Delivered" at bounding box center [350, 250] width 140 height 42
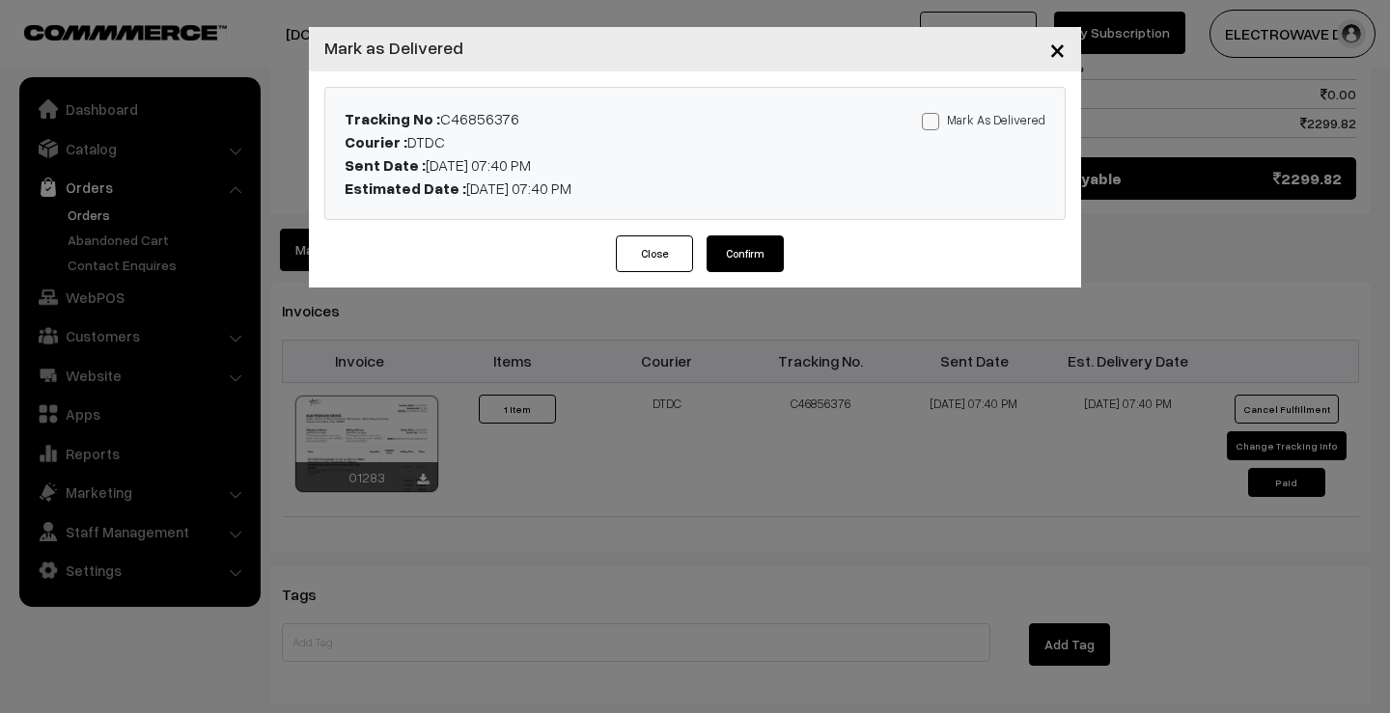
click at [934, 123] on span at bounding box center [930, 121] width 17 height 17
click at [934, 123] on input "Mark As Delivered" at bounding box center [928, 118] width 13 height 13
checkbox input "true"
click at [747, 254] on button "Confirm" at bounding box center [745, 254] width 77 height 37
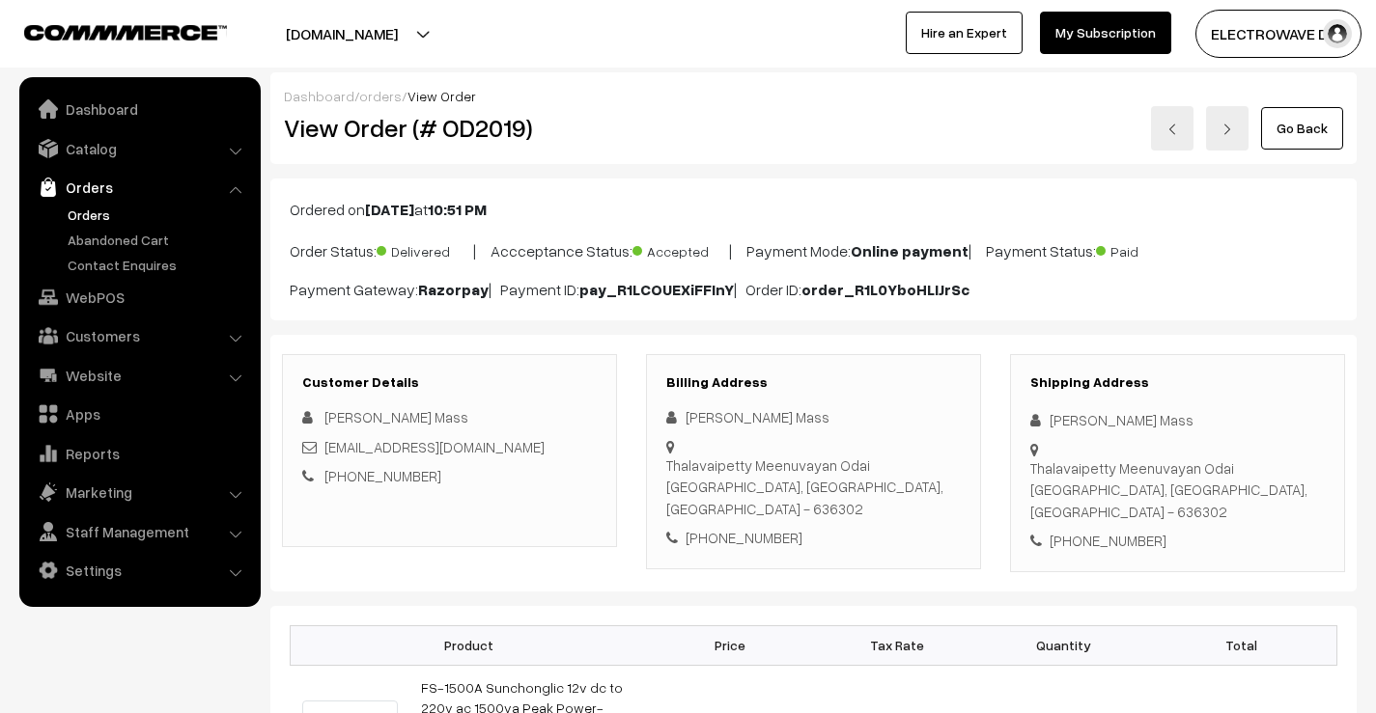
click at [1167, 129] on link at bounding box center [1172, 128] width 42 height 44
click at [496, 123] on h2 "View Order (# OD2019)" at bounding box center [451, 128] width 334 height 30
copy h2 "OD2019"
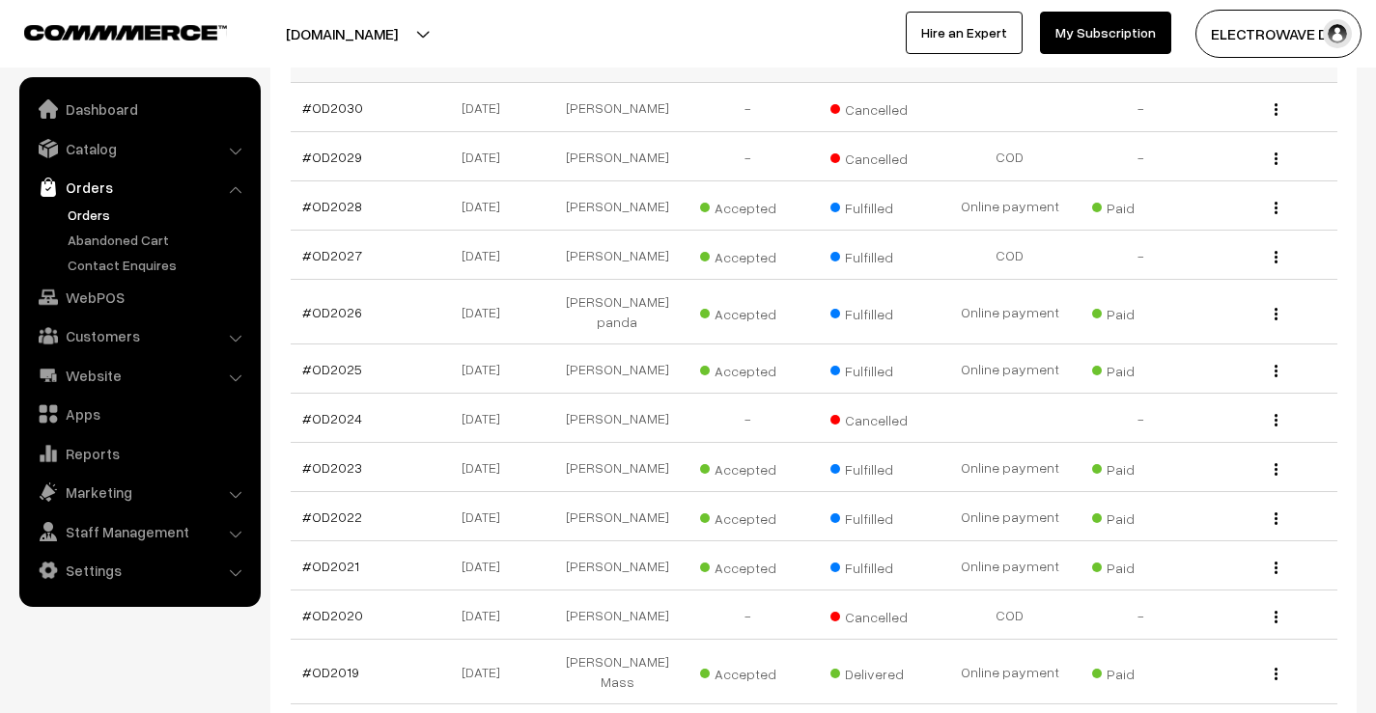
scroll to position [3250, 0]
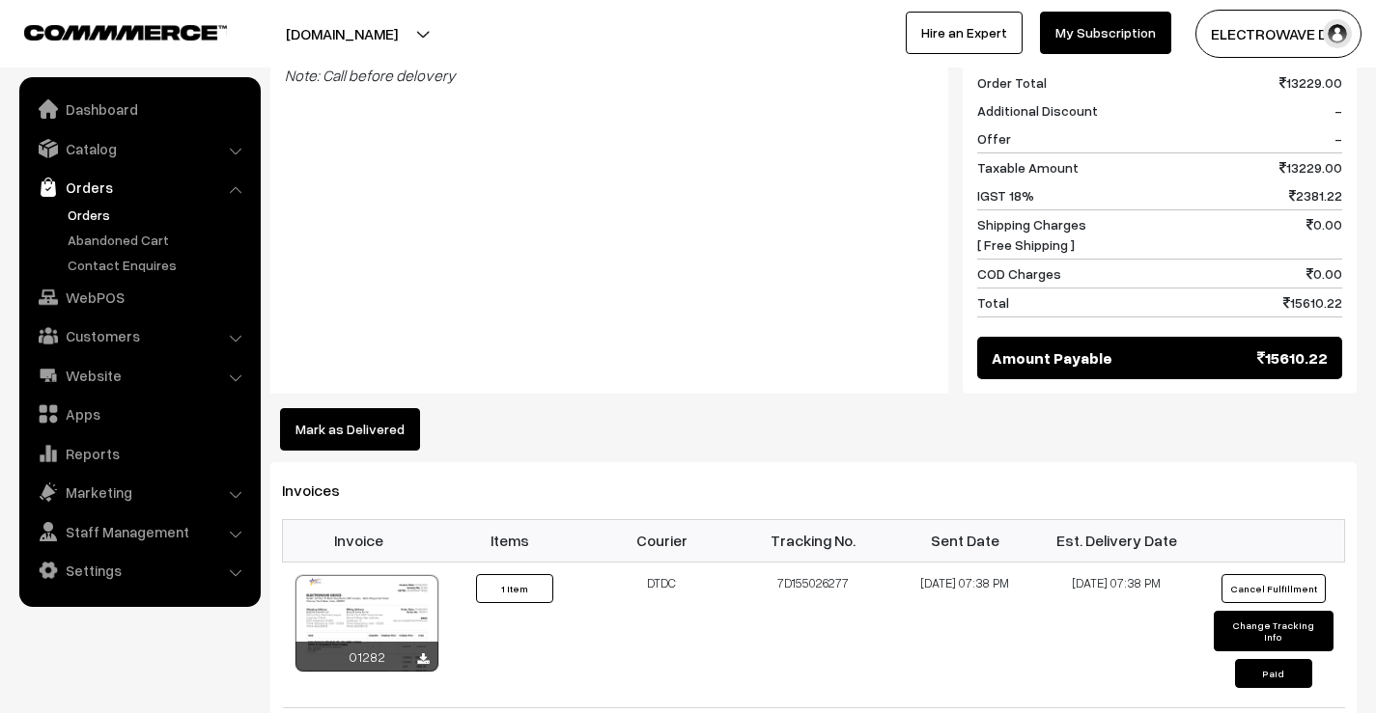
scroll to position [965, 0]
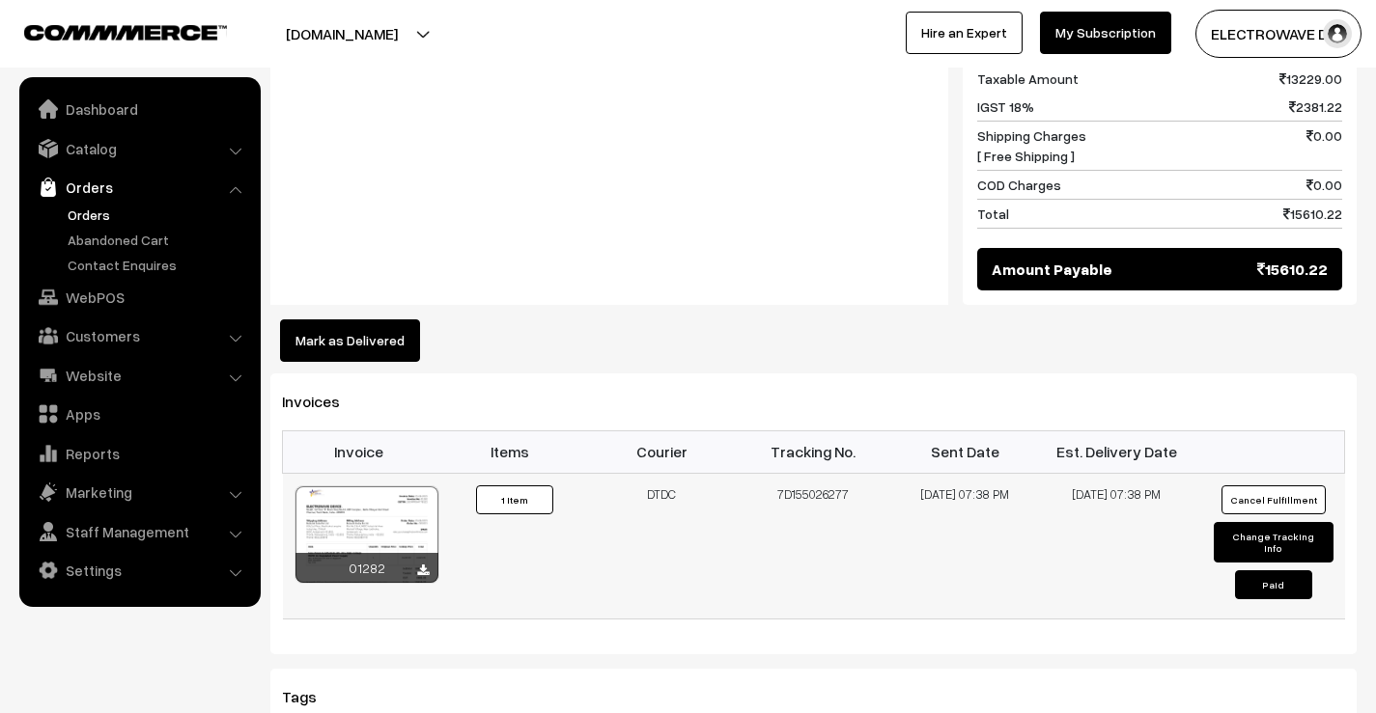
click at [785, 473] on td "7D155026277" at bounding box center [814, 546] width 152 height 146
click at [790, 473] on td "7D155026277" at bounding box center [814, 546] width 152 height 146
click at [787, 473] on td "7D155026277" at bounding box center [814, 546] width 152 height 146
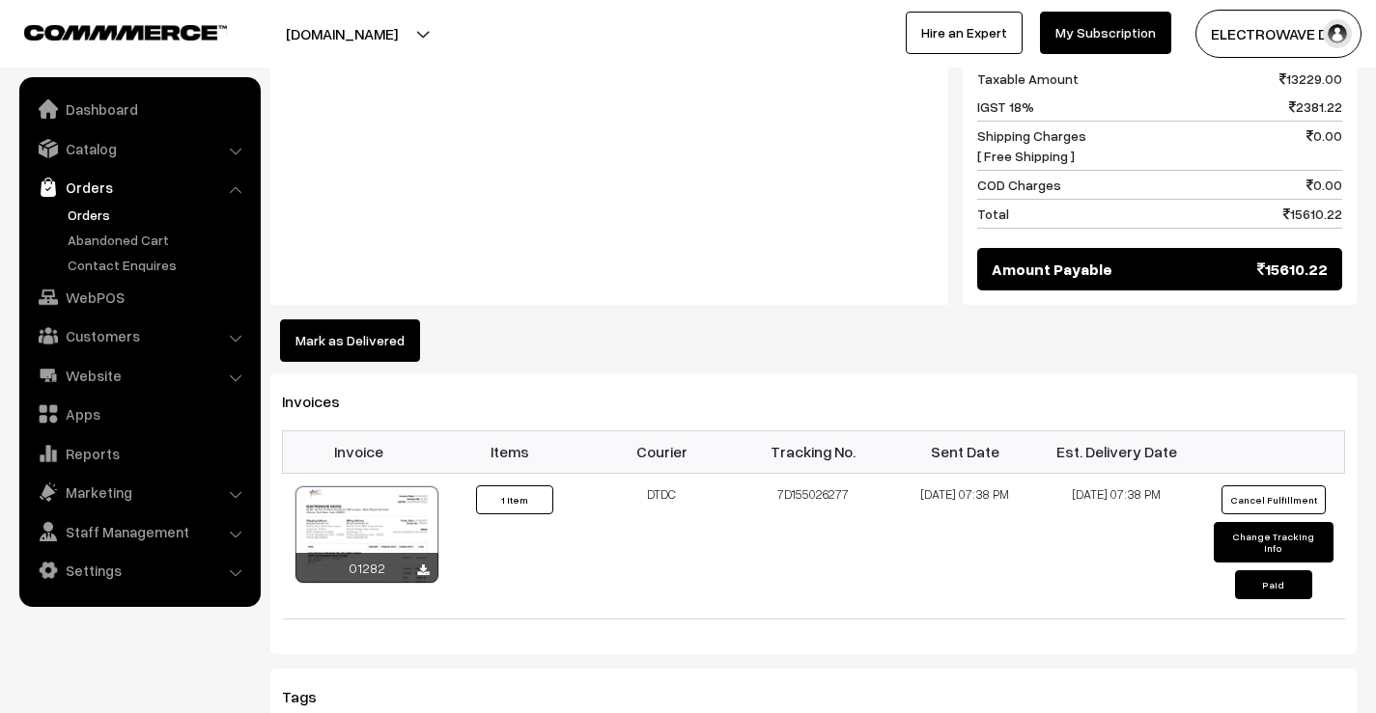
copy td "7D155026277"
click at [809, 473] on td "7D155026277" at bounding box center [814, 546] width 152 height 146
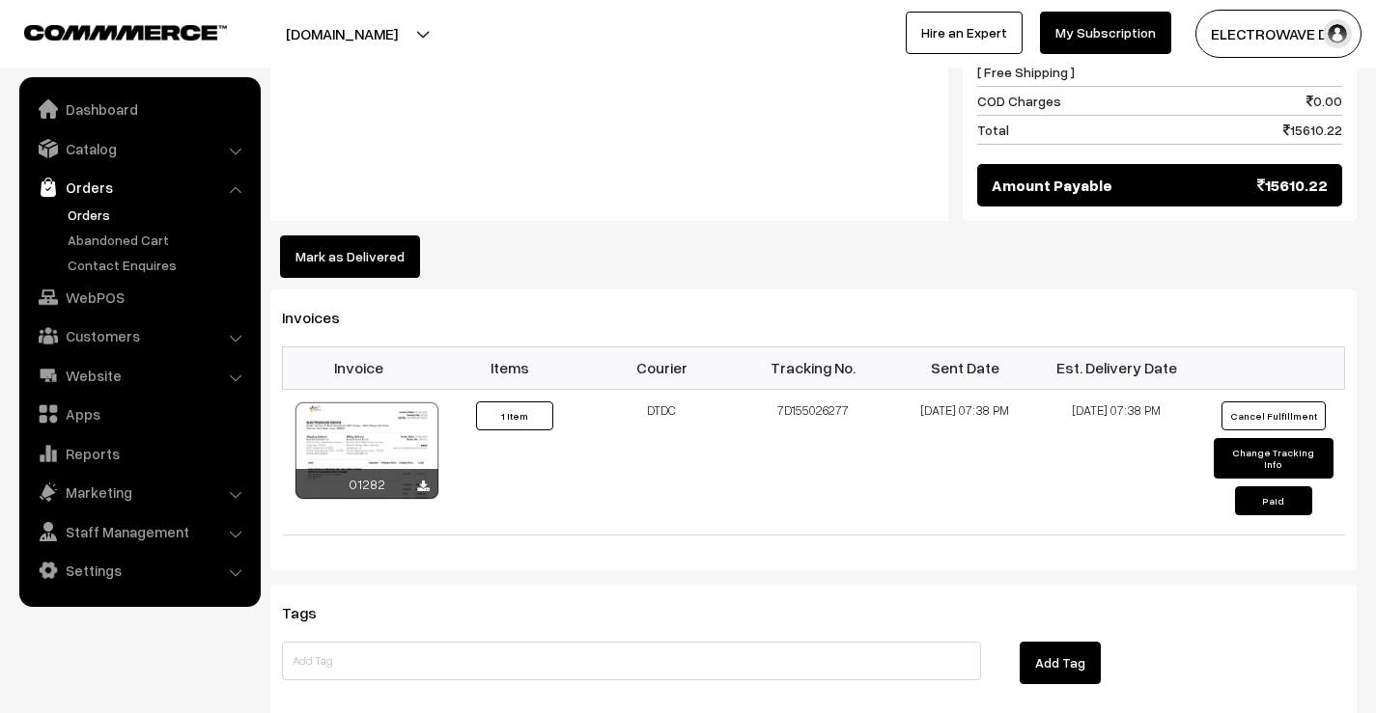
scroll to position [1062, 0]
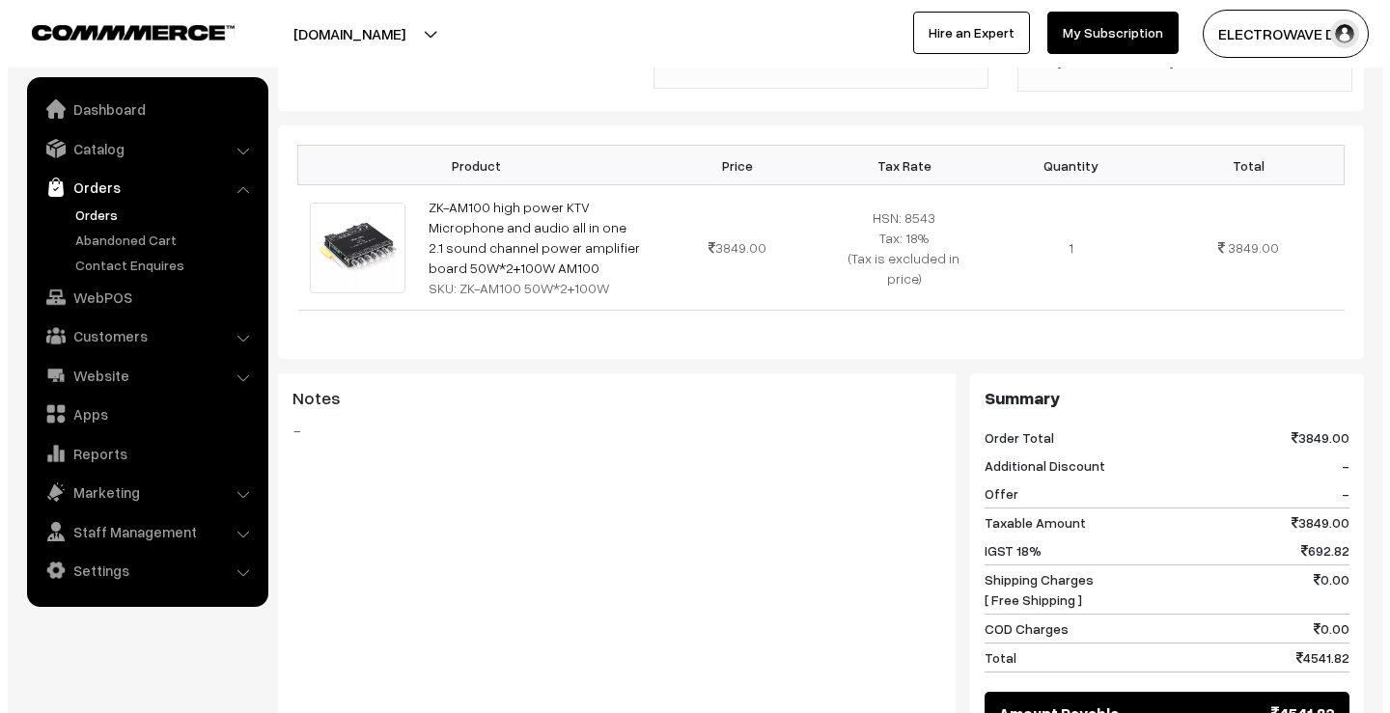
scroll to position [1062, 0]
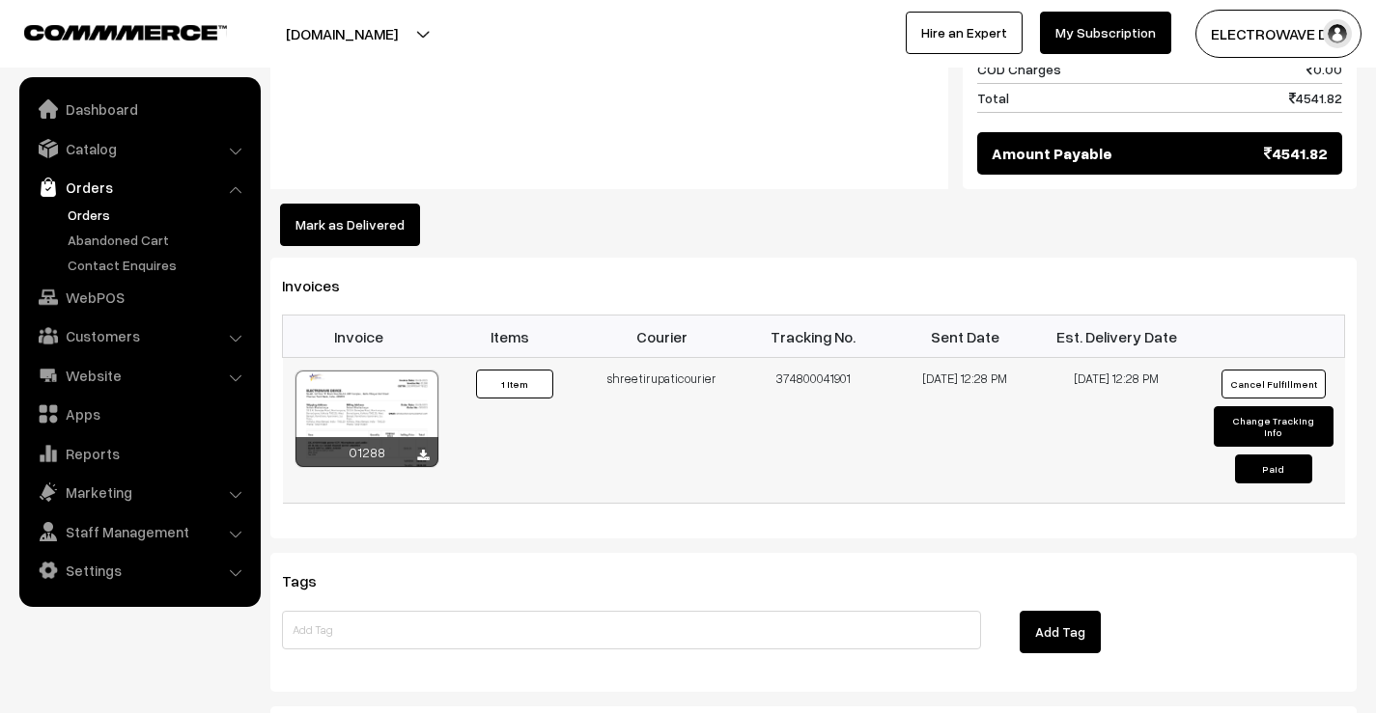
click at [804, 380] on td "374800041901" at bounding box center [814, 431] width 152 height 146
click at [805, 380] on td "374800041901" at bounding box center [814, 431] width 152 height 146
copy td "374800041901"
click at [377, 213] on button "Mark as Delivered" at bounding box center [350, 225] width 140 height 42
click at [363, 231] on button "Mark as Delivered" at bounding box center [350, 225] width 140 height 42
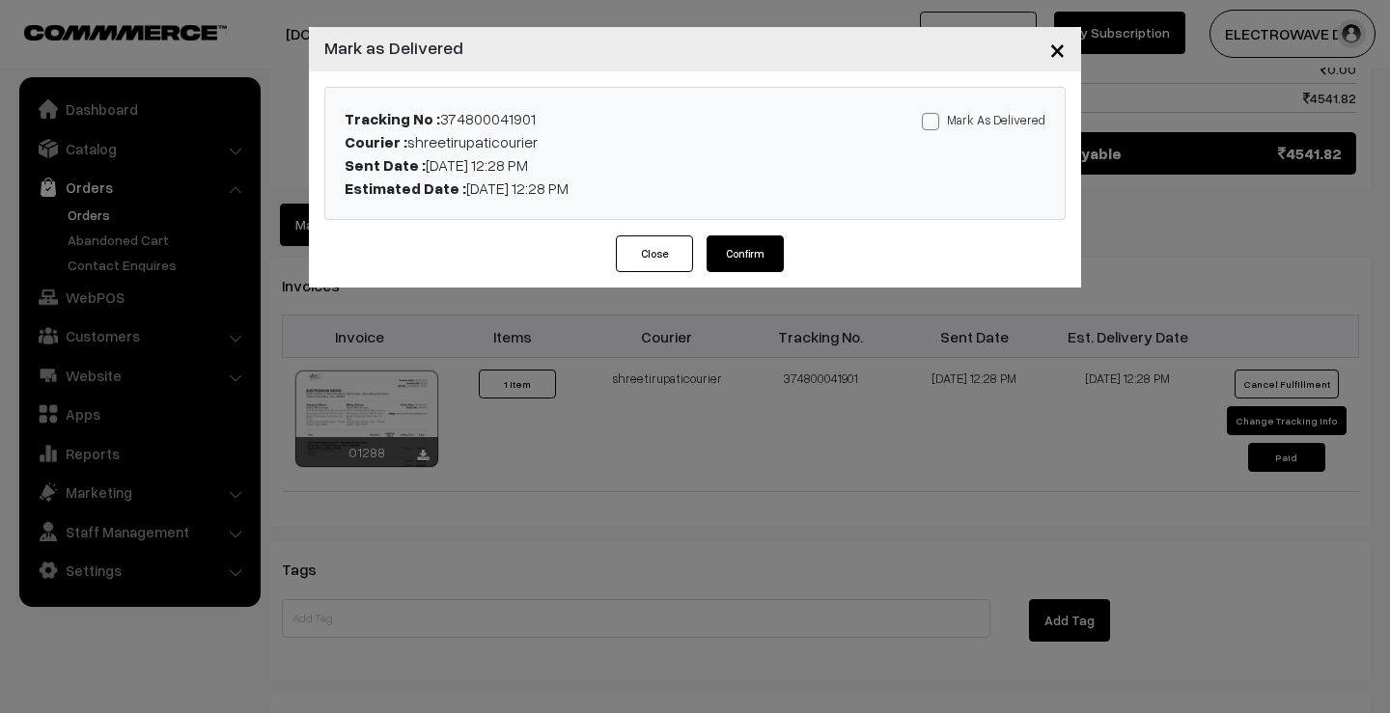
click at [928, 123] on span at bounding box center [930, 121] width 17 height 17
click at [928, 123] on input "Mark As Delivered" at bounding box center [928, 118] width 13 height 13
checkbox input "true"
click at [754, 265] on button "Confirm" at bounding box center [745, 254] width 77 height 37
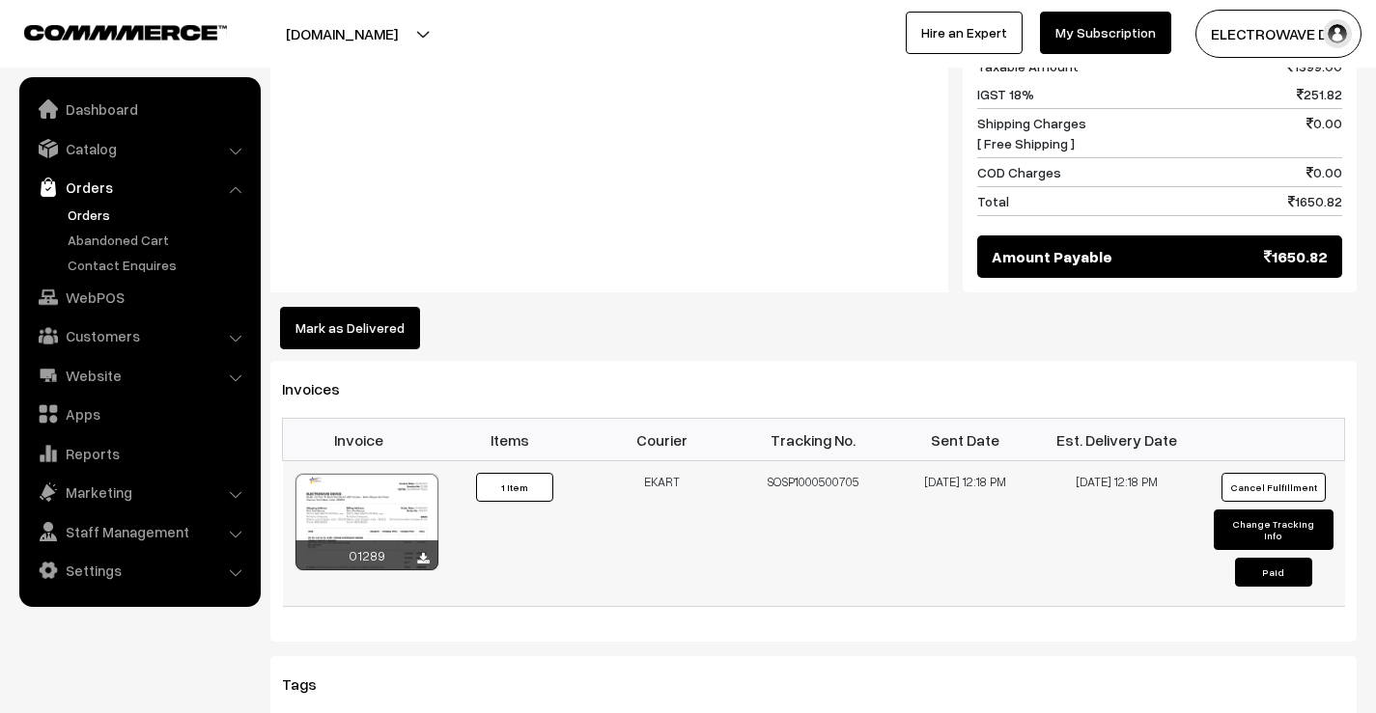
scroll to position [1062, 0]
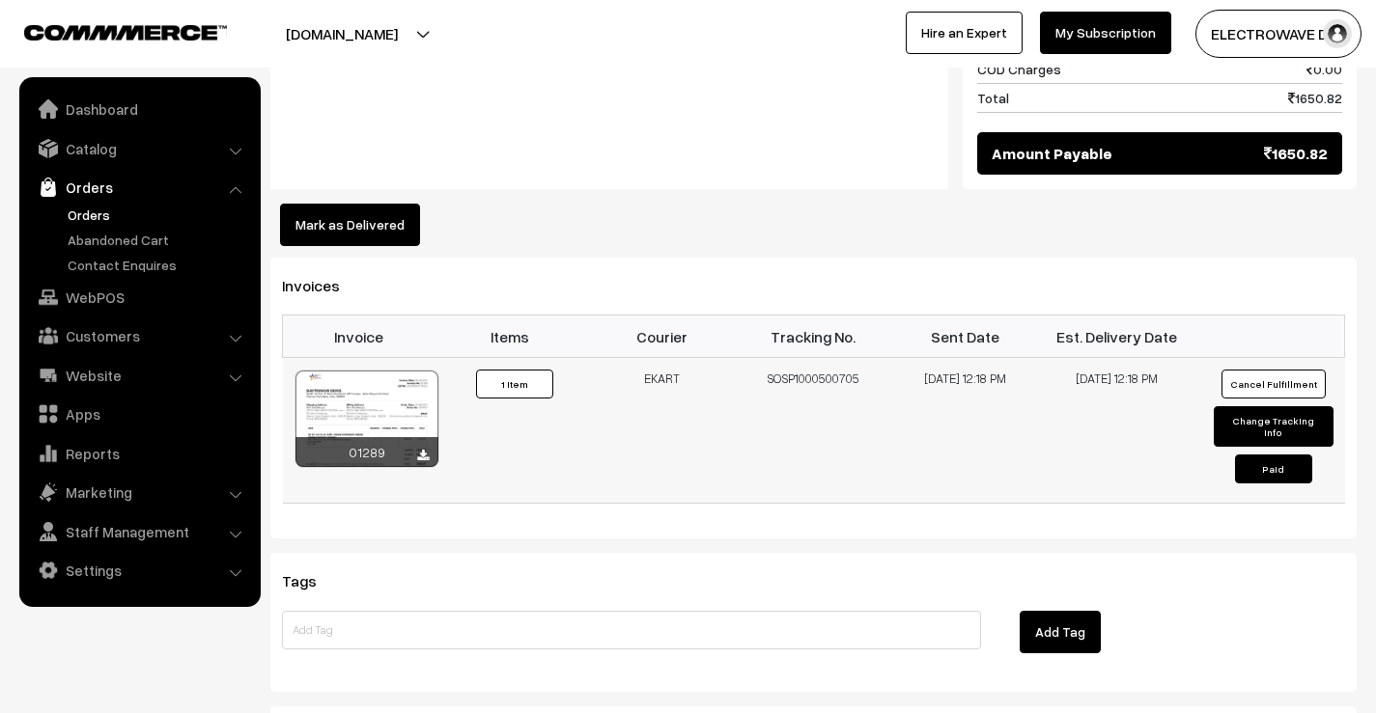
click at [823, 360] on td "SOSP1000500705" at bounding box center [814, 431] width 152 height 146
click at [823, 359] on td "SOSP1000500705" at bounding box center [814, 431] width 152 height 146
copy td "SOSP1000500705"
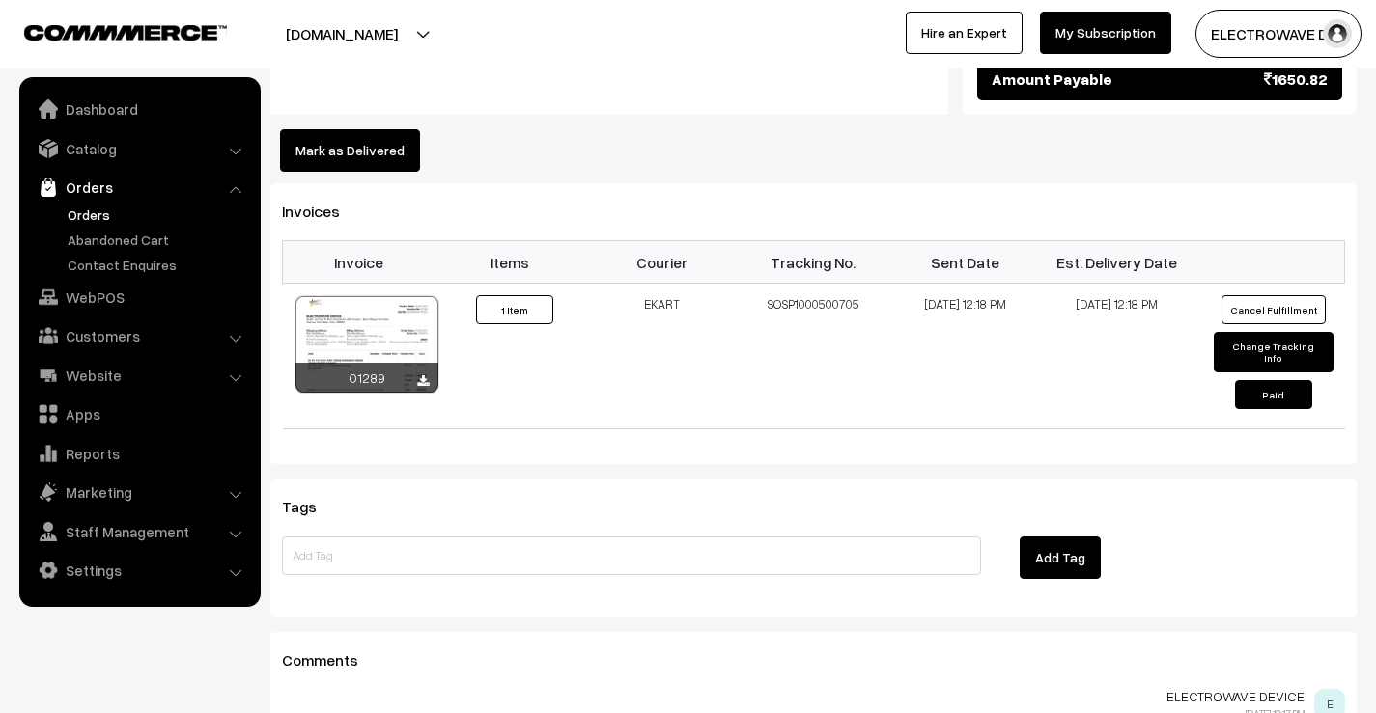
scroll to position [1158, 0]
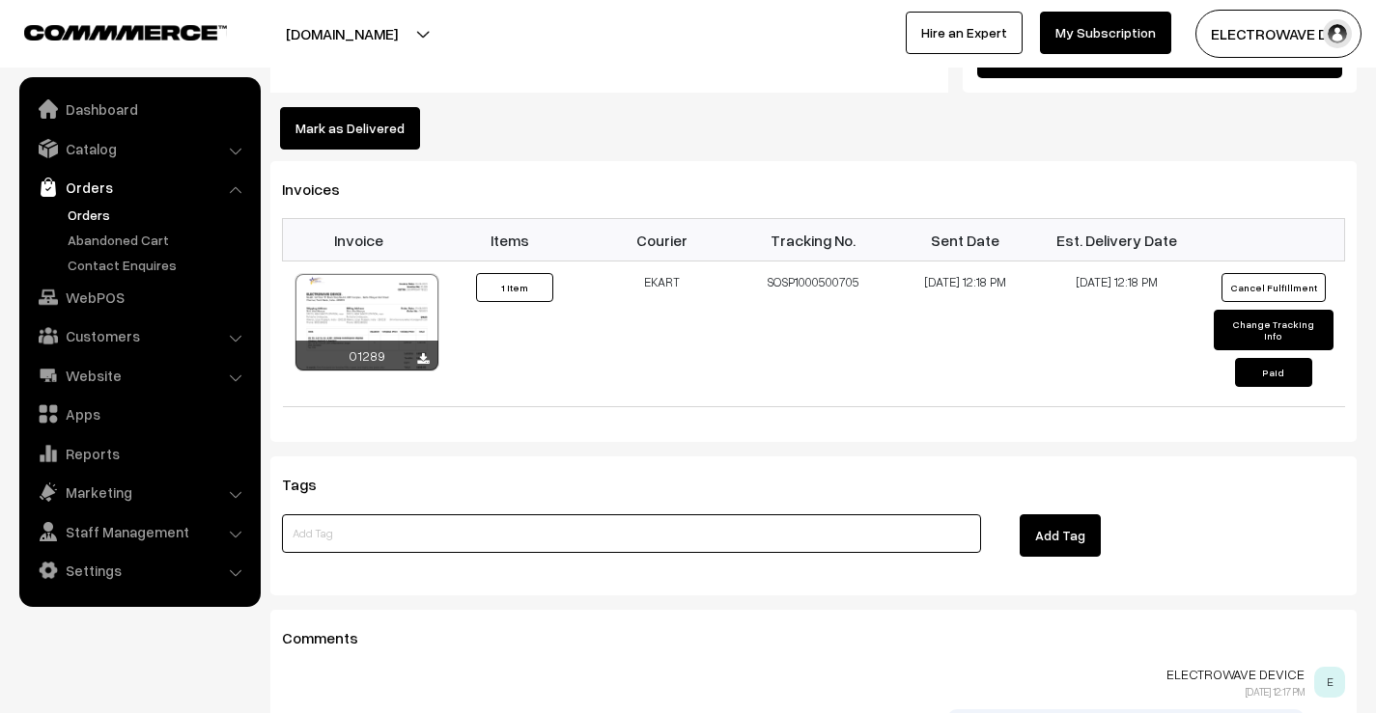
click at [543, 515] on input at bounding box center [631, 534] width 699 height 39
type input "RTO"
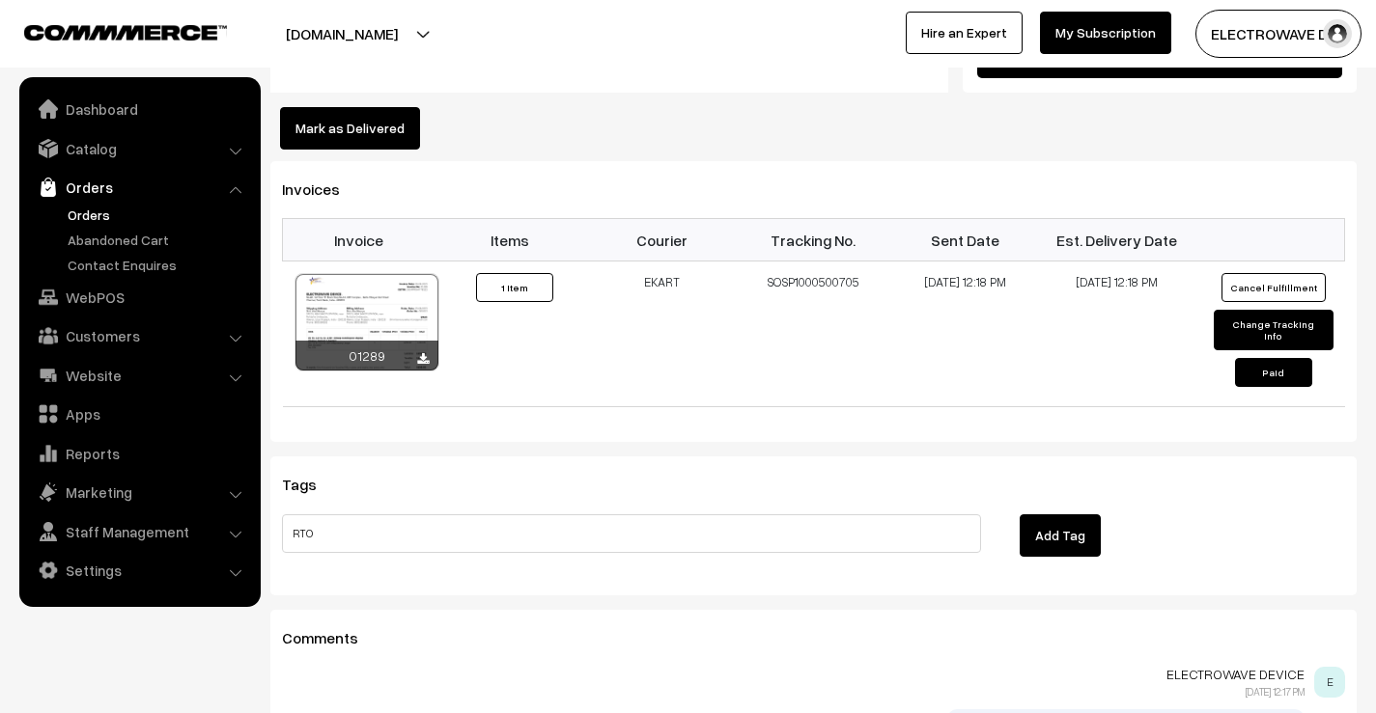
click at [1034, 515] on button "Add Tag" at bounding box center [1059, 536] width 81 height 42
click at [794, 262] on td "SOSP1000500705" at bounding box center [814, 335] width 152 height 146
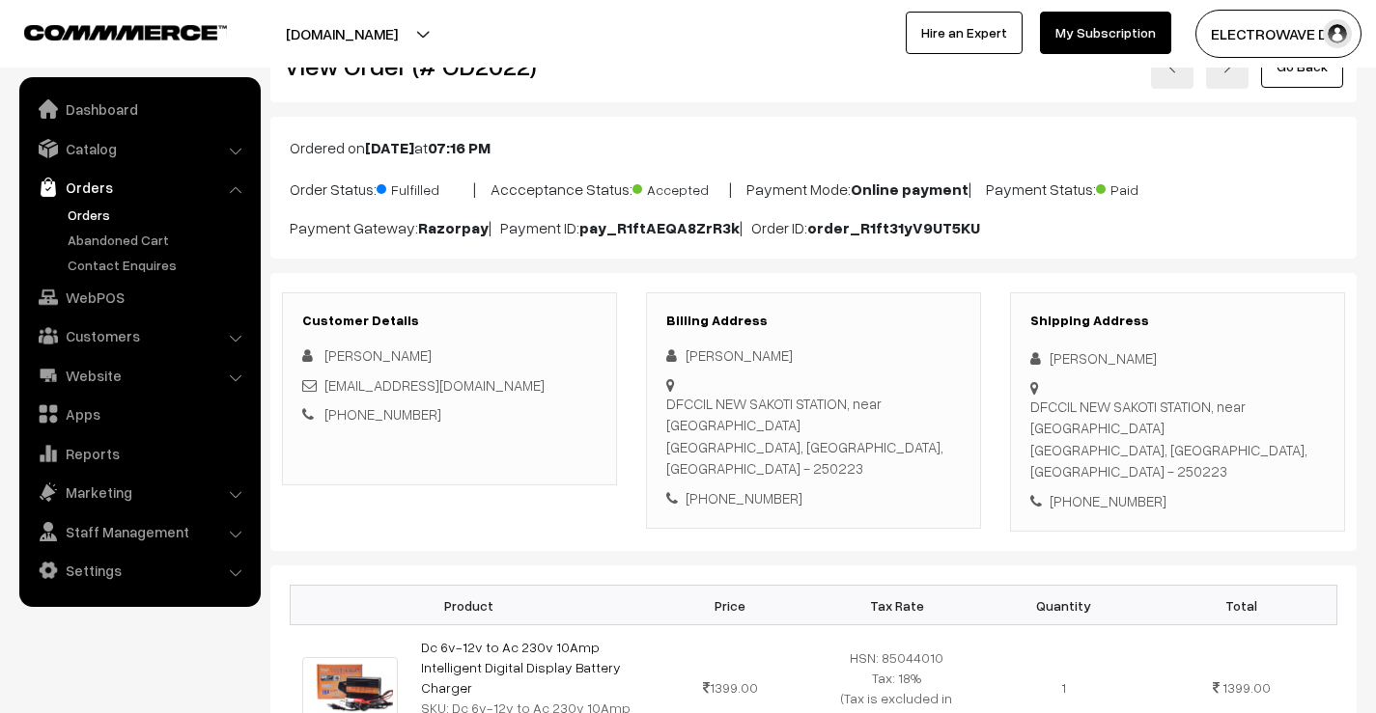
scroll to position [0, 0]
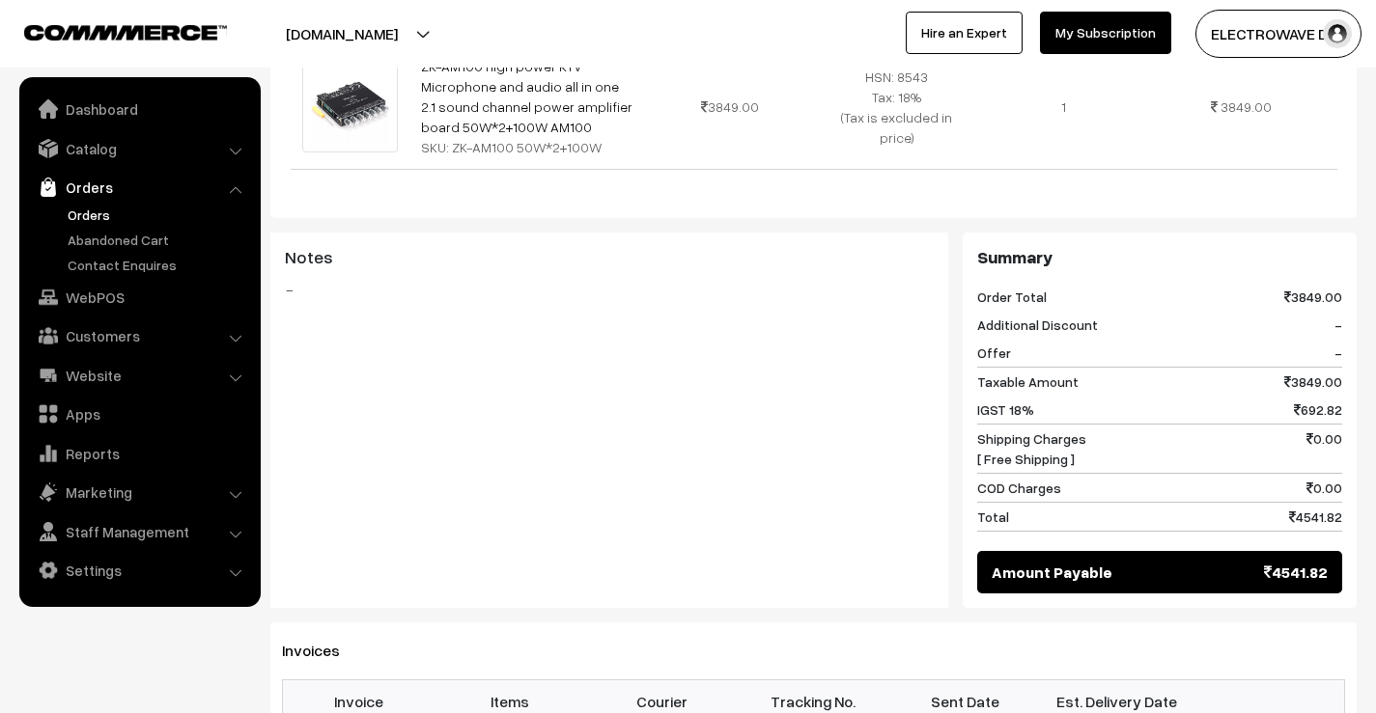
scroll to position [869, 0]
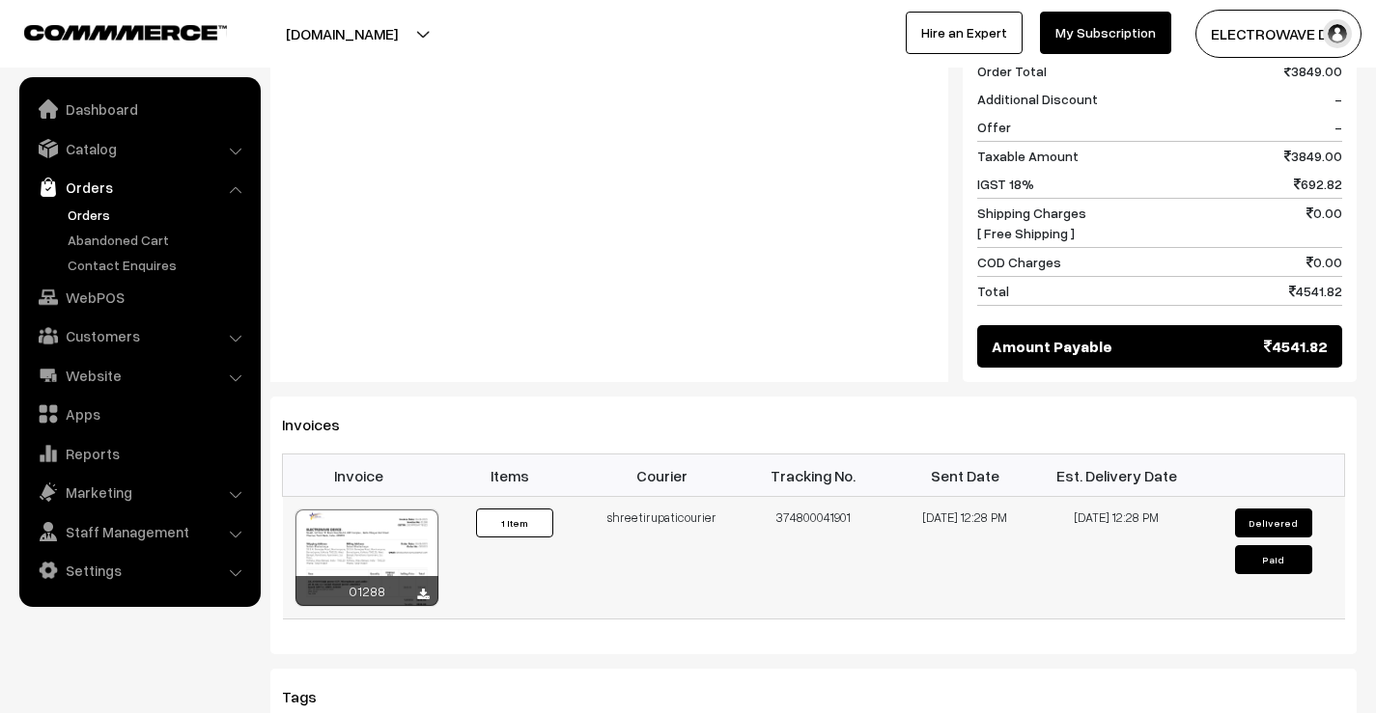
click at [829, 511] on td "374800041901" at bounding box center [814, 558] width 152 height 123
copy td "374800041901"
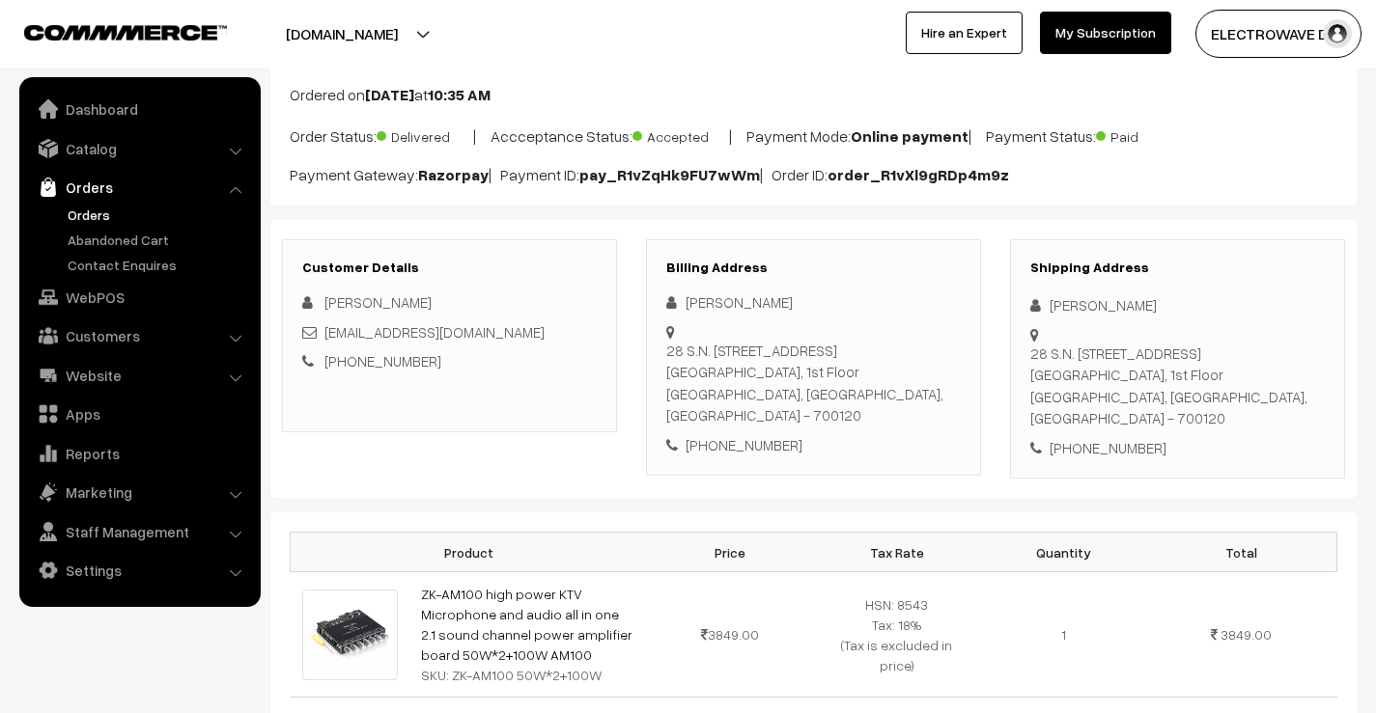
scroll to position [0, 0]
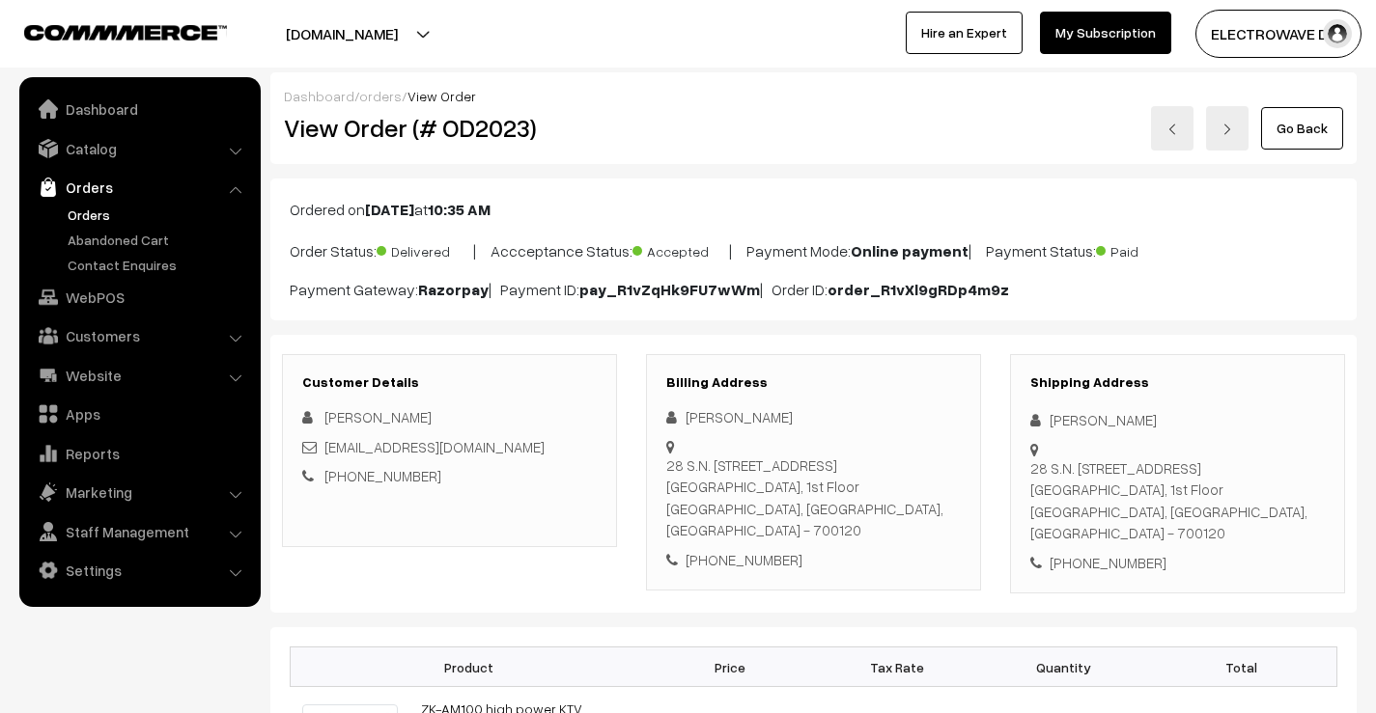
click at [1167, 127] on link at bounding box center [1172, 128] width 42 height 44
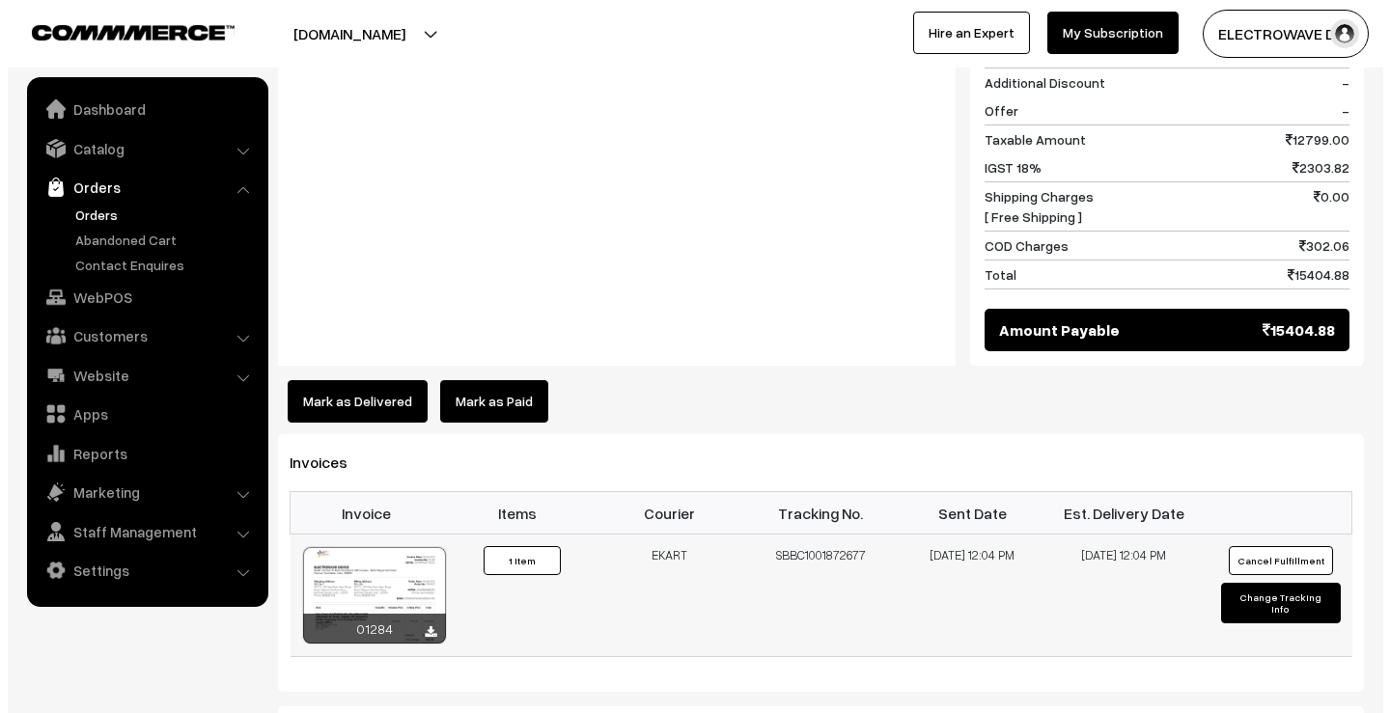
scroll to position [1062, 0]
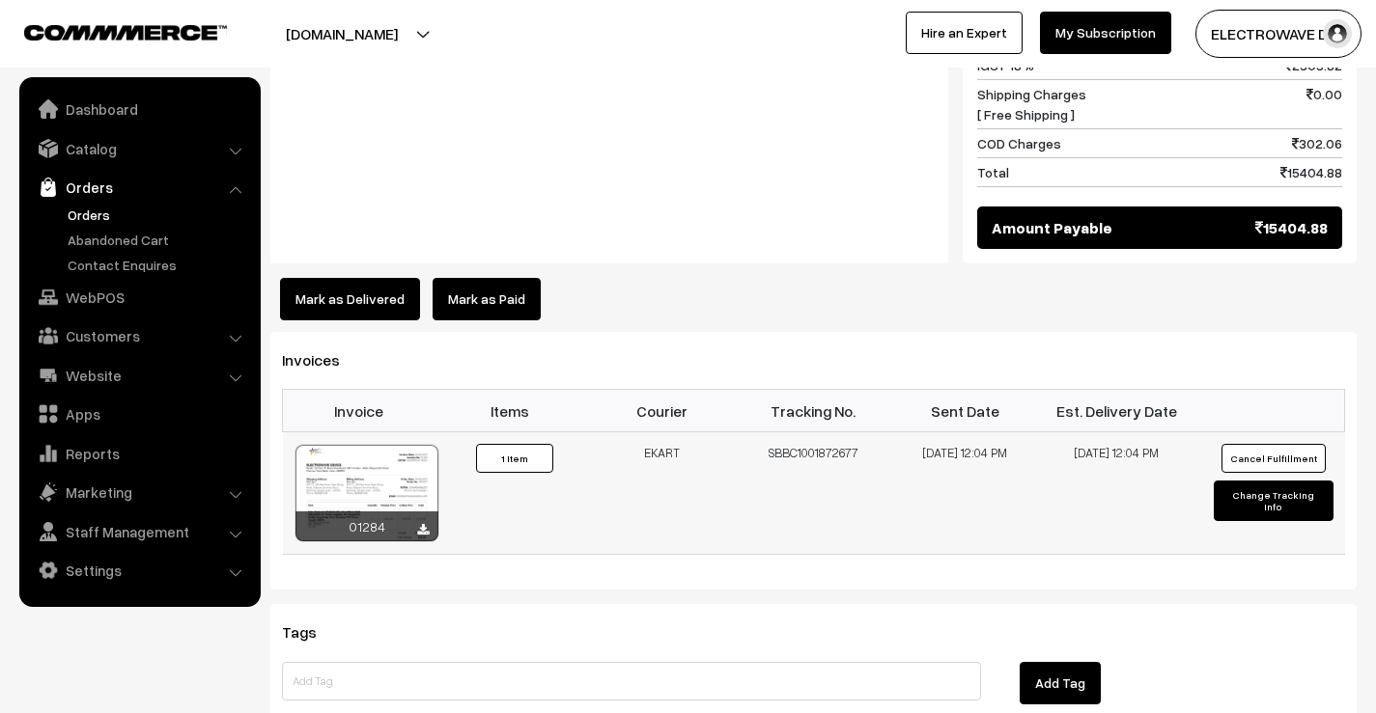
click at [785, 443] on td "SBBC1001872677" at bounding box center [814, 493] width 152 height 123
click at [787, 443] on td "SBBC1001872677" at bounding box center [814, 493] width 152 height 123
copy td "SBBC1001872677"
click at [383, 278] on button "Mark as Delivered" at bounding box center [350, 299] width 140 height 42
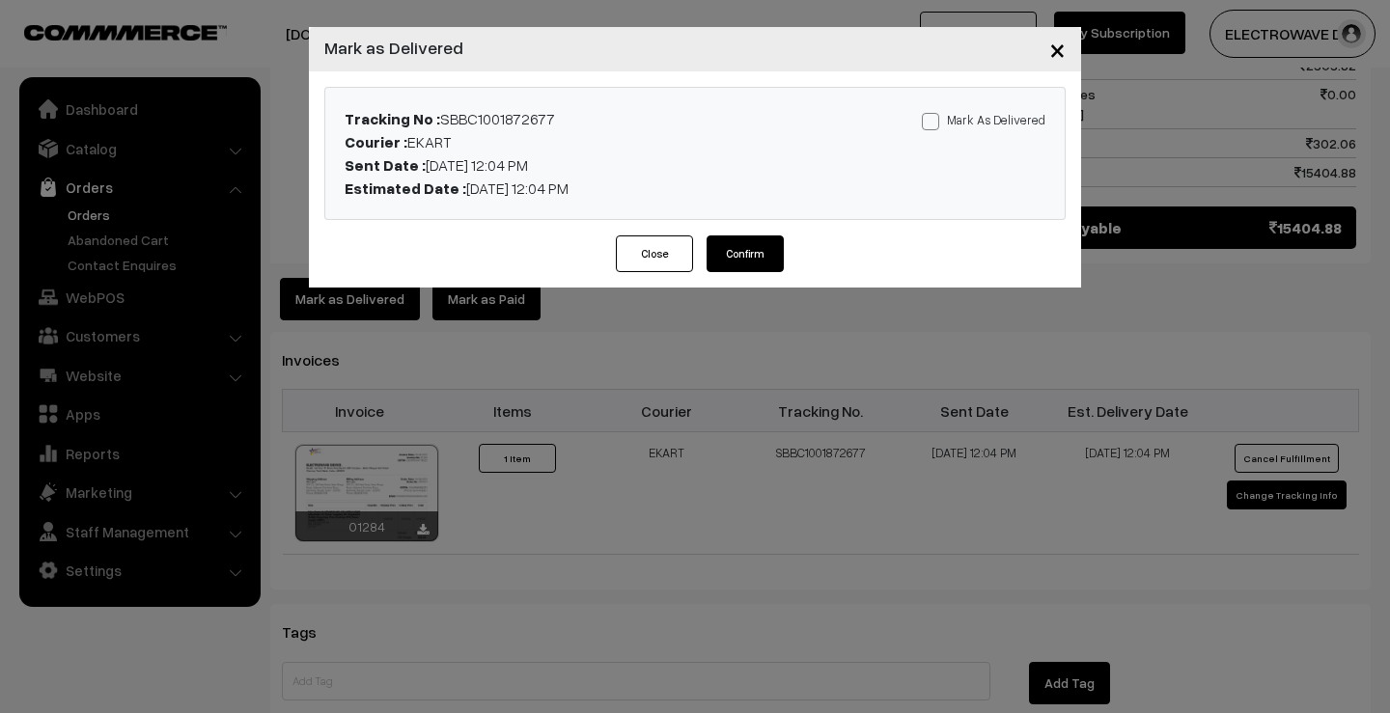
click at [933, 120] on span at bounding box center [930, 121] width 17 height 17
click at [933, 120] on input "Mark As Delivered" at bounding box center [928, 118] width 13 height 13
checkbox input "true"
drag, startPoint x: 733, startPoint y: 222, endPoint x: 728, endPoint y: 239, distance: 18.0
click at [728, 232] on div "Tracking No : SBBC1001872677 Courier : EKART Sent Date : 06-08-2025 12:04 PM Es…" at bounding box center [695, 153] width 772 height 164
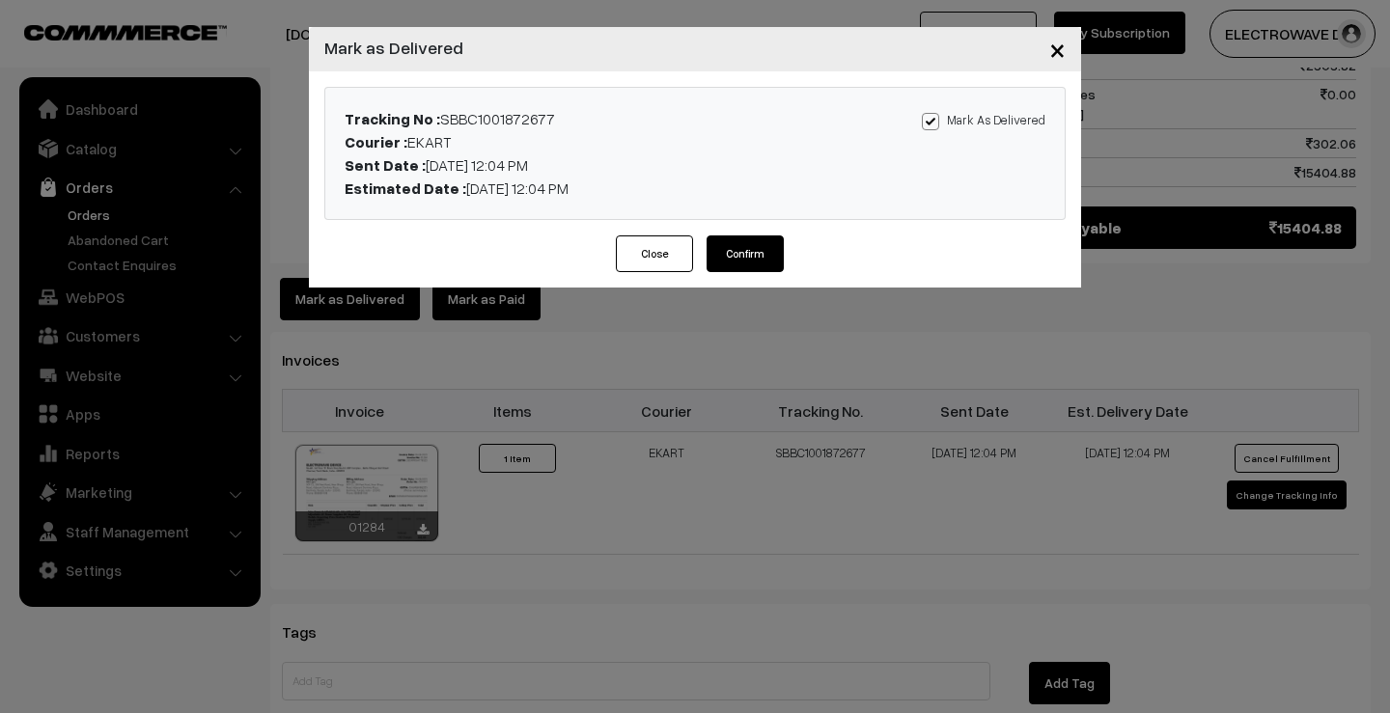
click at [728, 238] on button "Confirm" at bounding box center [745, 254] width 77 height 37
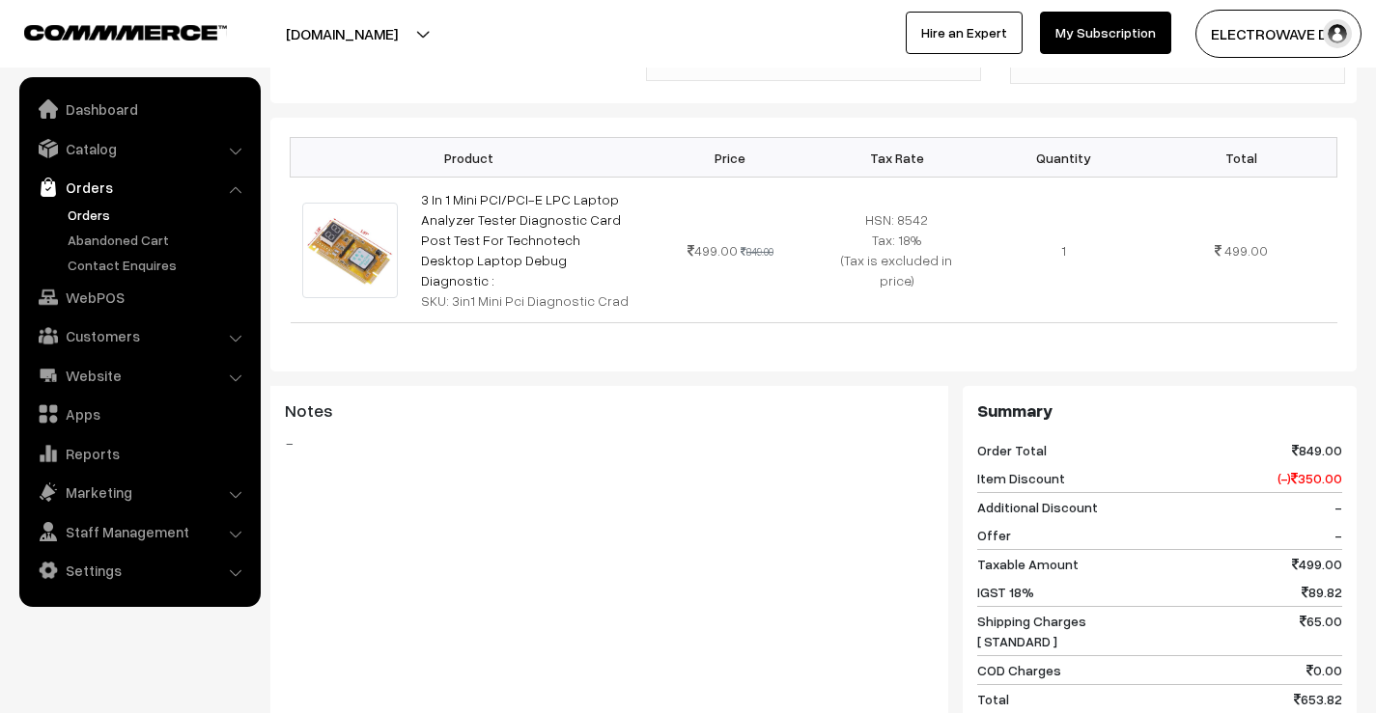
scroll to position [869, 0]
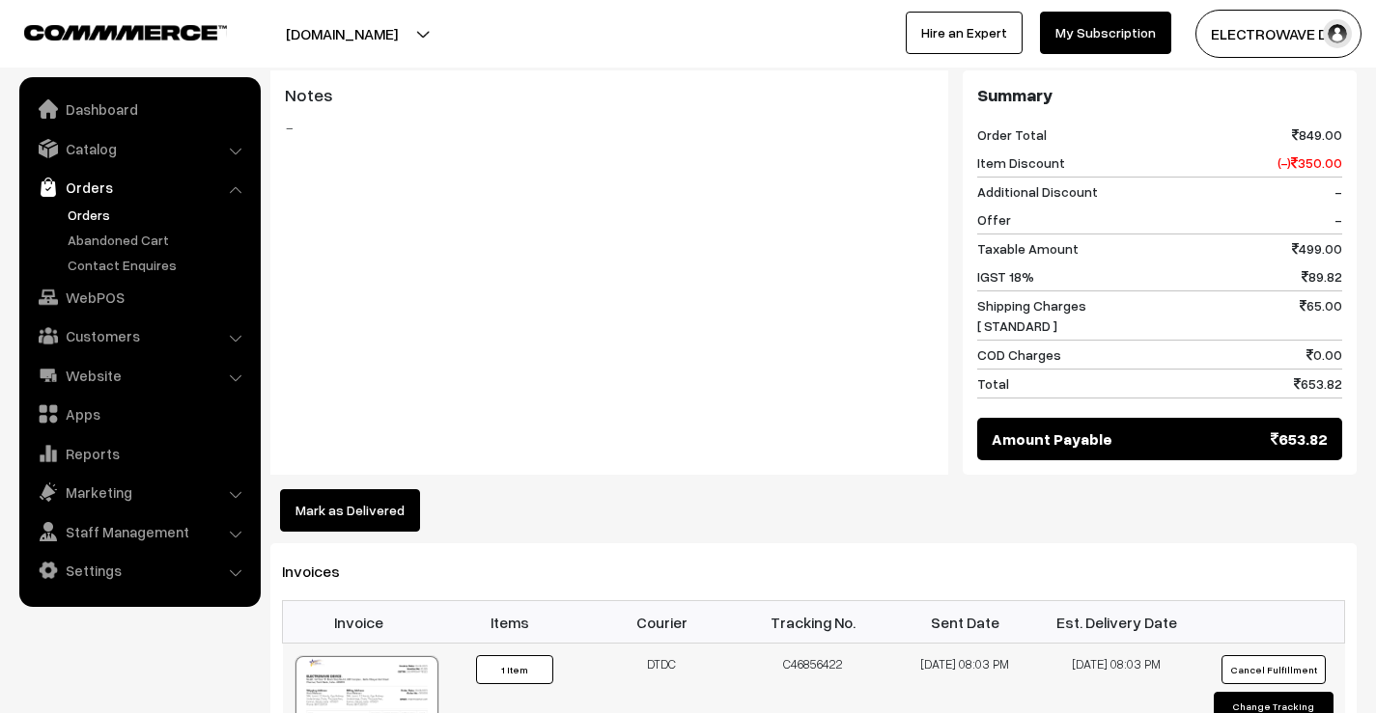
click at [827, 644] on td "C46856422" at bounding box center [814, 717] width 152 height 146
click at [828, 644] on td "C46856422" at bounding box center [814, 717] width 152 height 146
click at [825, 644] on td "C46856422" at bounding box center [814, 717] width 152 height 146
copy td "C46856422"
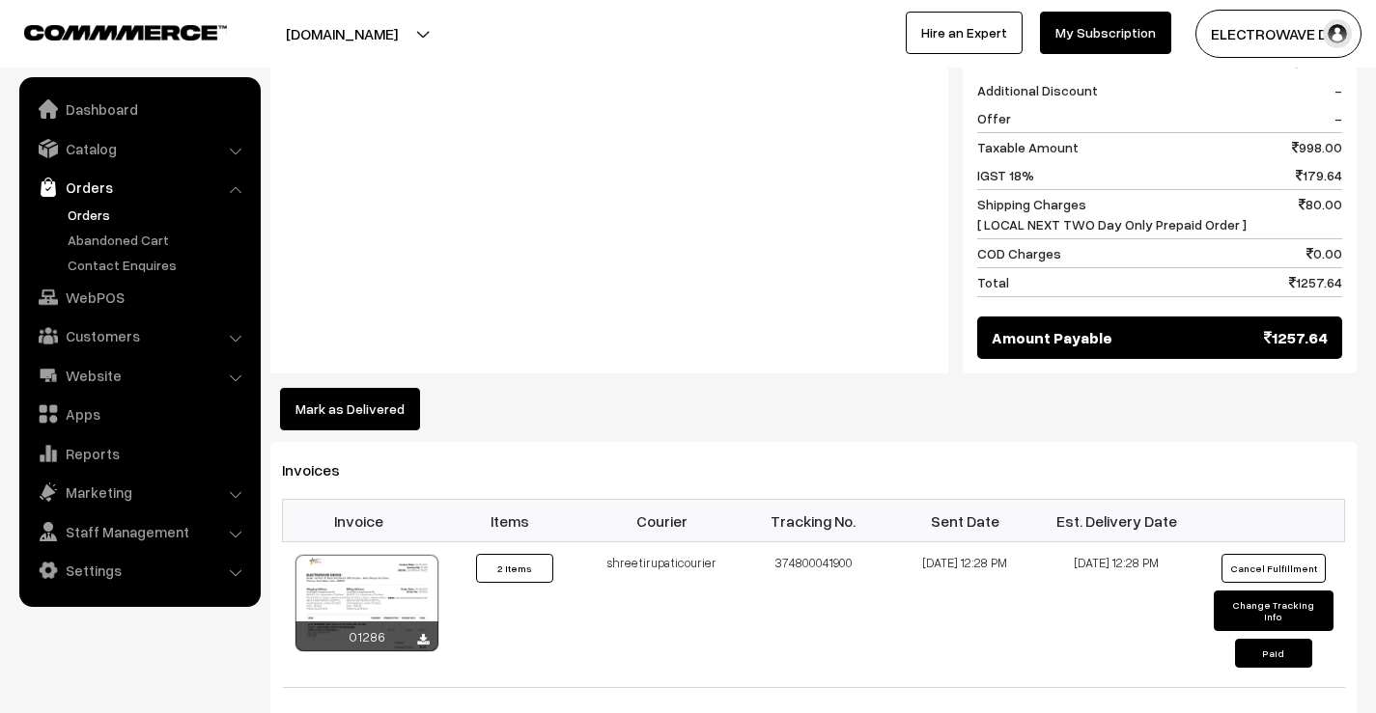
scroll to position [1062, 0]
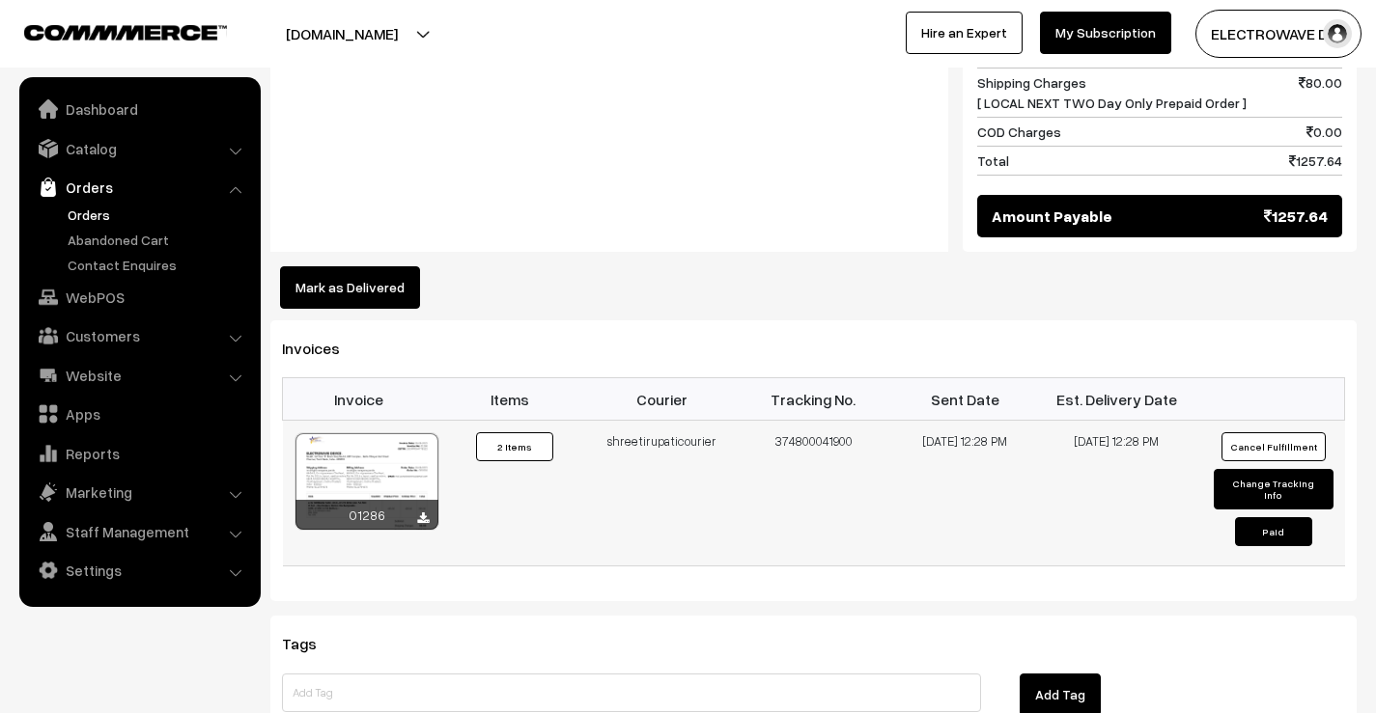
click at [778, 421] on td "374800041900" at bounding box center [814, 494] width 152 height 146
copy td "374800041900"
click at [304, 270] on button "Mark as Delivered" at bounding box center [350, 287] width 140 height 42
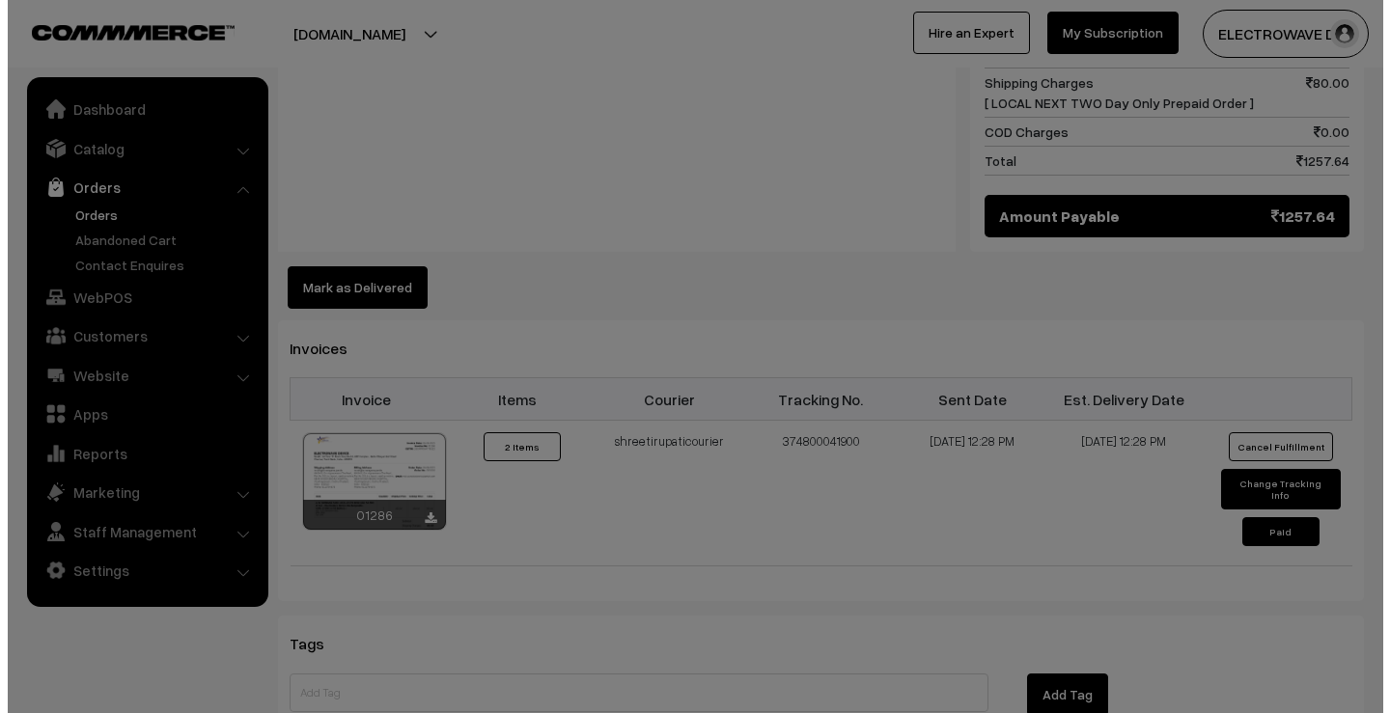
scroll to position [1064, 0]
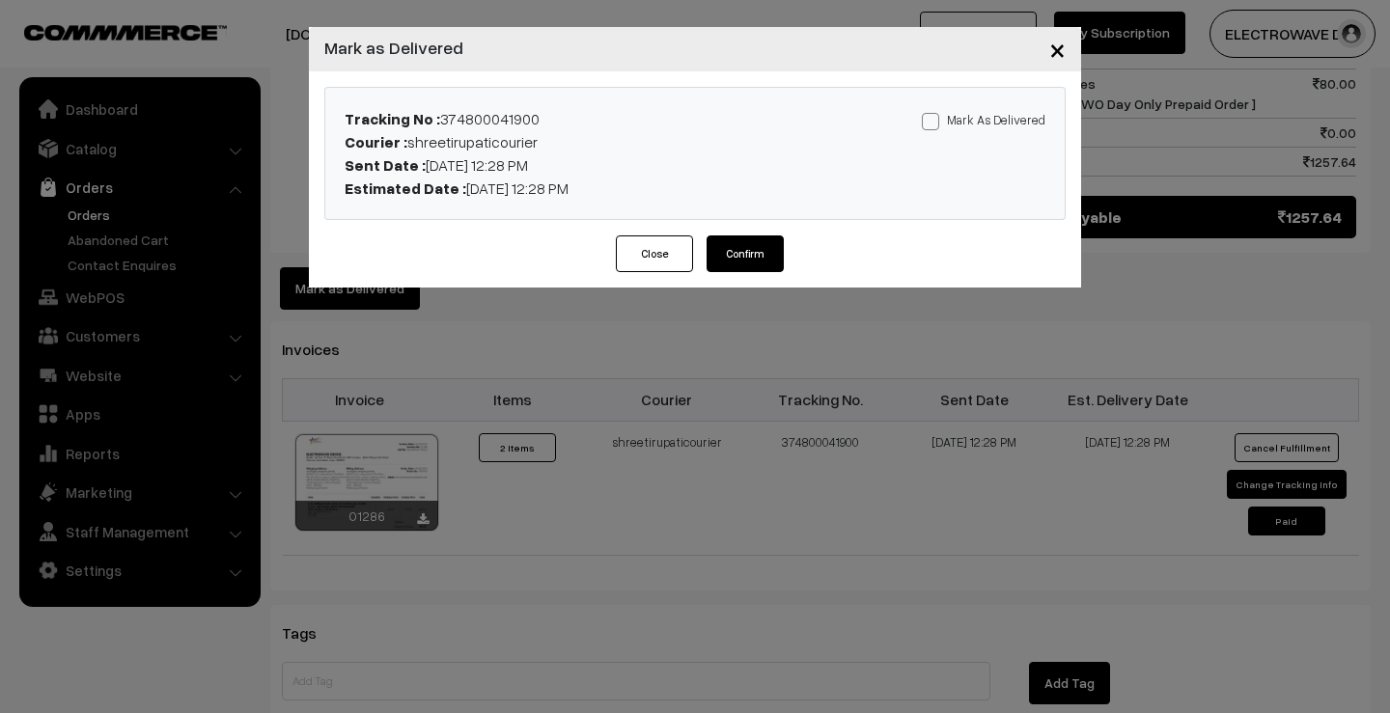
click at [939, 116] on span at bounding box center [930, 121] width 17 height 17
click at [934, 116] on input "Mark As Delivered" at bounding box center [928, 118] width 13 height 13
checkbox input "true"
click at [746, 257] on button "Confirm" at bounding box center [745, 254] width 77 height 37
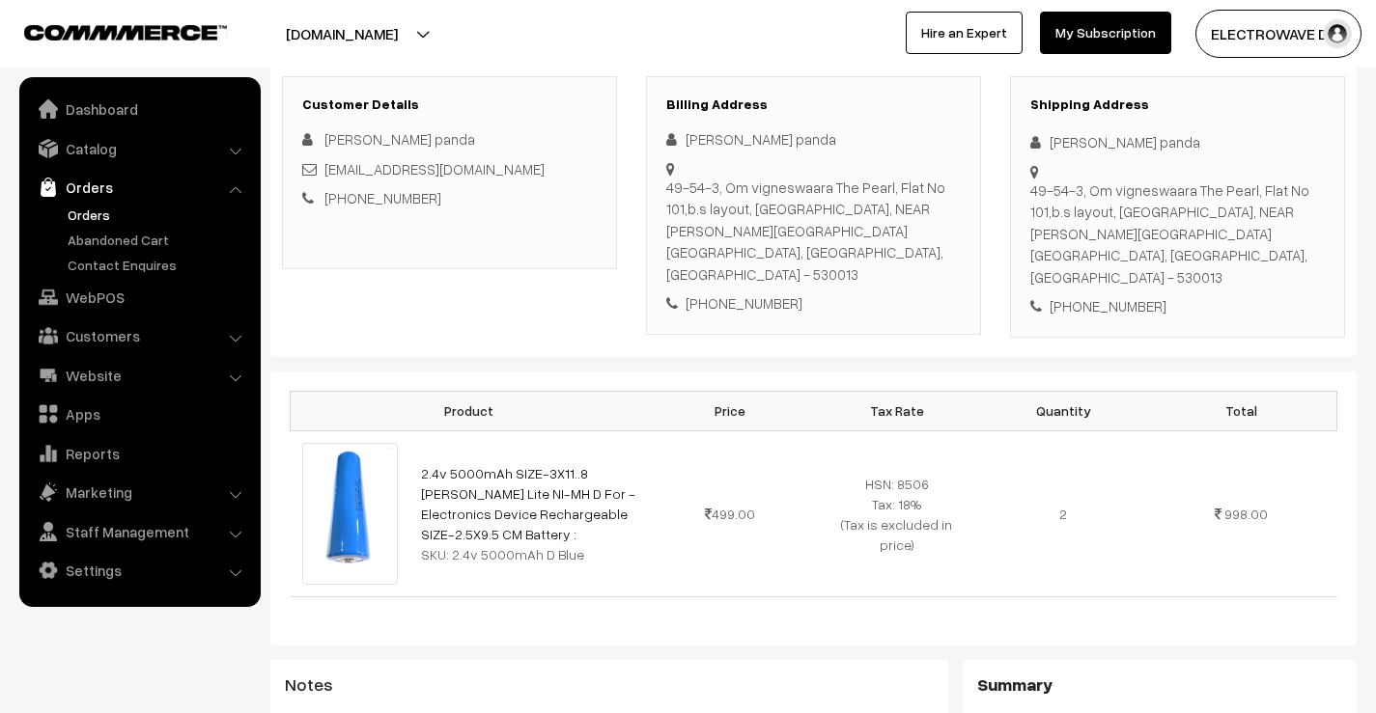
scroll to position [193, 0]
